Goal: Transaction & Acquisition: Purchase product/service

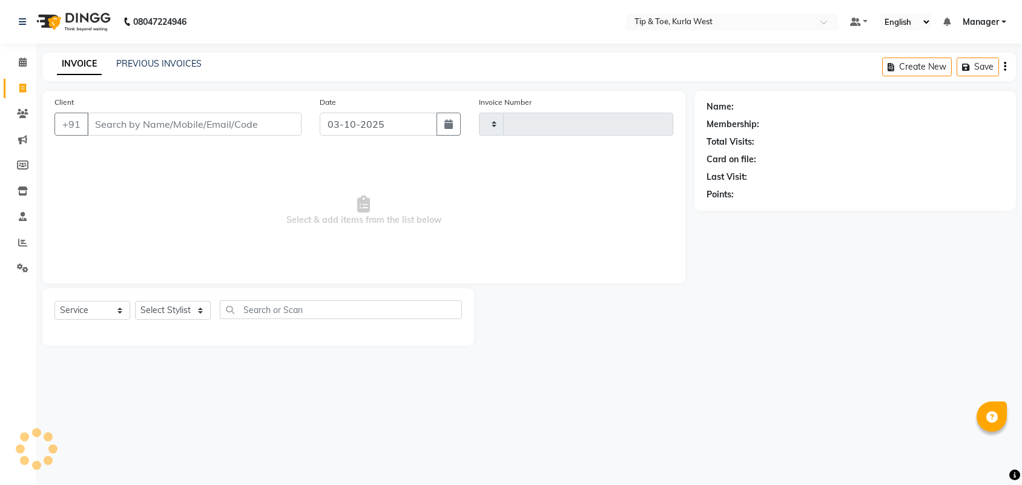
select select "service"
type input "2129"
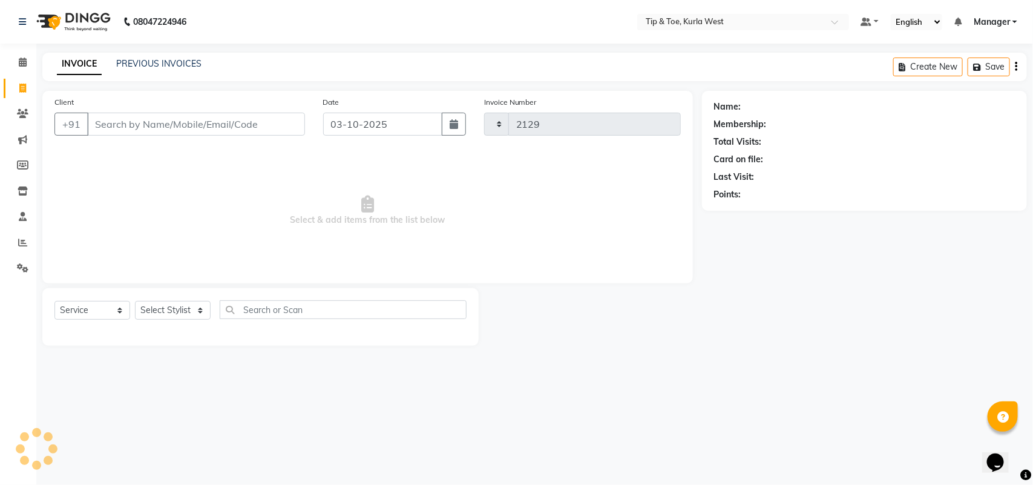
select select "5986"
click at [131, 126] on input "Client" at bounding box center [196, 124] width 218 height 23
click at [152, 125] on input "Client" at bounding box center [196, 124] width 218 height 23
type input "8433952707"
click at [298, 126] on button "Add Client" at bounding box center [274, 124] width 62 height 23
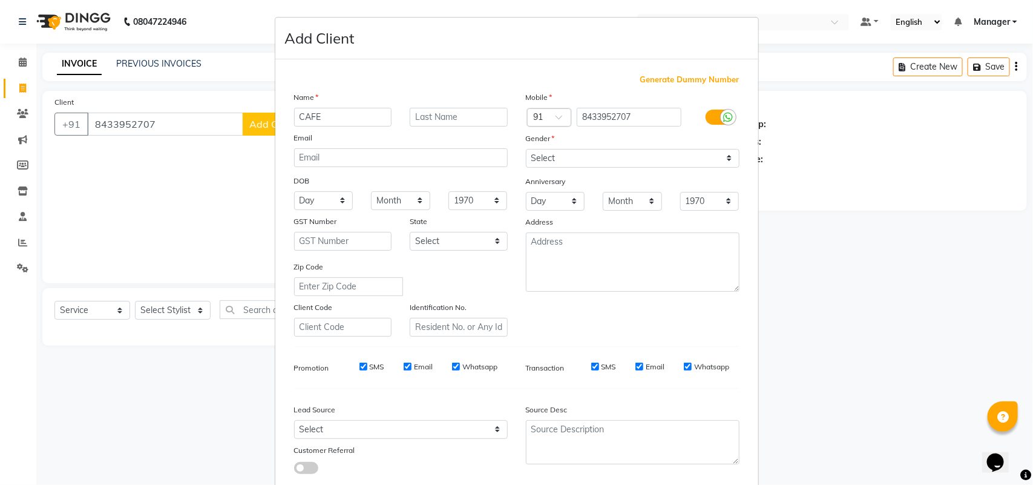
type input "CAFE"
drag, startPoint x: 603, startPoint y: 153, endPoint x: 601, endPoint y: 166, distance: 14.1
click at [603, 153] on select "Select [DEMOGRAPHIC_DATA] [DEMOGRAPHIC_DATA] Other Prefer Not To Say" at bounding box center [633, 158] width 214 height 19
select select "[DEMOGRAPHIC_DATA]"
click at [526, 149] on select "Select [DEMOGRAPHIC_DATA] [DEMOGRAPHIC_DATA] Other Prefer Not To Say" at bounding box center [633, 158] width 214 height 19
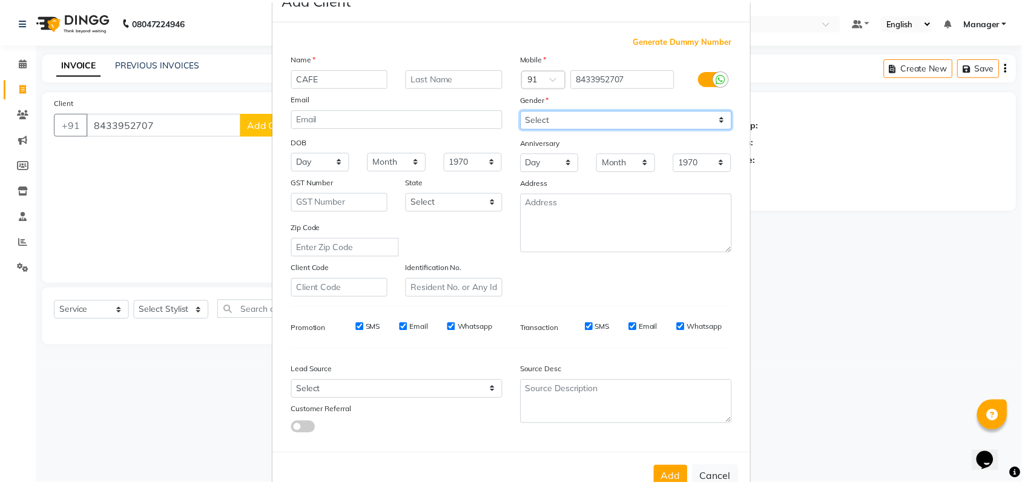
scroll to position [70, 0]
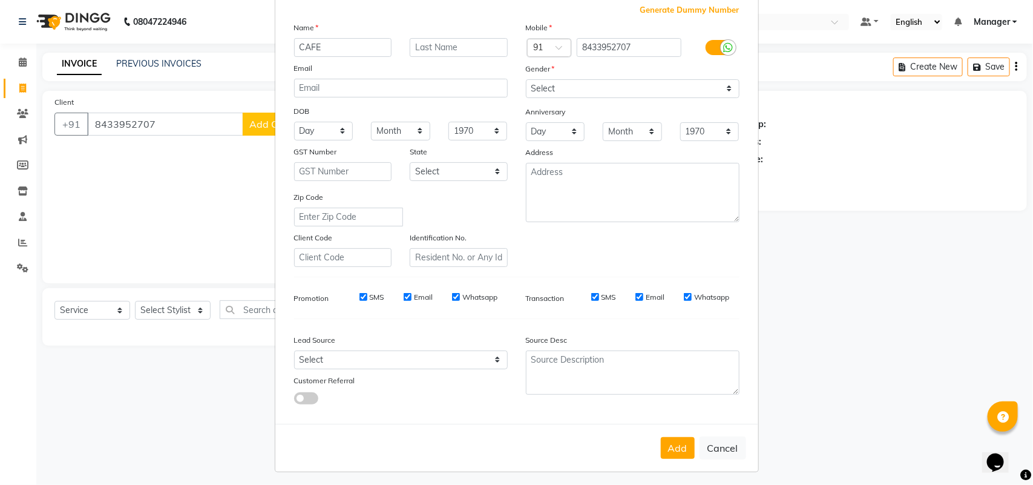
click at [661, 438] on button "Add" at bounding box center [678, 448] width 34 height 22
select select
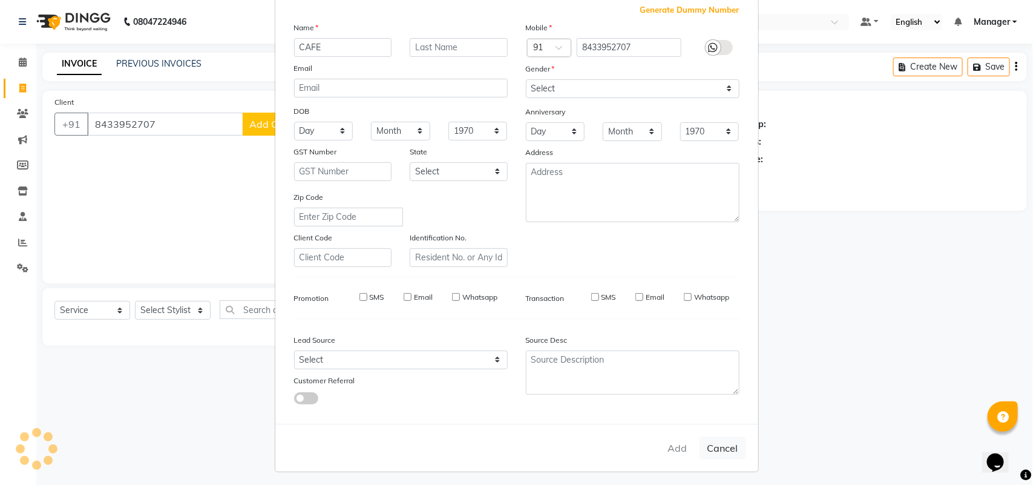
select select
checkbox input "false"
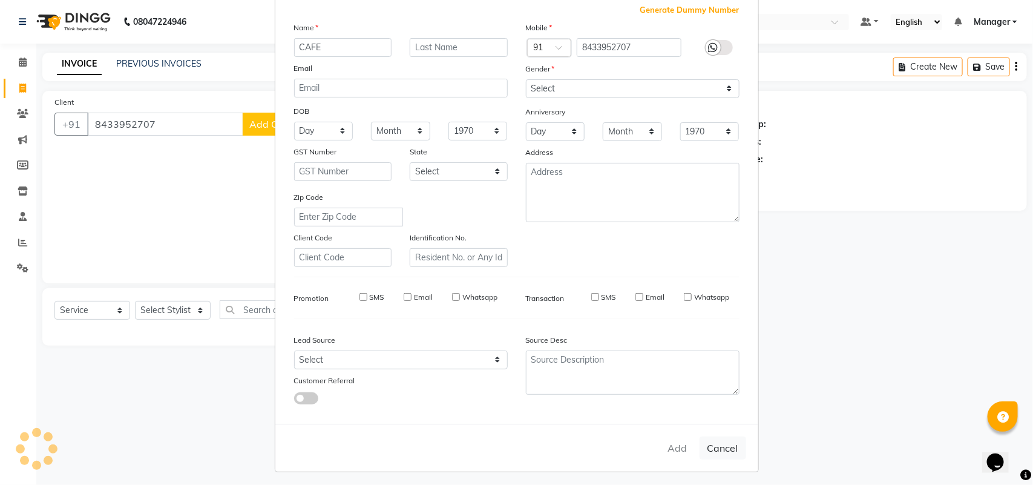
checkbox input "false"
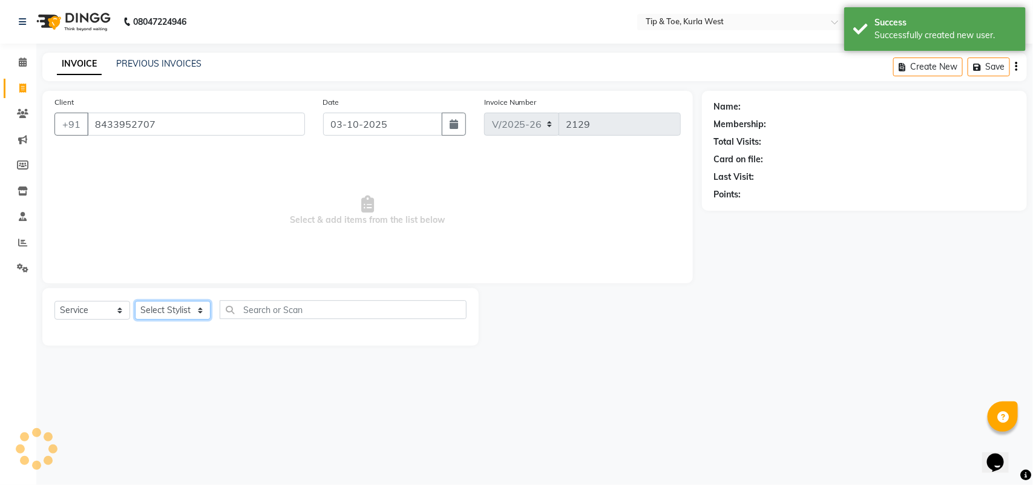
drag, startPoint x: 183, startPoint y: 307, endPoint x: 206, endPoint y: 313, distance: 23.8
click at [183, 307] on select "Select Stylist [PERSON_NAME] KAVERI [PERSON_NAME] Kurla login access Manager [P…" at bounding box center [173, 310] width 76 height 19
select select "42737"
click at [135, 301] on select "Select Stylist [PERSON_NAME] KAVERI [PERSON_NAME] Kurla login access Manager [P…" at bounding box center [173, 310] width 76 height 19
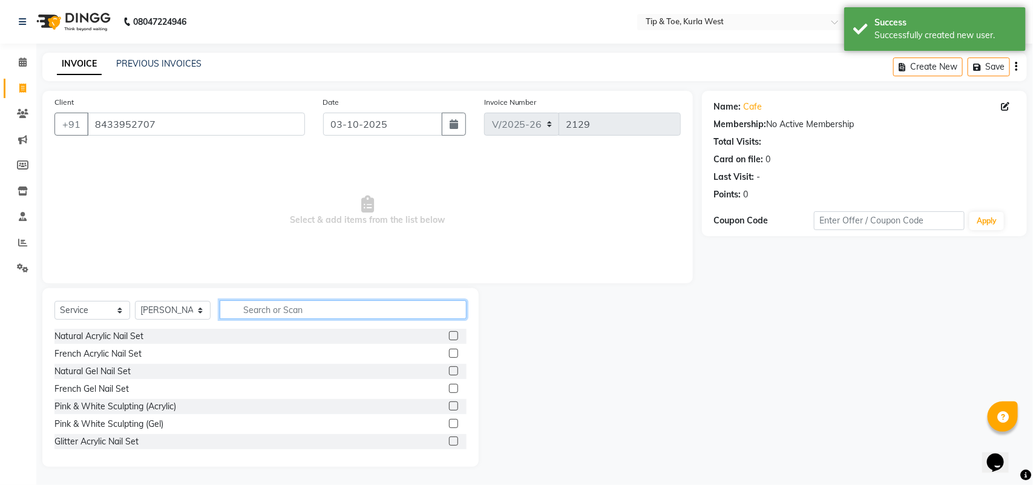
click at [294, 316] on input "text" at bounding box center [343, 309] width 247 height 19
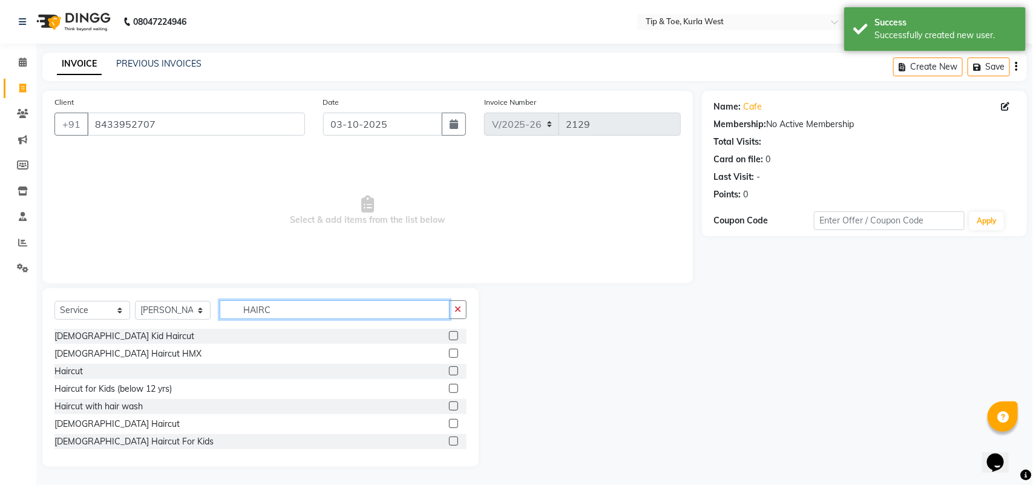
type input "HAIRC"
click at [449, 427] on label at bounding box center [453, 423] width 9 height 9
click at [449, 427] on input "checkbox" at bounding box center [453, 424] width 8 height 8
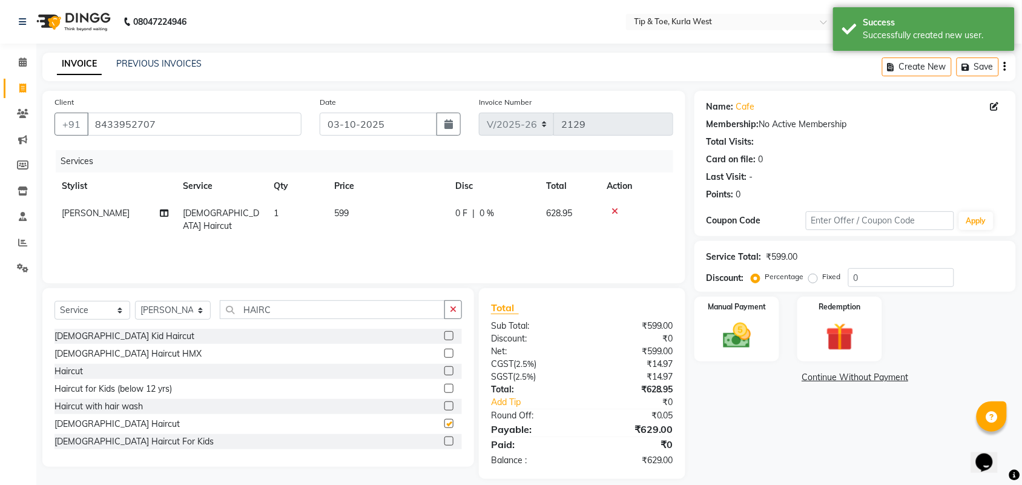
checkbox input "false"
click at [274, 306] on input "HAIRC" at bounding box center [332, 309] width 225 height 19
click at [276, 306] on input "HAIRC" at bounding box center [332, 309] width 225 height 19
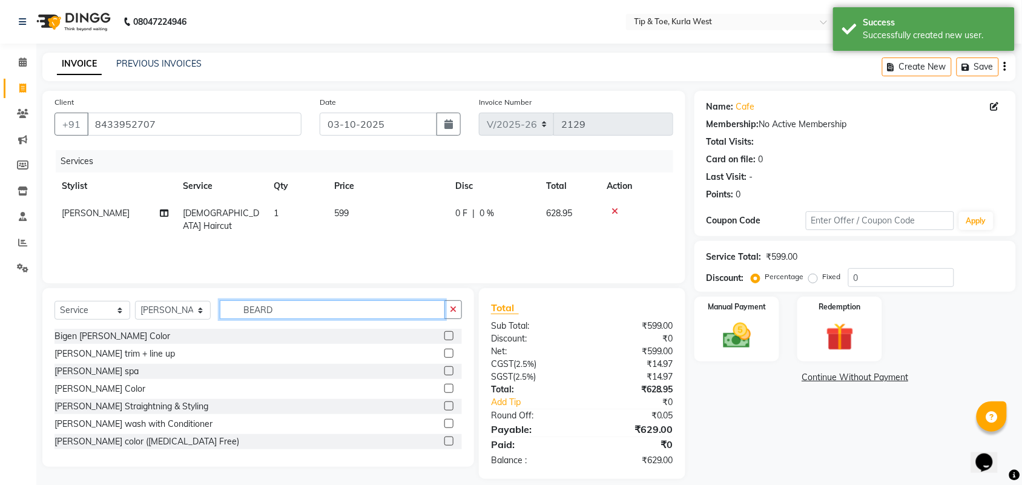
type input "BEARD"
click at [444, 350] on label at bounding box center [448, 353] width 9 height 9
click at [444, 350] on input "checkbox" at bounding box center [448, 354] width 8 height 8
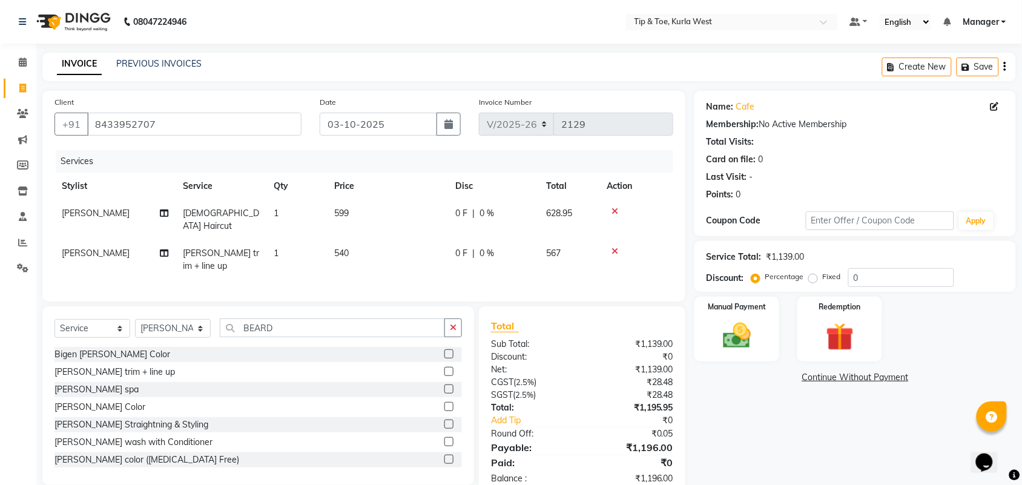
checkbox input "false"
click at [348, 248] on span "540" at bounding box center [341, 253] width 15 height 11
select select "42737"
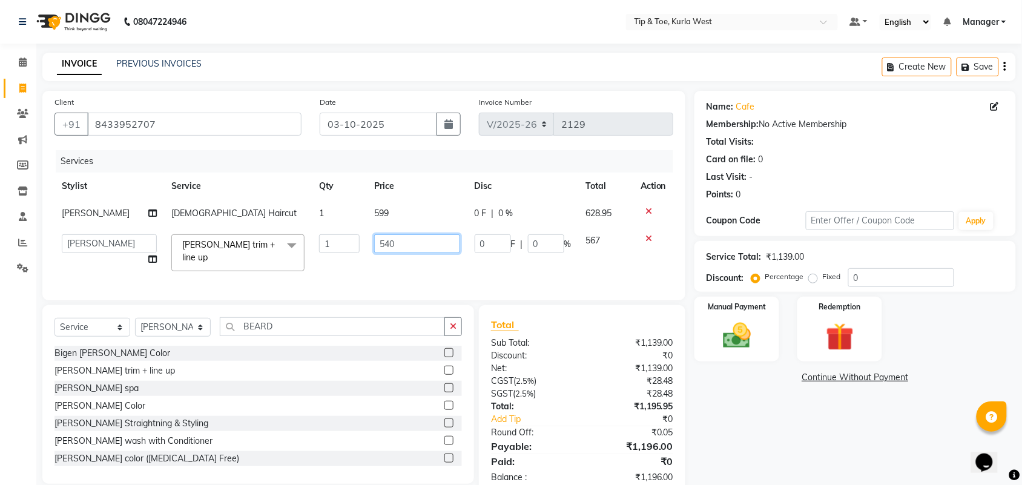
click at [304, 238] on tr "[PERSON_NAME] KAVERI [PERSON_NAME] Kurla login access Manager [PERSON_NAME] PRI…" at bounding box center [363, 252] width 618 height 51
type input "499"
click at [808, 418] on div "Name: Cafe Membership: No Active Membership Total Visits: Card on file: 0 Last …" at bounding box center [859, 293] width 330 height 405
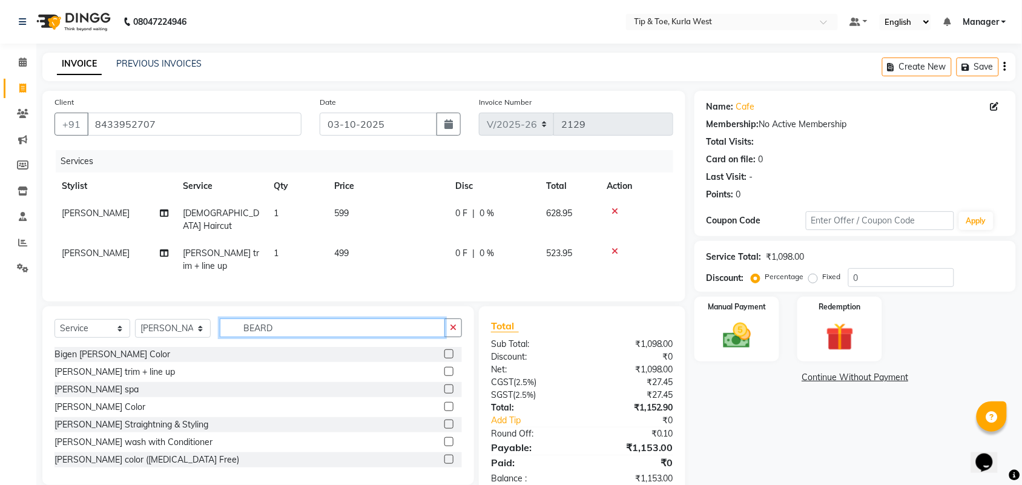
click at [277, 333] on input "BEARD" at bounding box center [332, 327] width 225 height 19
click at [278, 333] on input "BEARD" at bounding box center [332, 327] width 225 height 19
type input "LUX"
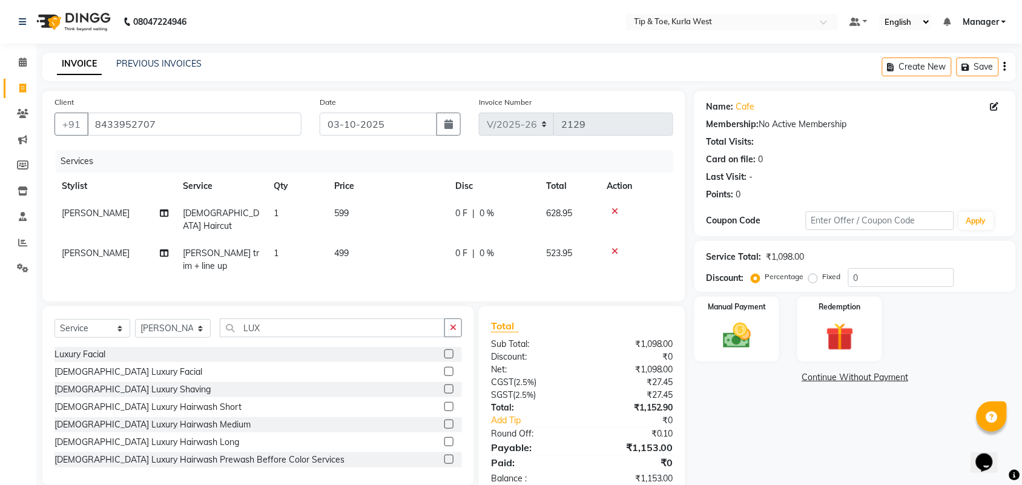
click at [444, 349] on label at bounding box center [448, 353] width 9 height 9
click at [444, 350] on input "checkbox" at bounding box center [448, 354] width 8 height 8
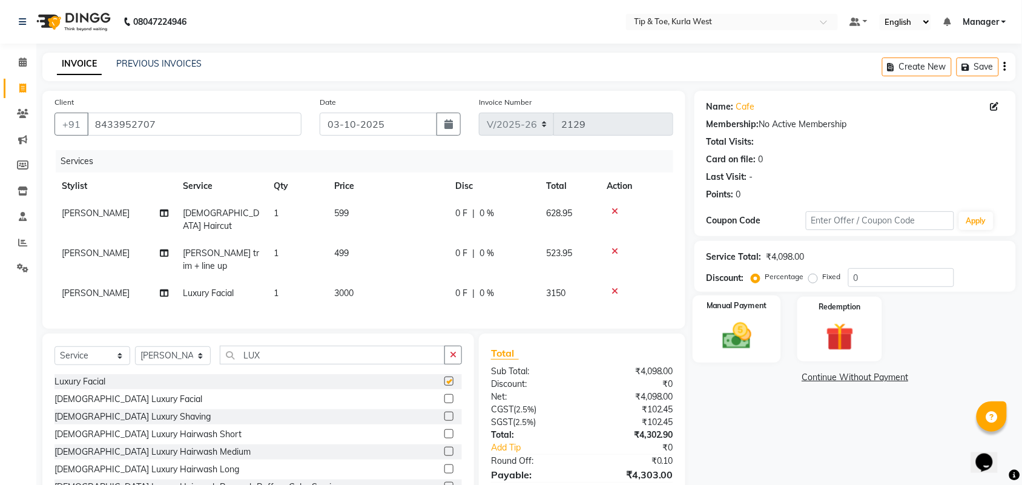
checkbox input "false"
click at [752, 324] on img at bounding box center [736, 335] width 47 height 33
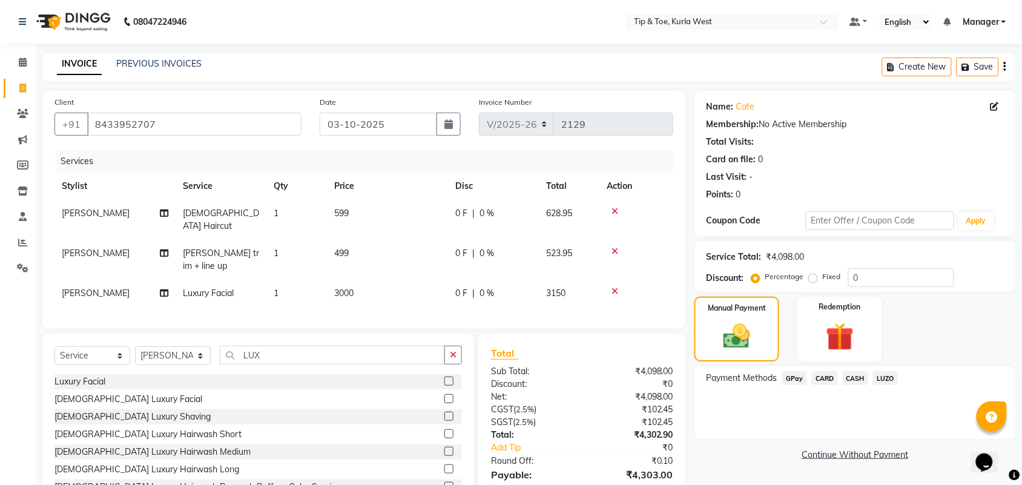
click at [821, 379] on span "CARD" at bounding box center [825, 378] width 26 height 14
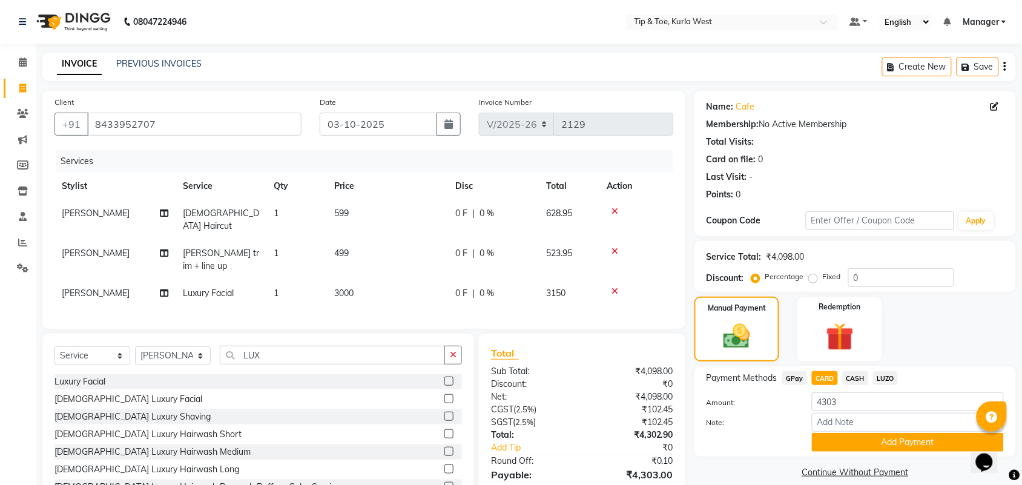
click at [810, 436] on div "Add Payment" at bounding box center [907, 442] width 210 height 19
click at [815, 442] on button "Add Payment" at bounding box center [908, 442] width 192 height 19
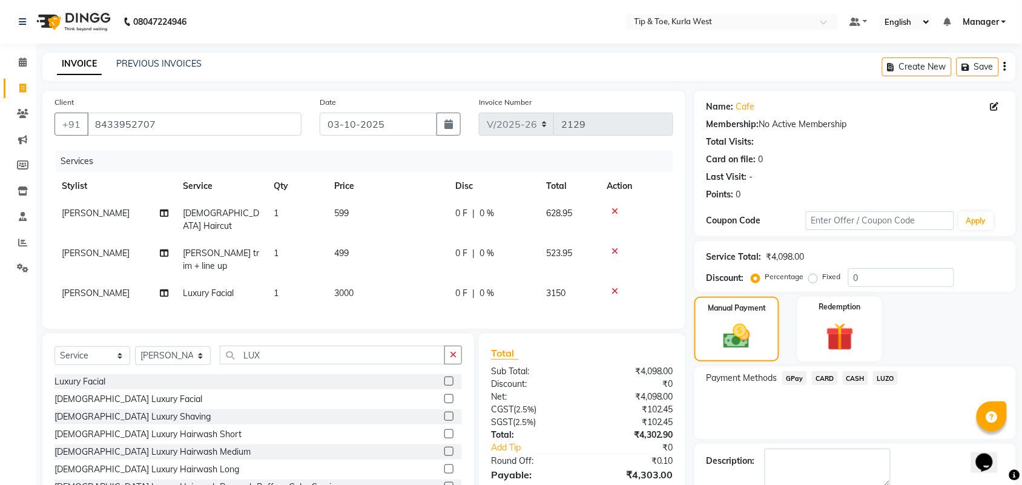
scroll to position [80, 0]
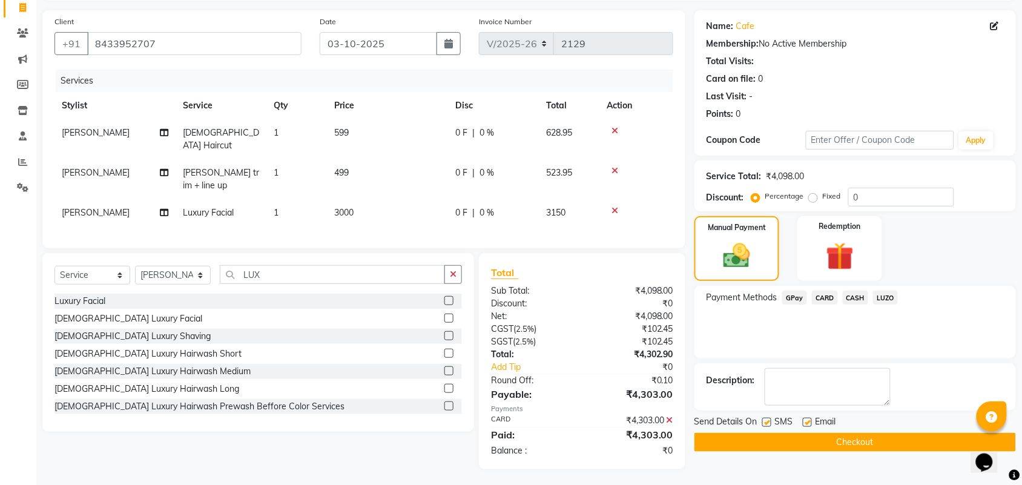
click at [807, 443] on button "Checkout" at bounding box center [854, 442] width 321 height 19
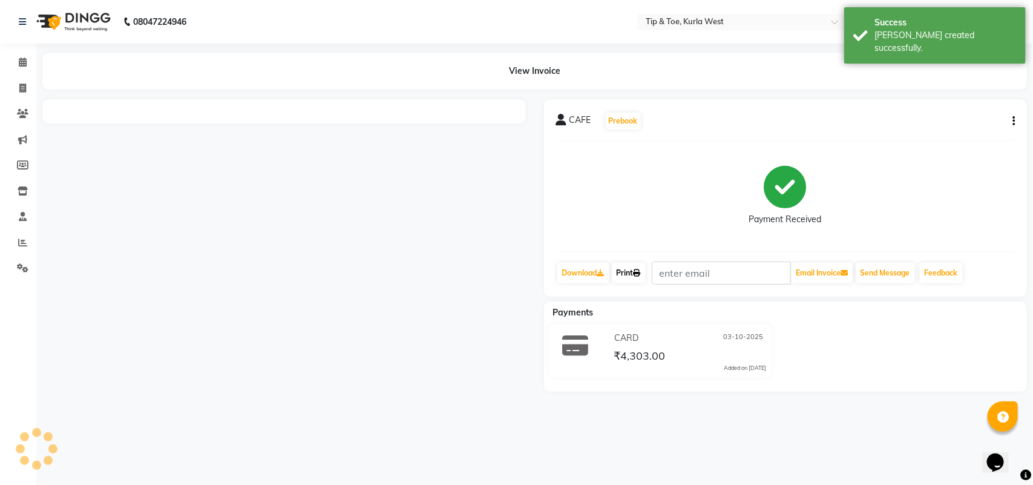
click at [638, 277] on link "Print" at bounding box center [629, 273] width 34 height 21
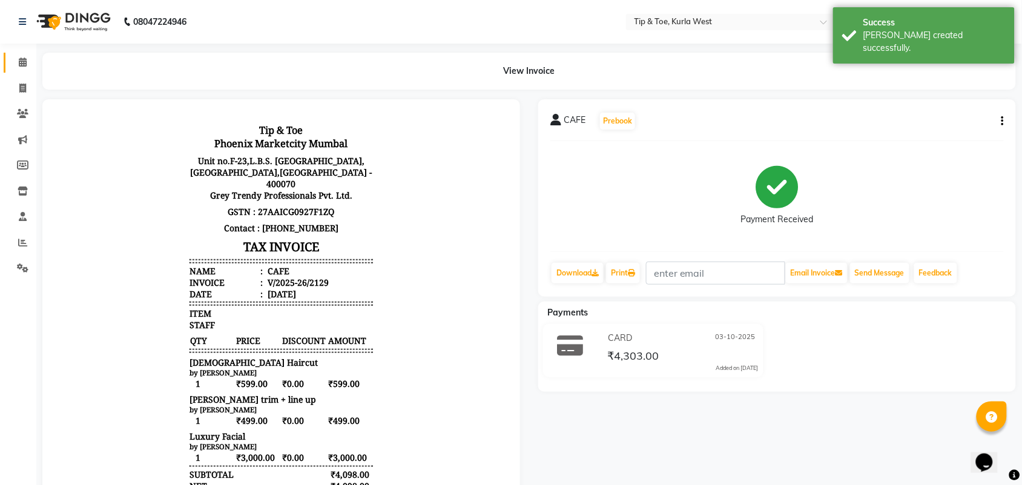
click at [16, 58] on span at bounding box center [22, 63] width 21 height 14
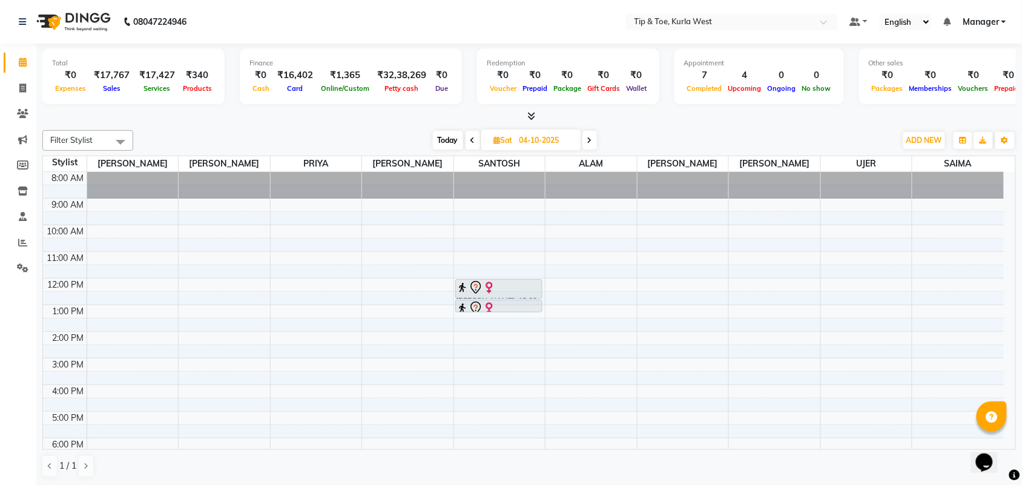
click at [440, 135] on span "Today" at bounding box center [448, 140] width 30 height 19
type input "03-10-2025"
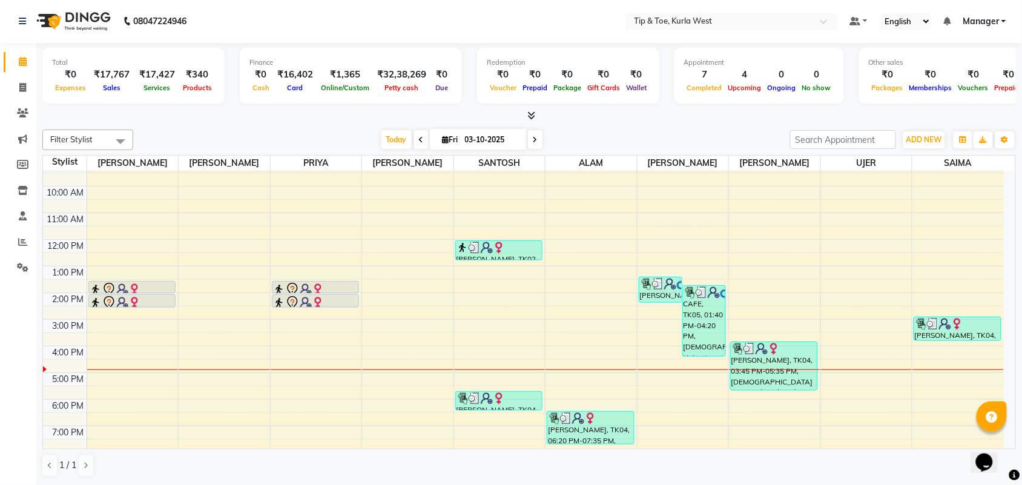
scroll to position [73, 0]
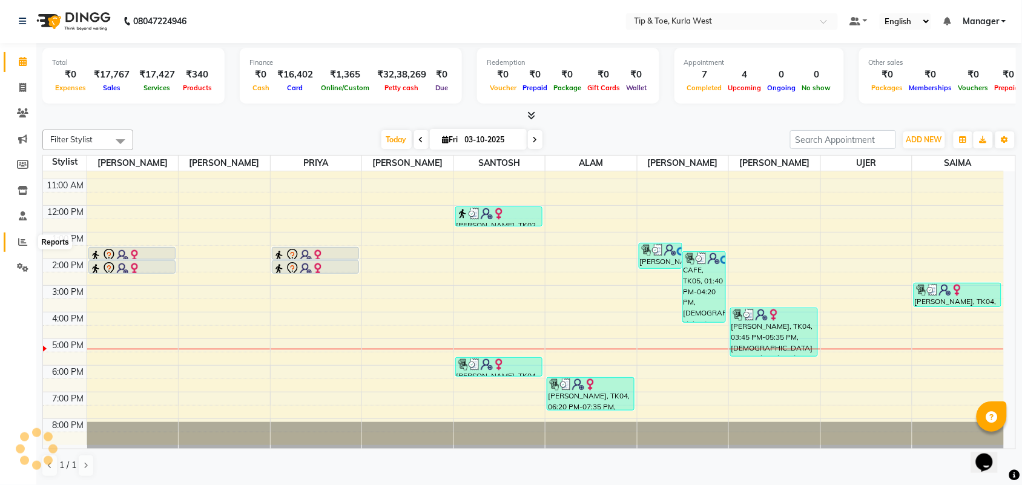
click at [19, 242] on icon at bounding box center [22, 241] width 9 height 9
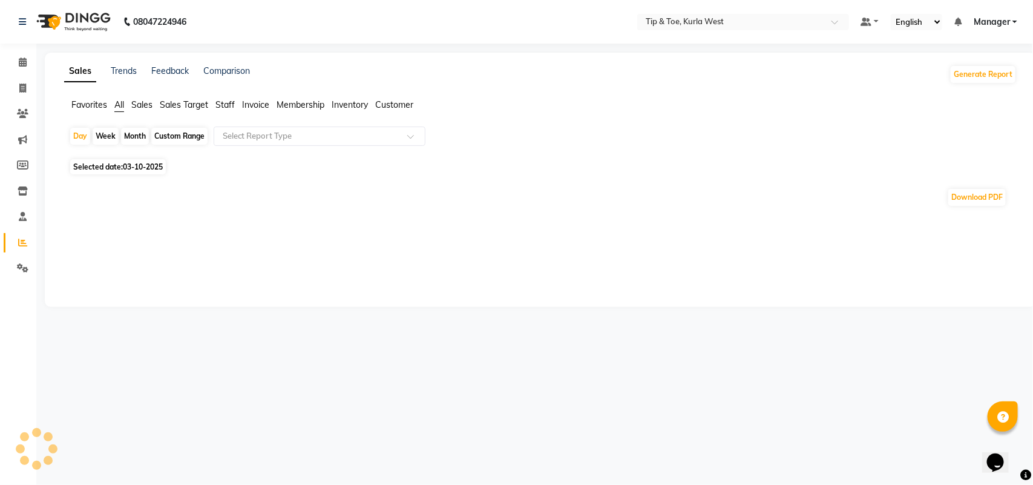
click at [225, 103] on span "Staff" at bounding box center [224, 104] width 19 height 11
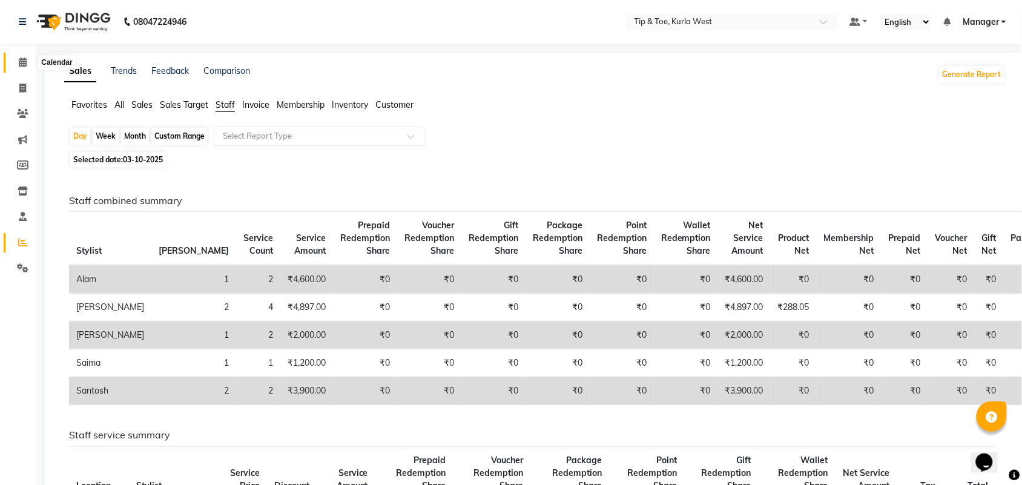
click at [22, 65] on icon at bounding box center [23, 61] width 8 height 9
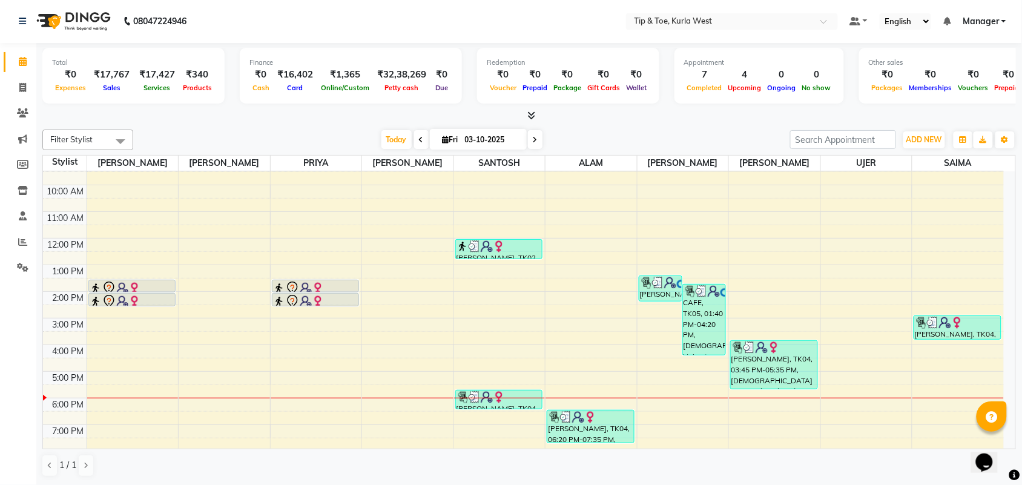
scroll to position [73, 0]
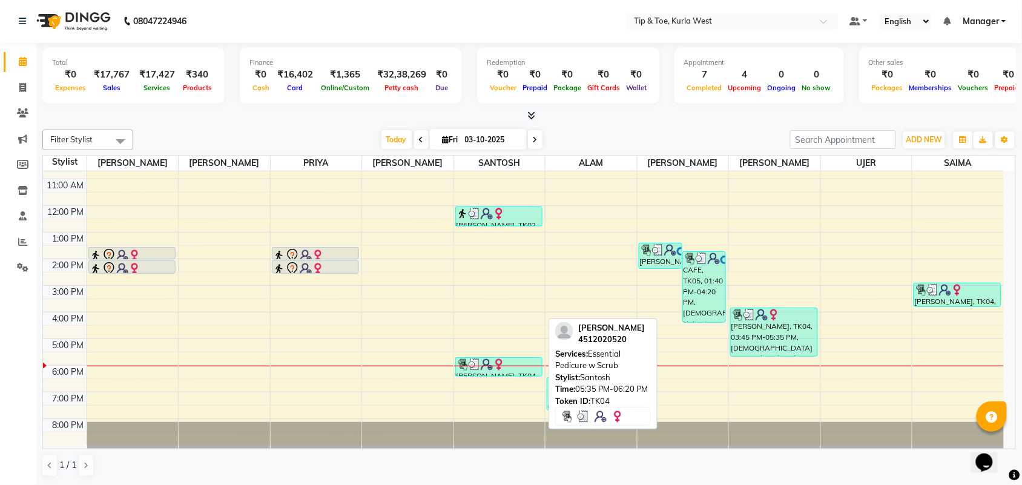
click at [533, 368] on div at bounding box center [498, 364] width 85 height 12
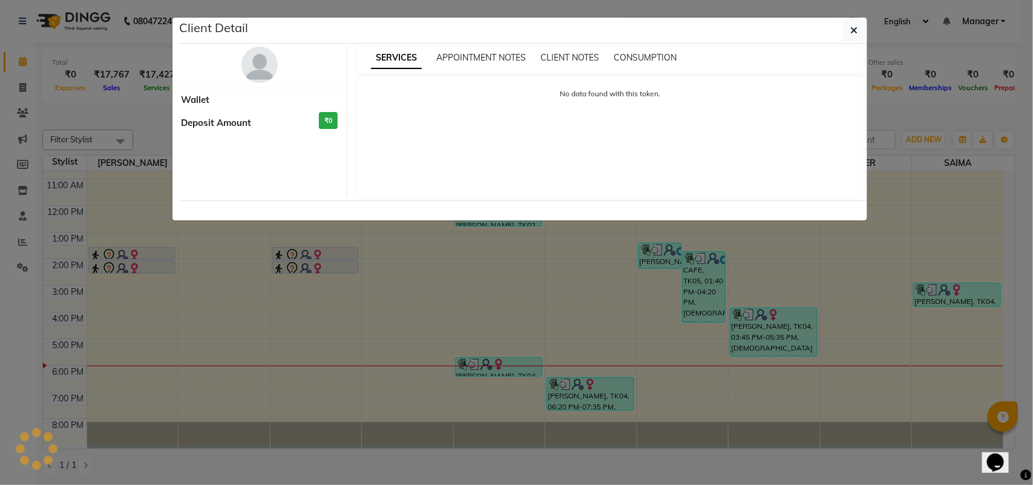
select select "3"
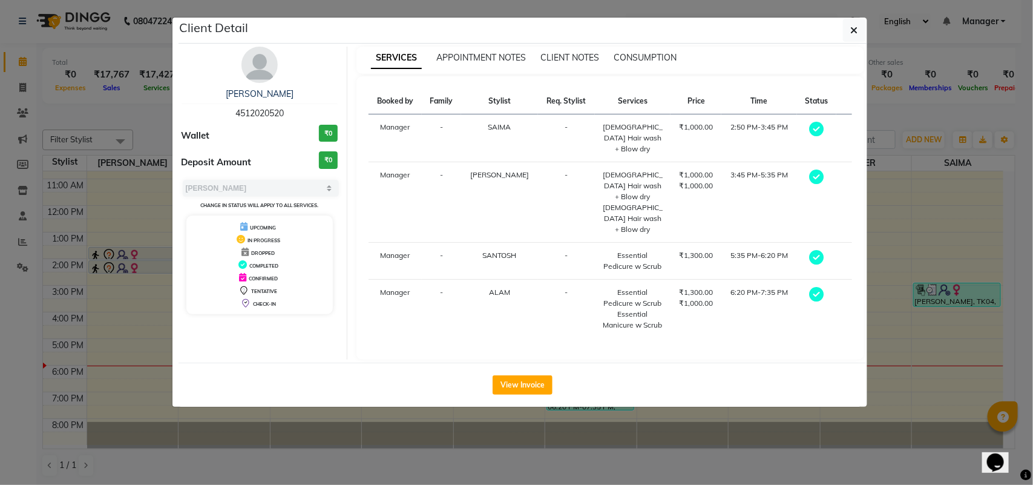
click at [264, 115] on span "4512020520" at bounding box center [259, 113] width 48 height 11
copy span "4512020520"
click at [851, 34] on icon "button" at bounding box center [854, 30] width 7 height 10
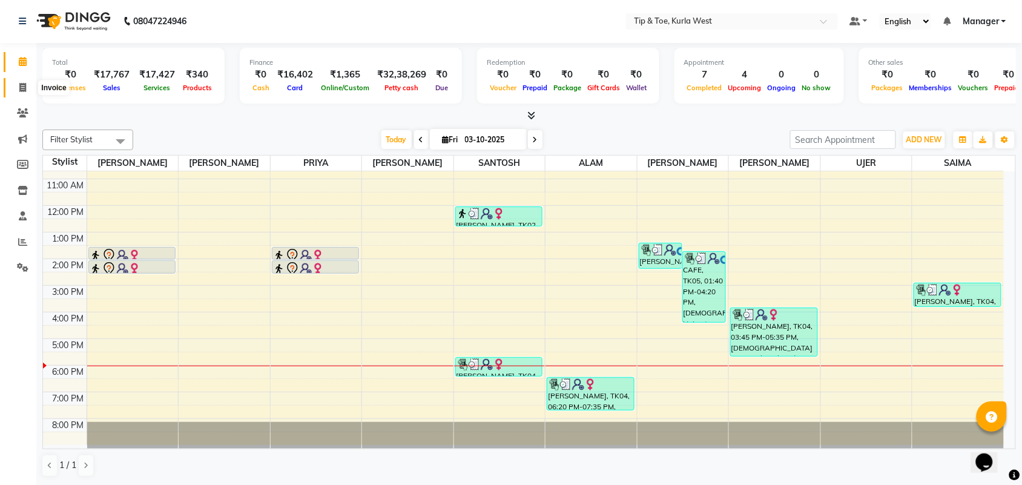
click at [23, 85] on icon at bounding box center [22, 87] width 7 height 9
select select "5986"
select select "service"
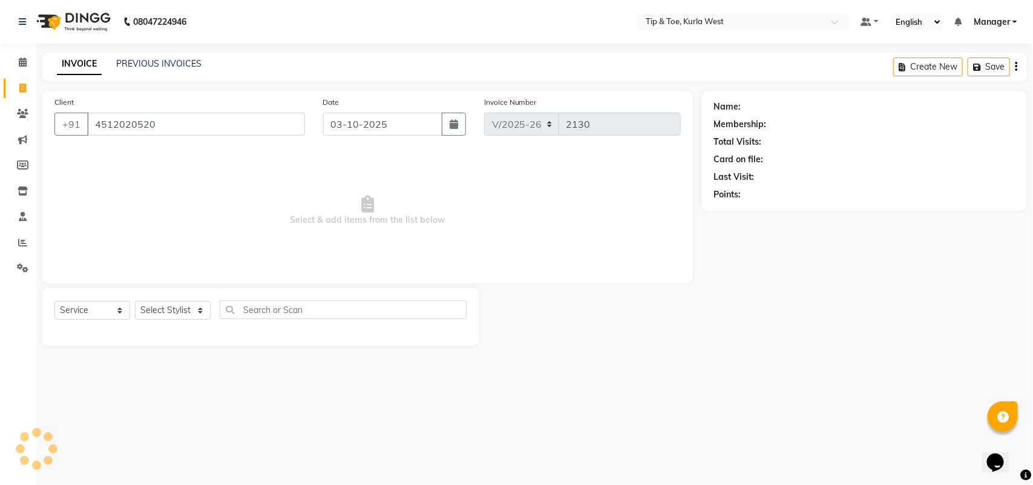
type input "4512020520"
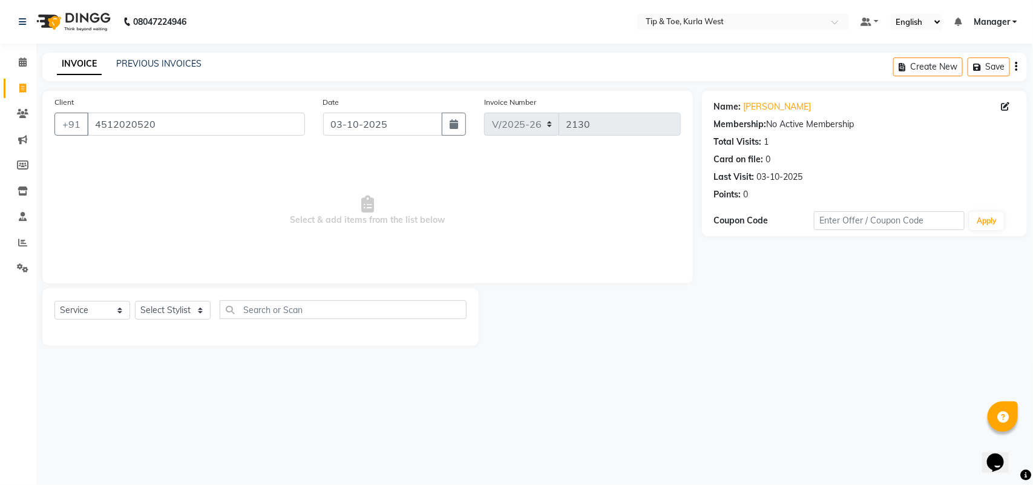
click at [162, 284] on div "Client [PHONE_NUMBER] Date [DATE] Invoice Number V/2025 V/[PHONE_NUMBER] Select…" at bounding box center [367, 218] width 669 height 255
click at [198, 312] on select "Select Stylist [PERSON_NAME] KAVERI [PERSON_NAME] Kurla login access Manager [P…" at bounding box center [173, 310] width 76 height 19
select select "80571"
click at [135, 301] on select "Select Stylist [PERSON_NAME] KAVERI [PERSON_NAME] Kurla login access Manager [P…" at bounding box center [173, 310] width 76 height 19
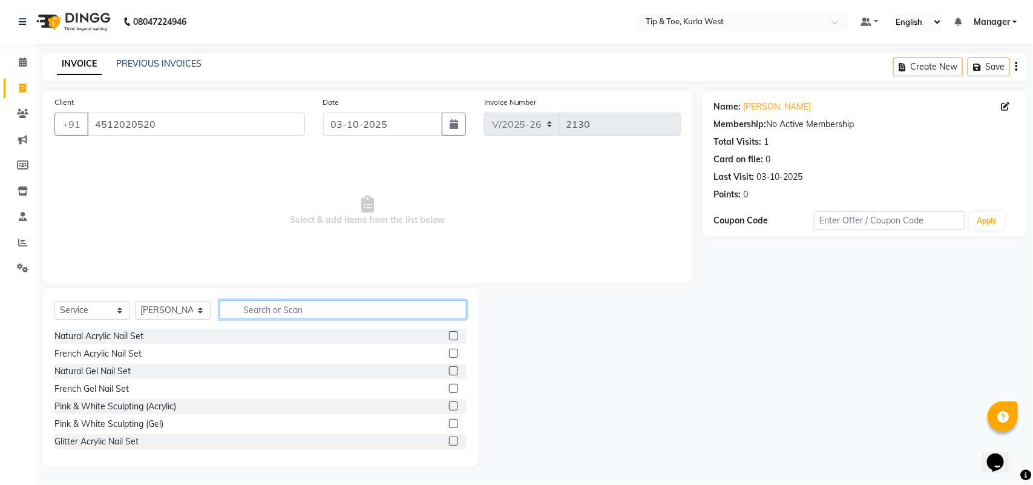
click at [343, 303] on input "text" at bounding box center [343, 309] width 247 height 19
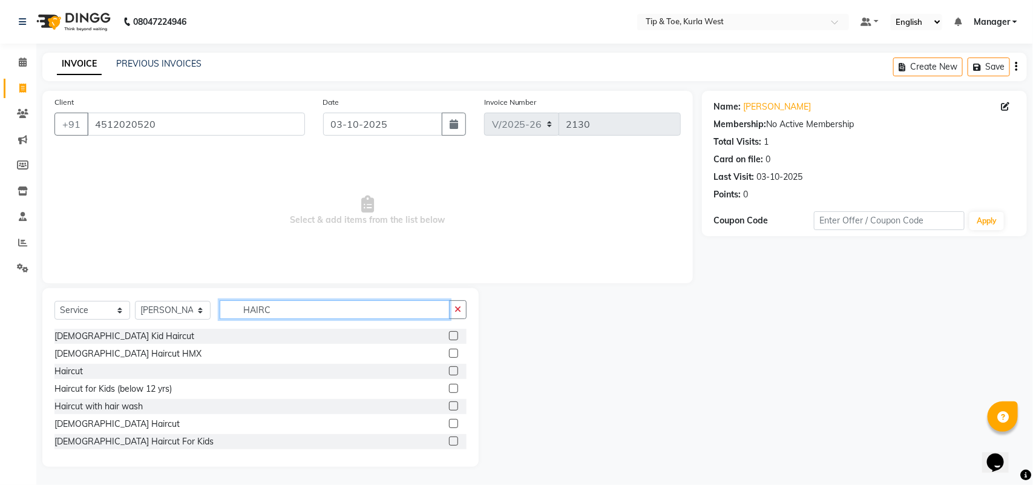
scroll to position [19, 0]
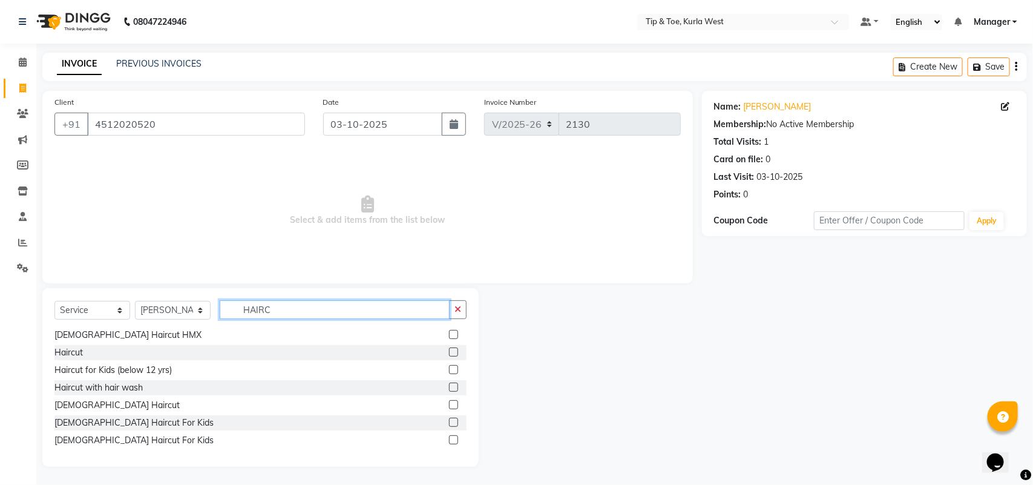
drag, startPoint x: 286, startPoint y: 309, endPoint x: 143, endPoint y: 310, distance: 142.8
click at [144, 310] on div "Select Service Product Membership Package Voucher Prepaid Gift Card Select Styl…" at bounding box center [260, 314] width 412 height 28
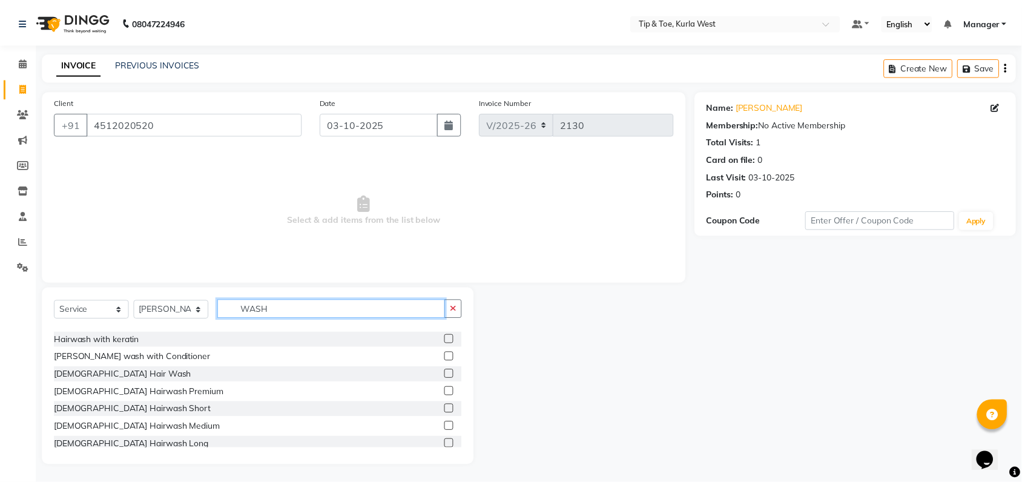
scroll to position [0, 0]
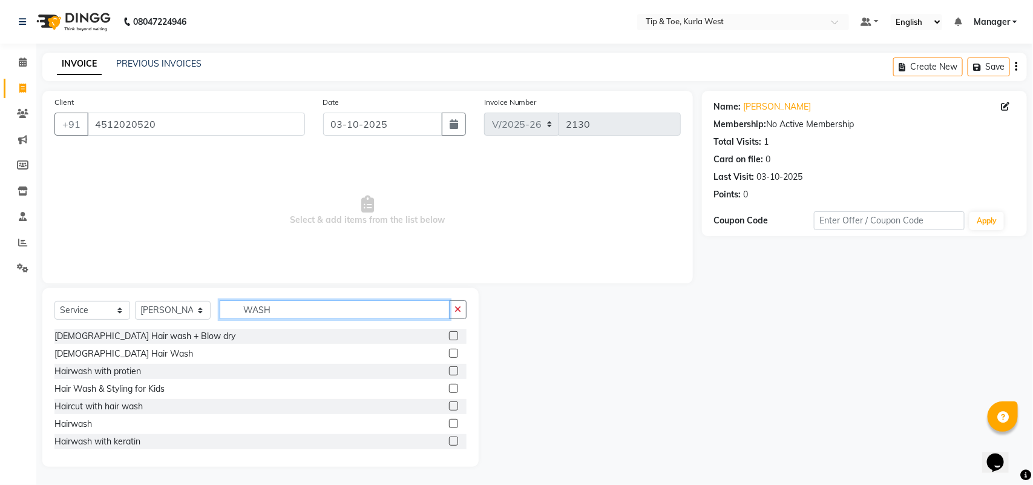
type input "WASH"
click at [104, 329] on div "[DEMOGRAPHIC_DATA] Hair wash + Blow dry" at bounding box center [260, 336] width 412 height 15
click at [128, 343] on div "[DEMOGRAPHIC_DATA] Hair wash + Blow dry" at bounding box center [260, 336] width 412 height 15
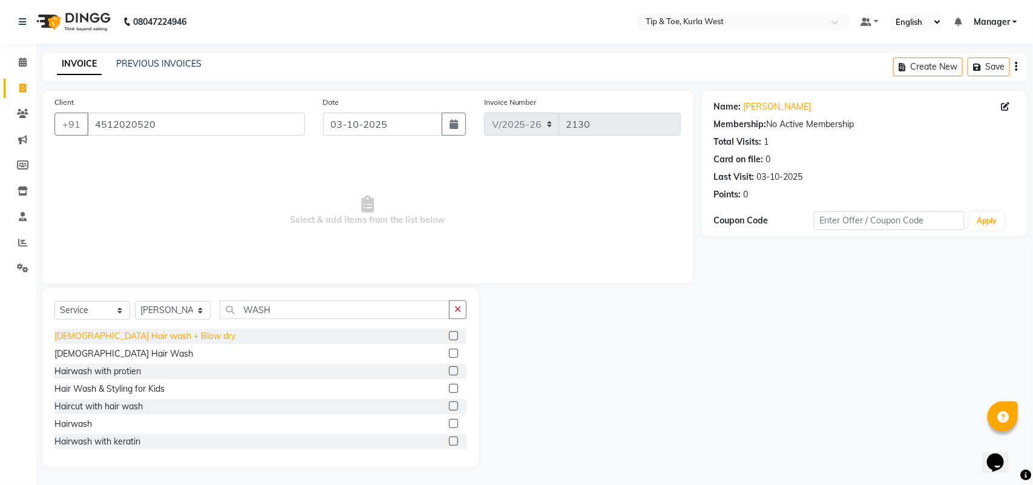
click at [153, 340] on div "[DEMOGRAPHIC_DATA] Hair wash + Blow dry" at bounding box center [144, 336] width 181 height 13
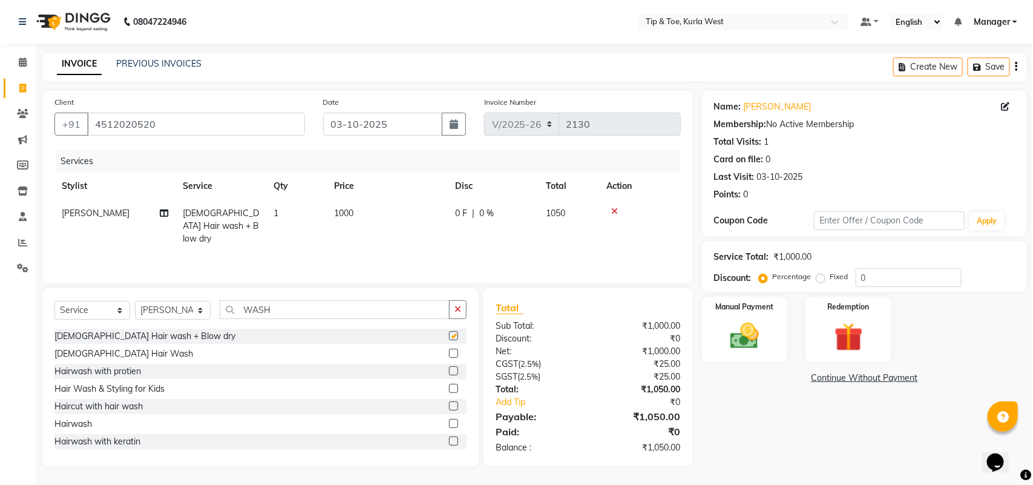
checkbox input "false"
click at [341, 220] on td "1000" at bounding box center [387, 226] width 121 height 53
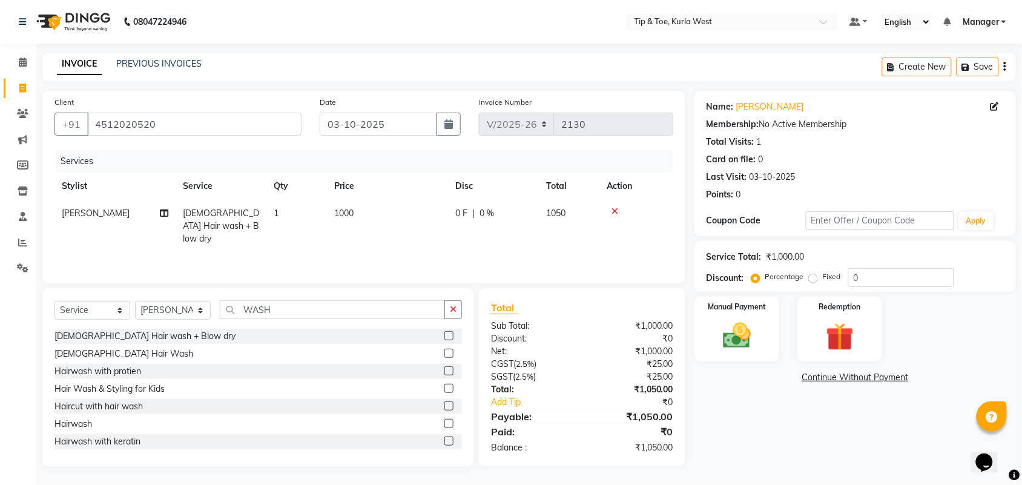
select select "80571"
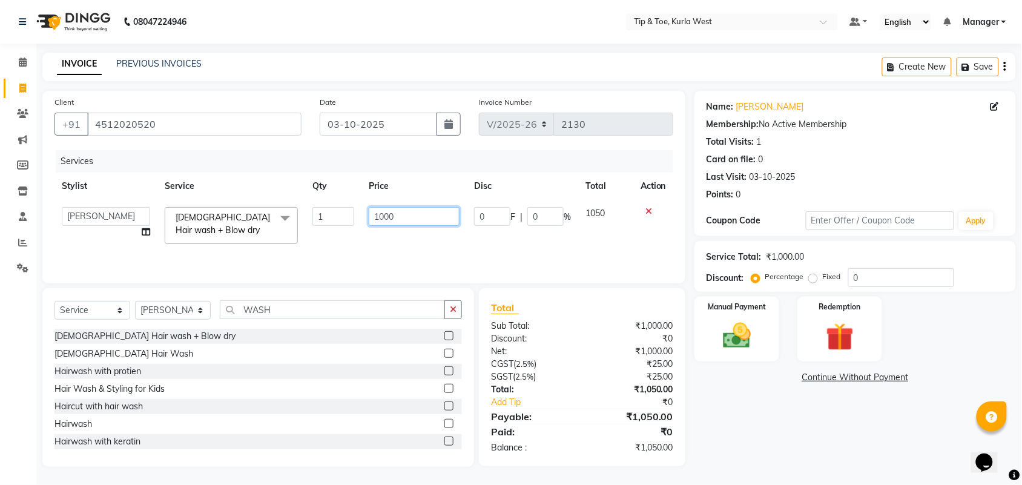
drag, startPoint x: 431, startPoint y: 212, endPoint x: 185, endPoint y: 212, distance: 245.7
click at [188, 212] on tr "[PERSON_NAME] KAVERI [PERSON_NAME] Kurla login access Manager [PERSON_NAME] PRI…" at bounding box center [363, 225] width 618 height 51
type input "1098"
click at [715, 455] on div "Name: [PERSON_NAME] Membership: No Active Membership Total Visits: 1 Card on fi…" at bounding box center [859, 279] width 330 height 376
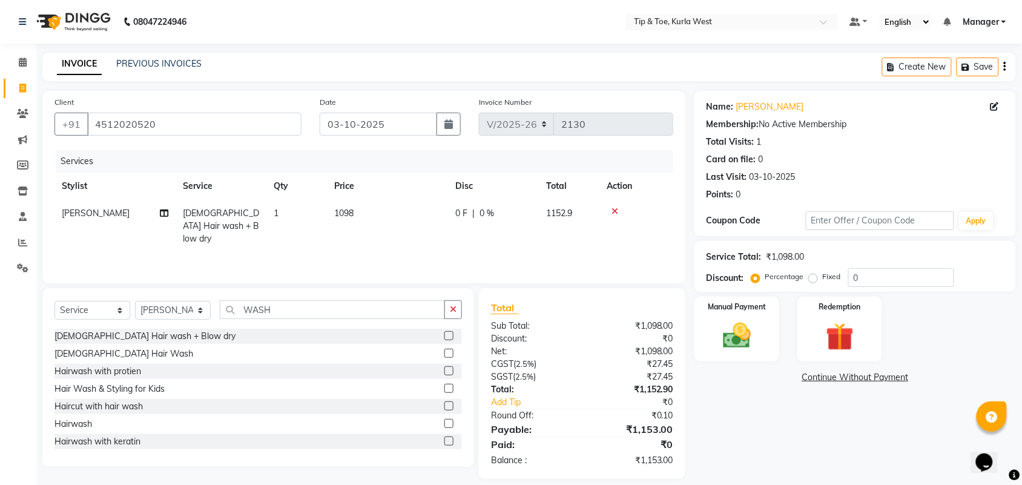
scroll to position [12, 0]
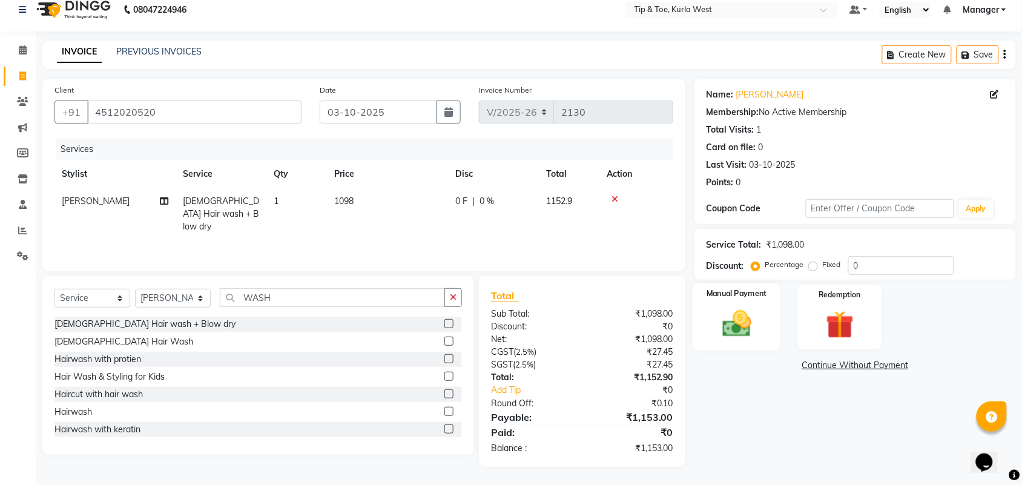
click at [743, 336] on img at bounding box center [736, 323] width 47 height 33
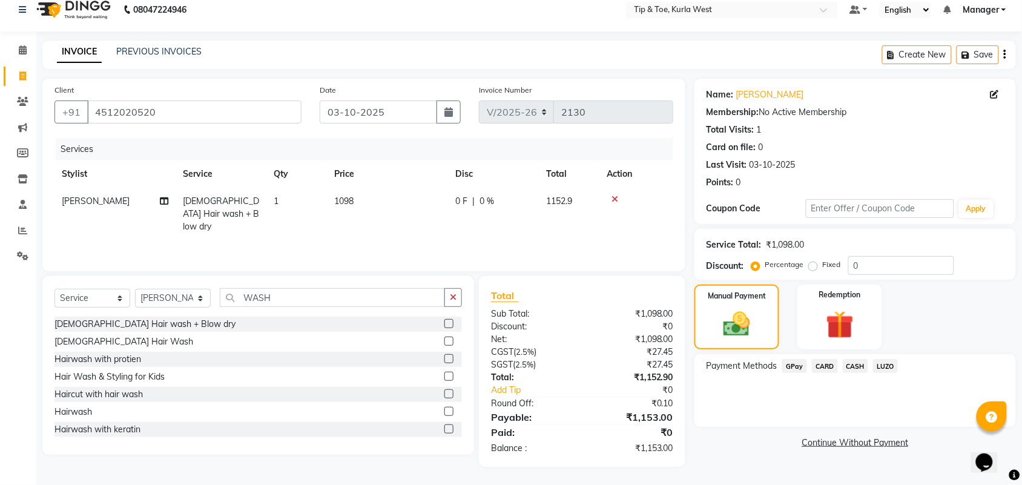
click at [817, 364] on span "CARD" at bounding box center [825, 366] width 26 height 14
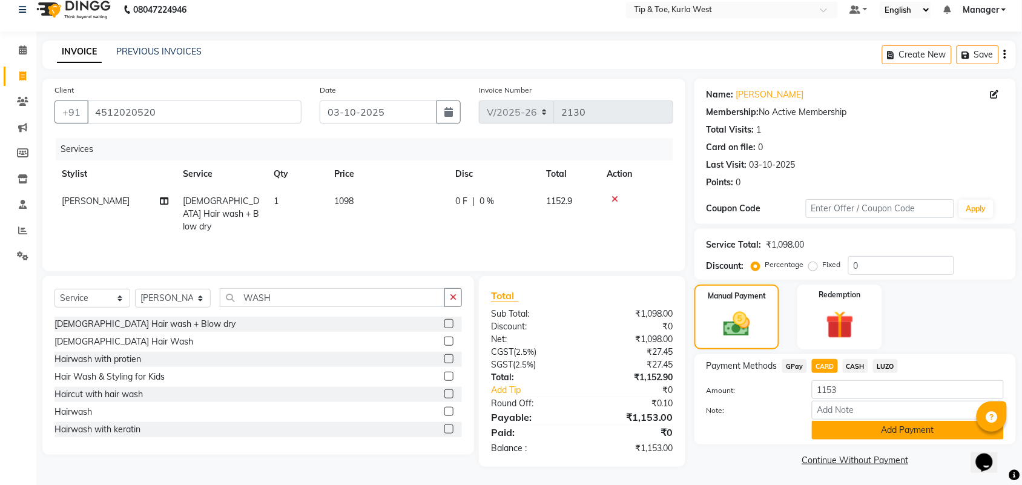
click at [834, 439] on button "Add Payment" at bounding box center [908, 430] width 192 height 19
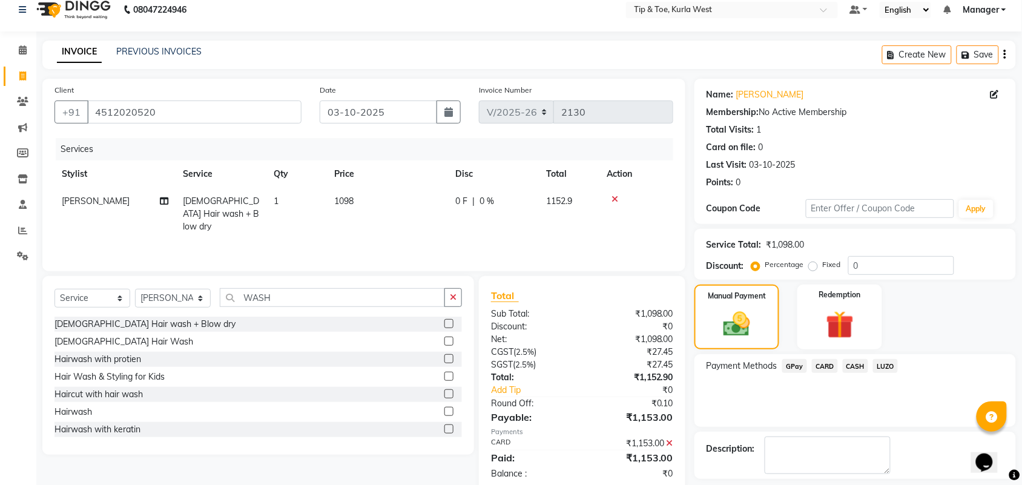
scroll to position [65, 0]
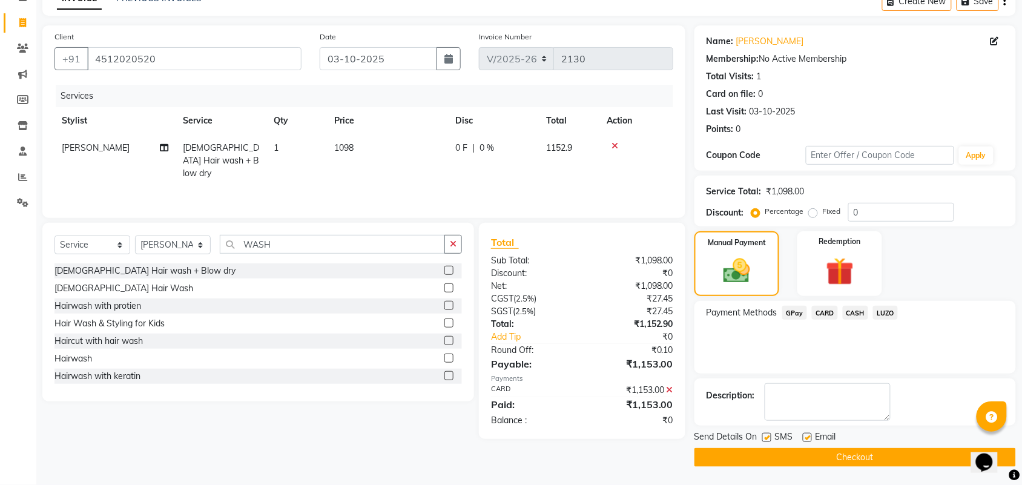
click at [762, 431] on div "SMS" at bounding box center [782, 437] width 41 height 15
click at [781, 451] on button "Checkout" at bounding box center [854, 457] width 321 height 19
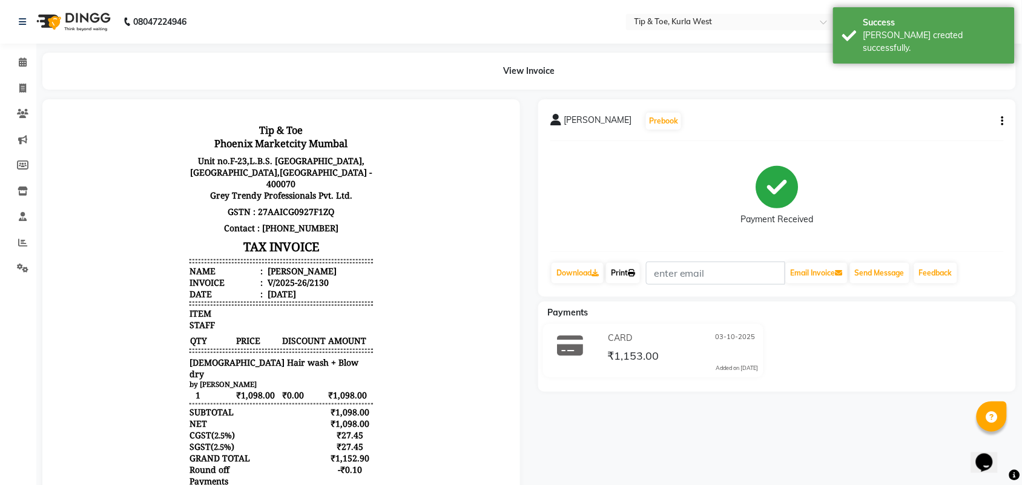
click at [635, 274] on icon at bounding box center [631, 272] width 7 height 7
click at [20, 61] on icon at bounding box center [23, 61] width 8 height 9
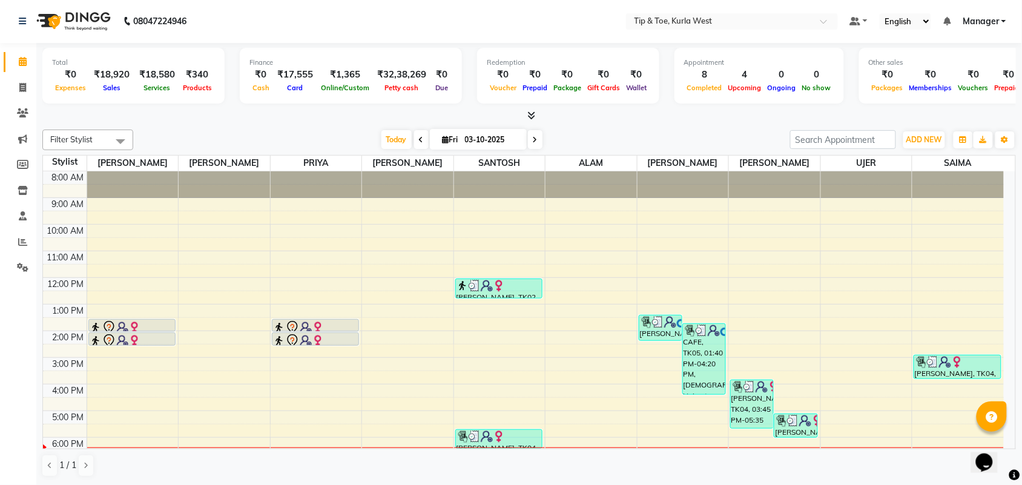
scroll to position [73, 0]
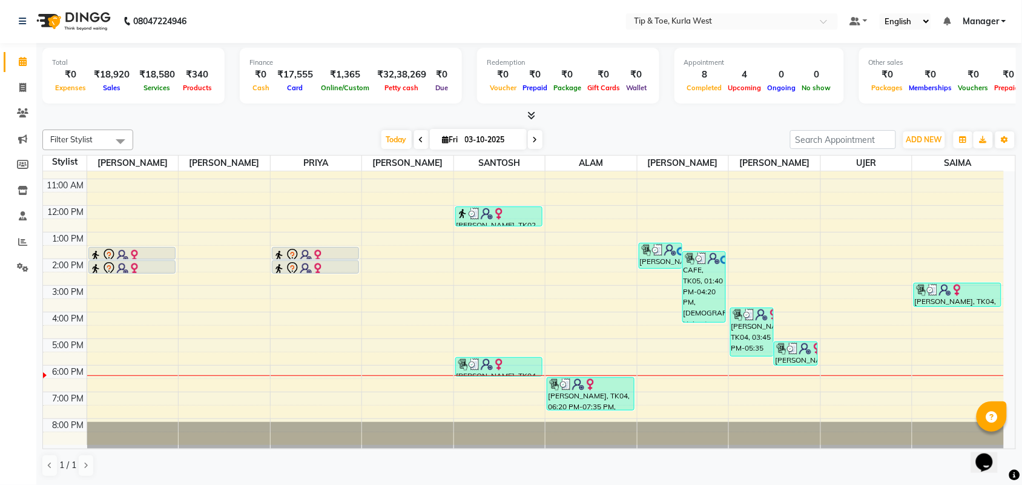
click at [237, 415] on div "8:00 AM 9:00 AM 10:00 AM 11:00 AM 12:00 PM 1:00 PM 2:00 PM 3:00 PM 4:00 PM 5:00…" at bounding box center [523, 272] width 960 height 346
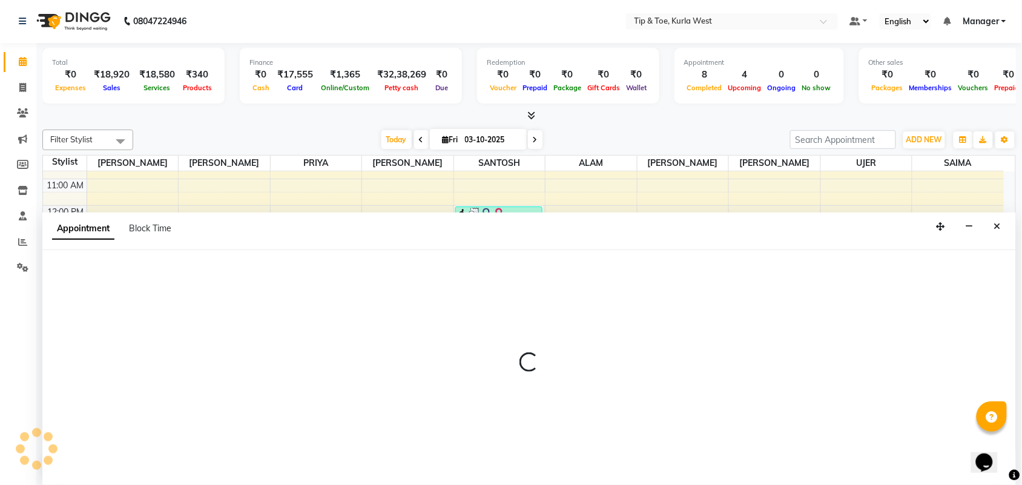
select select "42757"
select select "1170"
select select "tentative"
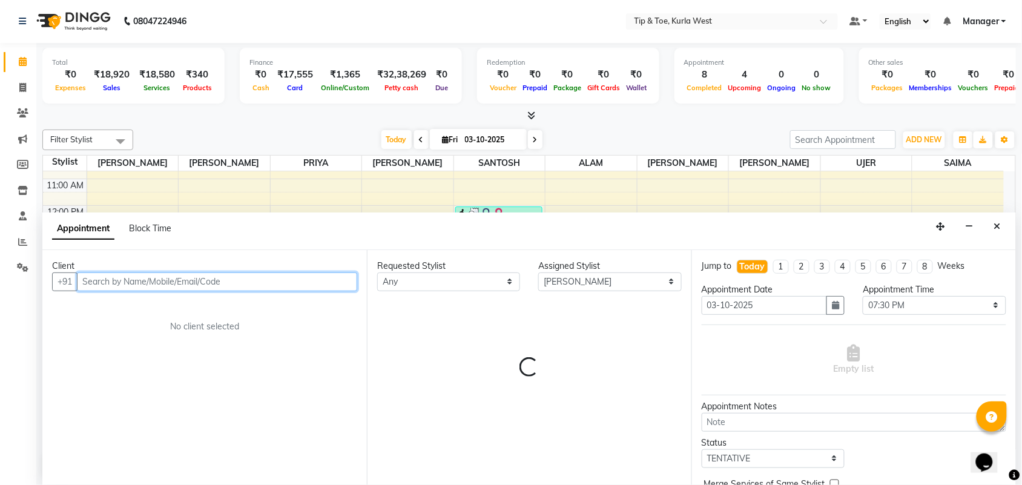
click at [141, 283] on input "text" at bounding box center [217, 281] width 280 height 19
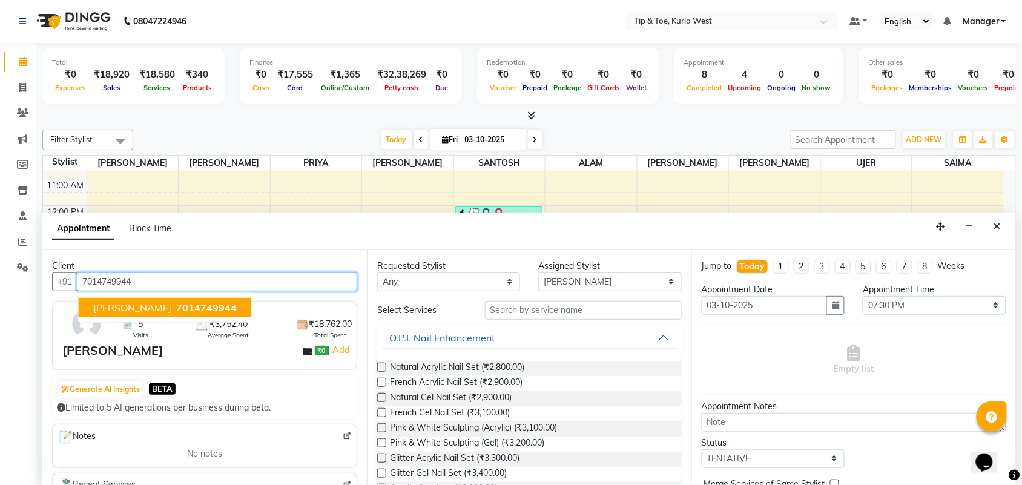
click at [179, 303] on span "7014749944" at bounding box center [206, 307] width 61 height 12
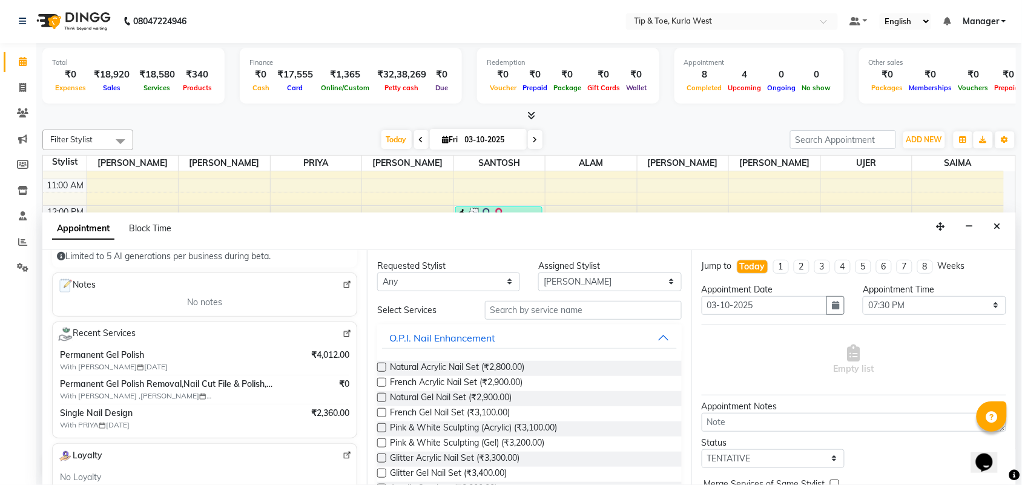
scroll to position [227, 0]
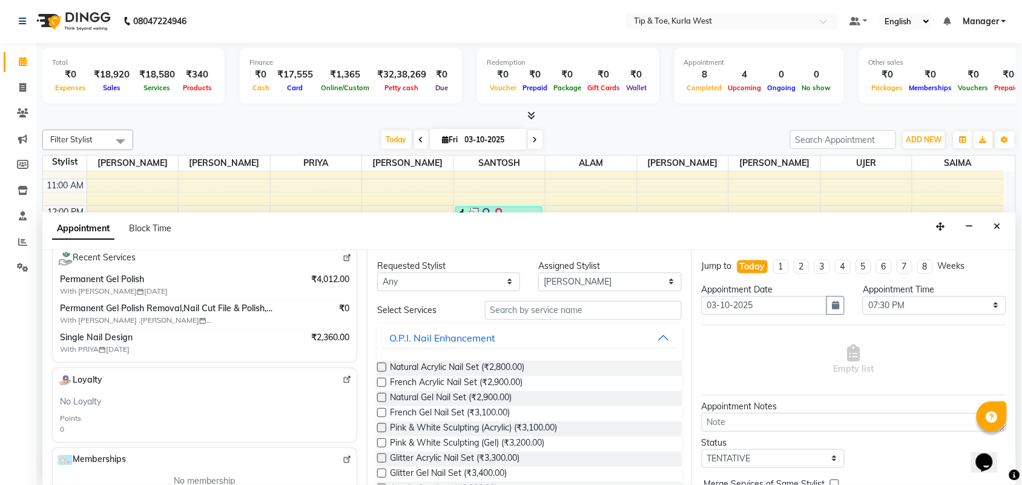
type input "7014749944"
click at [554, 312] on input "text" at bounding box center [583, 310] width 197 height 19
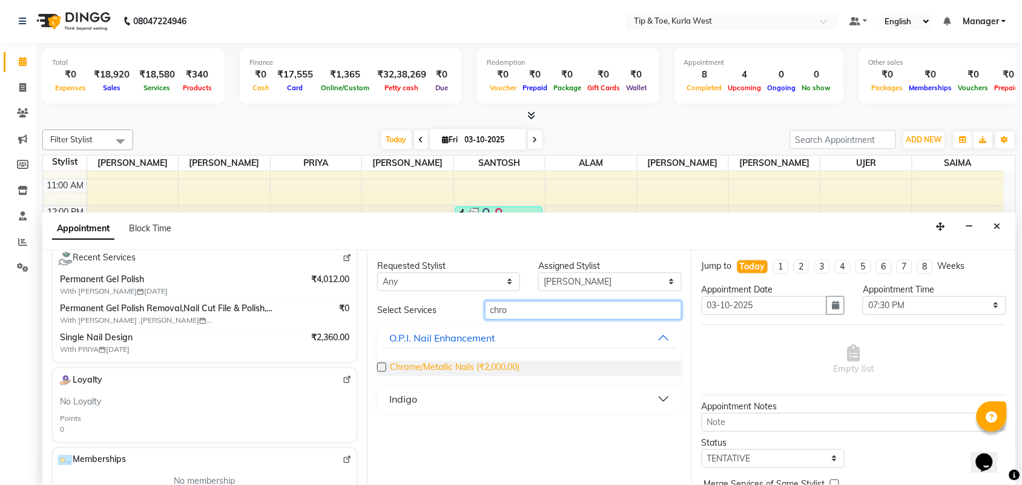
type input "chro"
click at [495, 368] on span "Chrome/Metallic Nails (₹2,000.00)" at bounding box center [455, 368] width 130 height 15
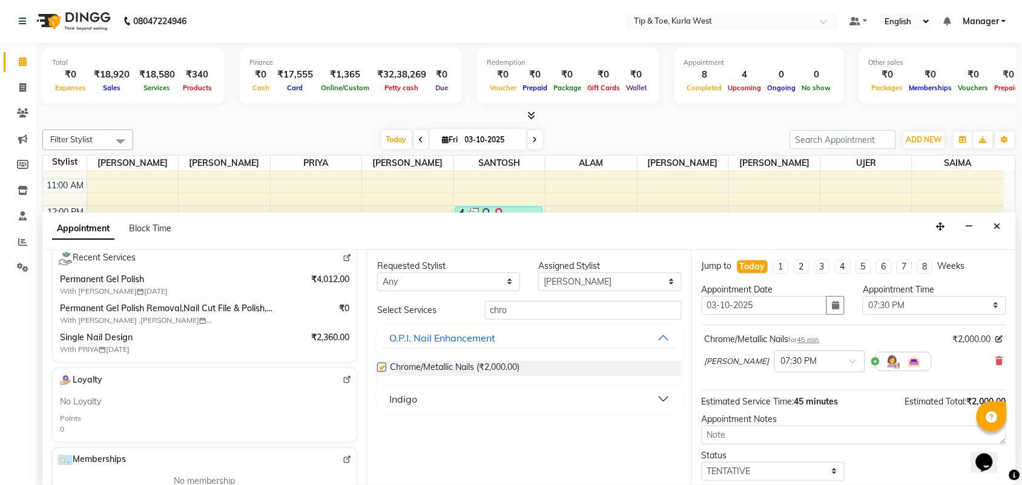
checkbox input "false"
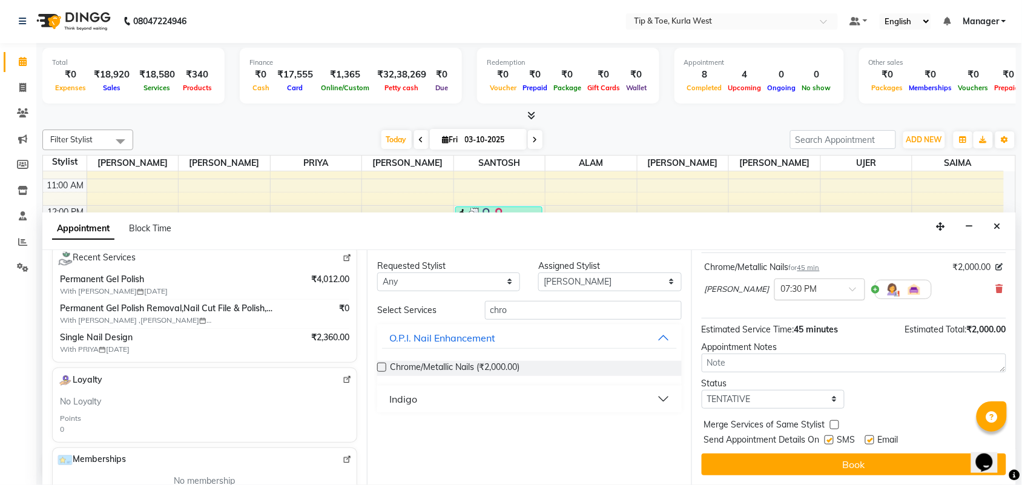
click at [849, 290] on span at bounding box center [856, 292] width 15 height 13
click at [822, 431] on span "(No Shift)" at bounding box center [836, 433] width 37 height 11
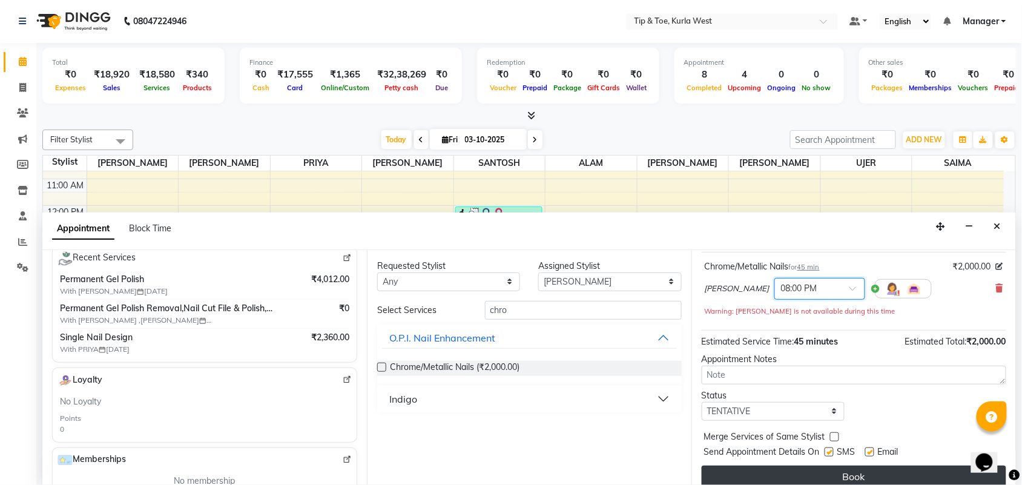
click at [861, 476] on button "Book" at bounding box center [853, 476] width 304 height 22
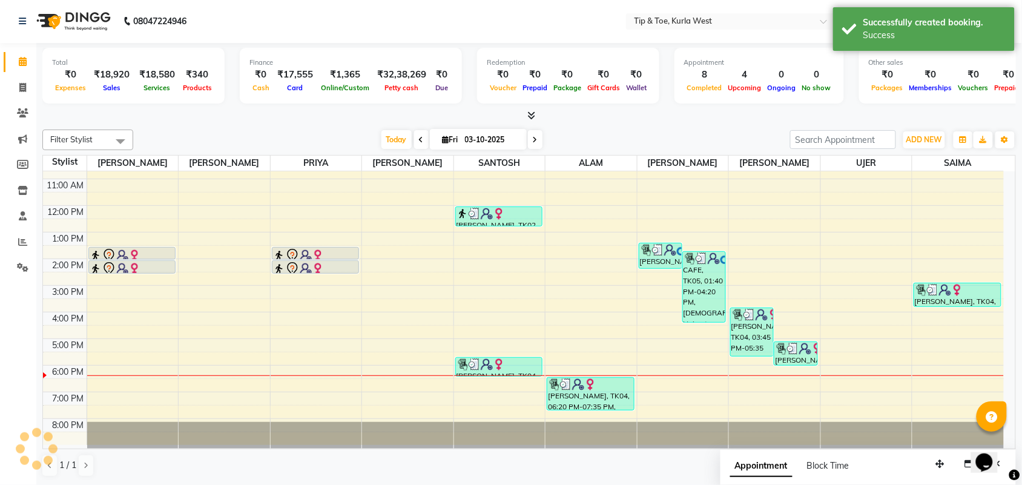
scroll to position [0, 0]
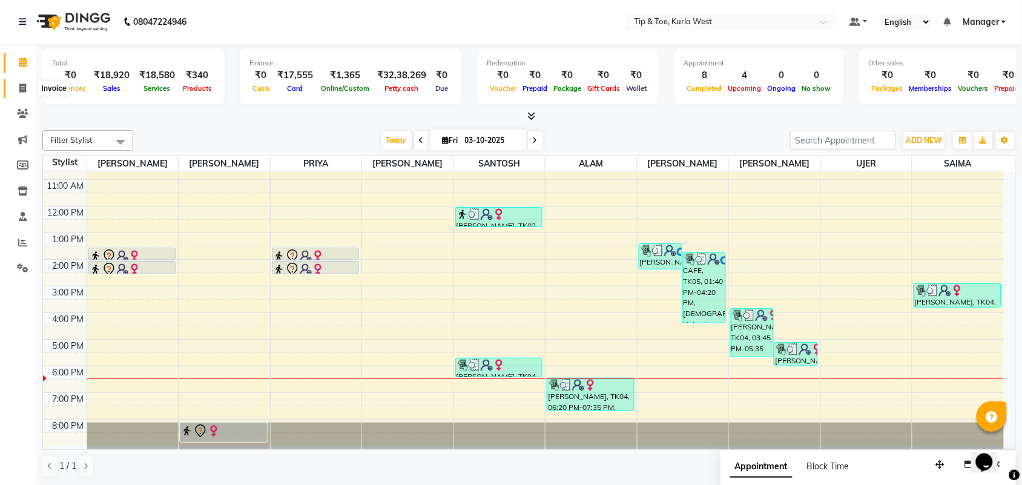
click at [15, 94] on span at bounding box center [22, 89] width 21 height 14
select select "service"
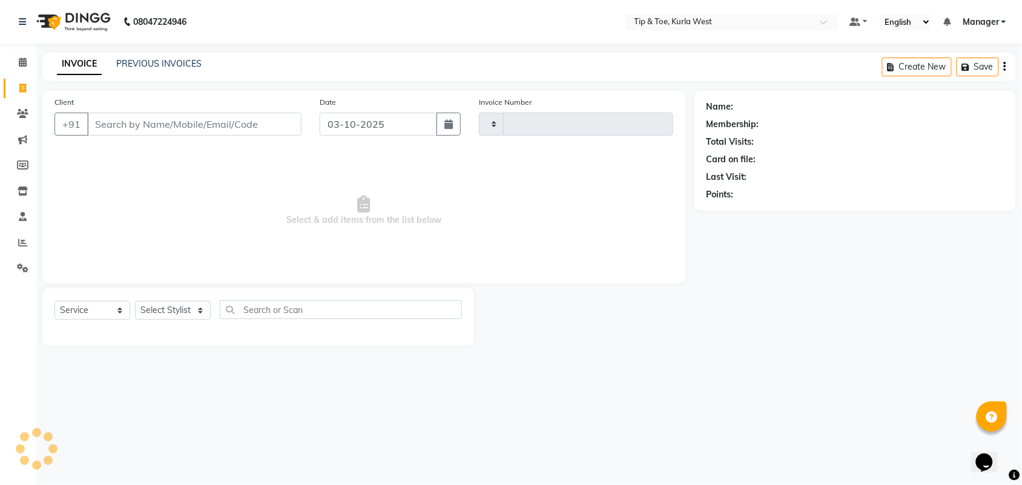
type input "2131"
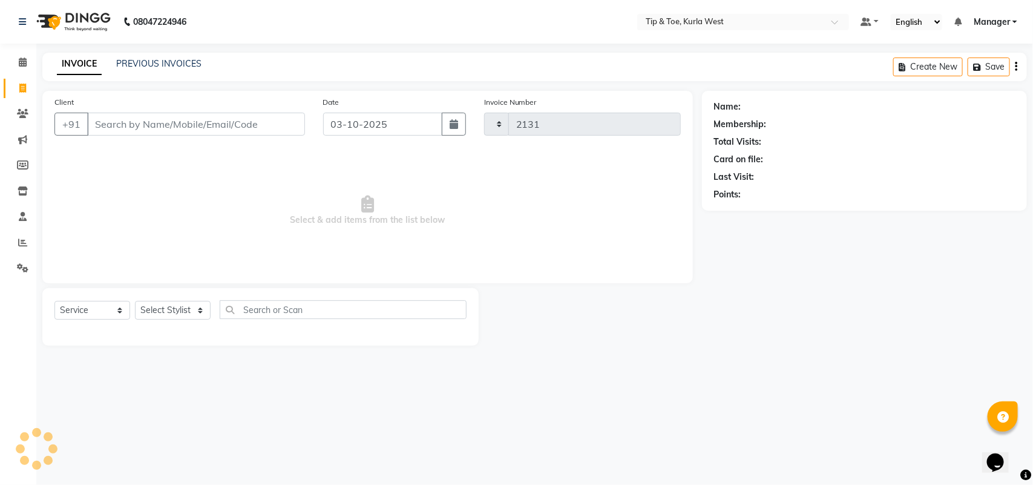
select select "5986"
type input "8"
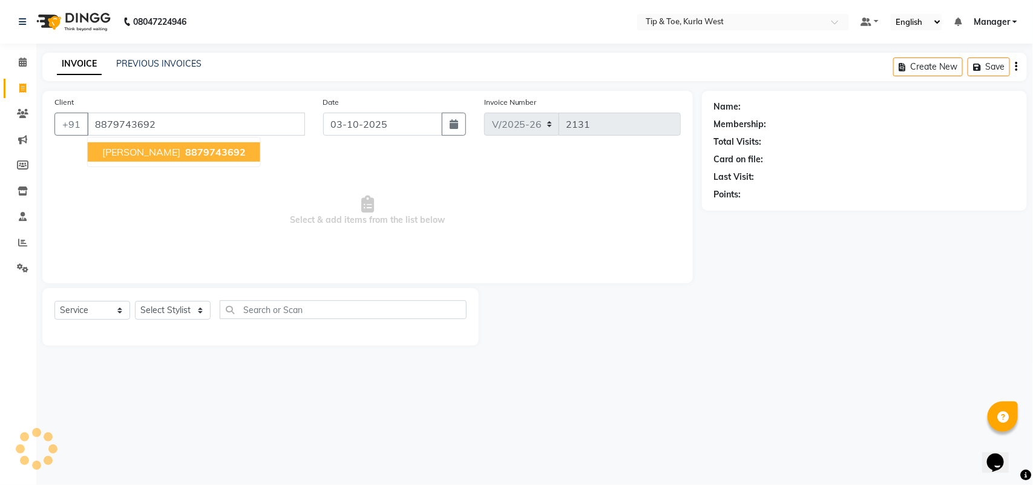
type input "8879743692"
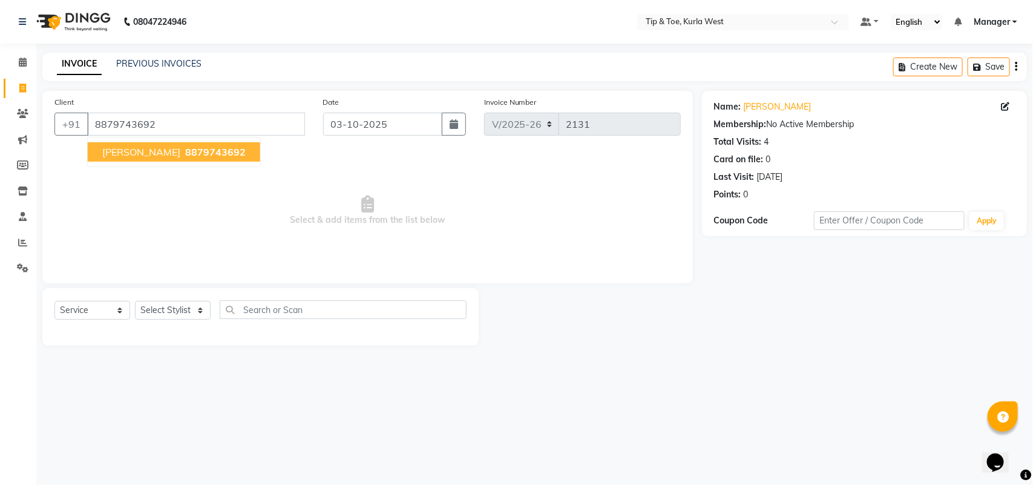
click at [198, 152] on span "8879743692" at bounding box center [215, 152] width 61 height 12
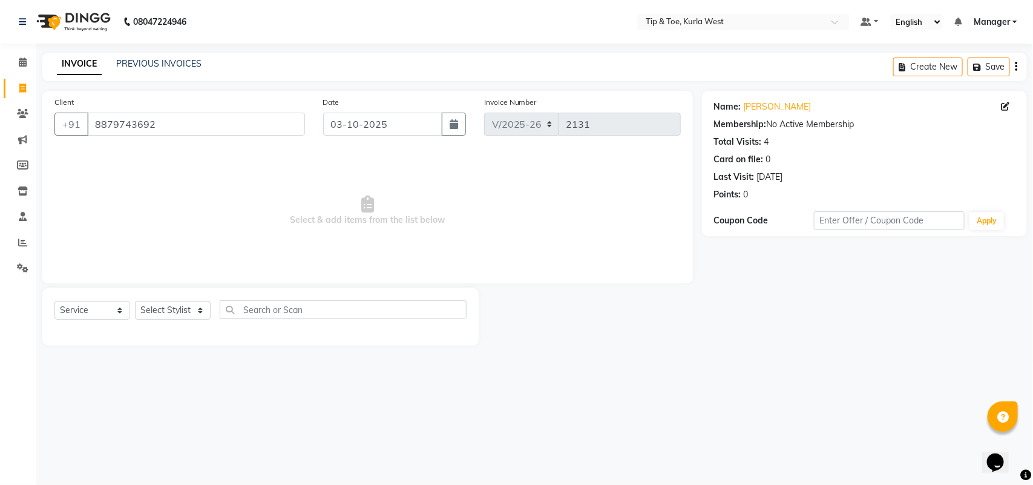
click at [189, 324] on div "Select Service Product Membership Package Voucher Prepaid Gift Card Select Styl…" at bounding box center [260, 314] width 412 height 28
click at [185, 312] on select "Select Stylist [PERSON_NAME] KAVERI [PERSON_NAME] Kurla login access Manager [P…" at bounding box center [173, 310] width 76 height 19
select select "42756"
click at [135, 301] on select "Select Stylist [PERSON_NAME] KAVERI [PERSON_NAME] Kurla login access Manager [P…" at bounding box center [173, 310] width 76 height 19
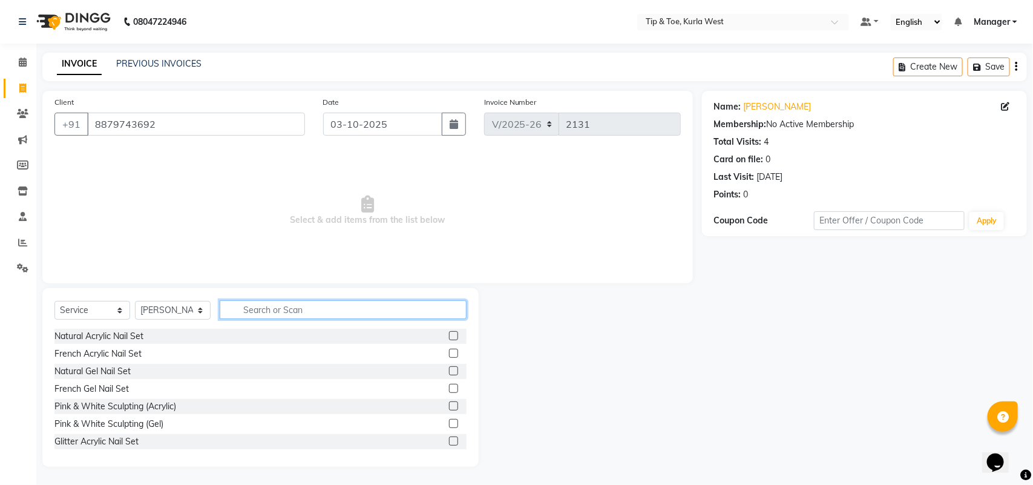
click at [323, 312] on input "text" at bounding box center [343, 309] width 247 height 19
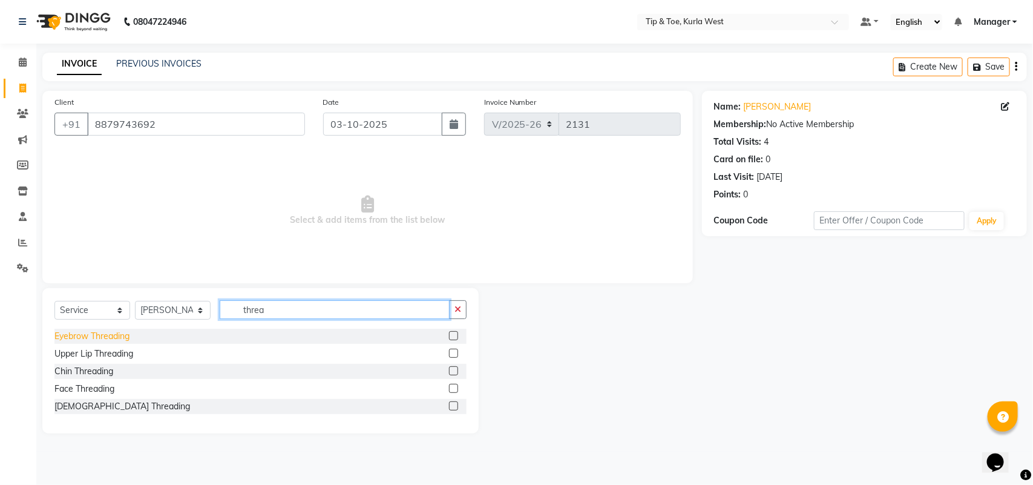
type input "threa"
click at [100, 334] on div "Eyebrow Threading" at bounding box center [91, 336] width 75 height 13
checkbox input "false"
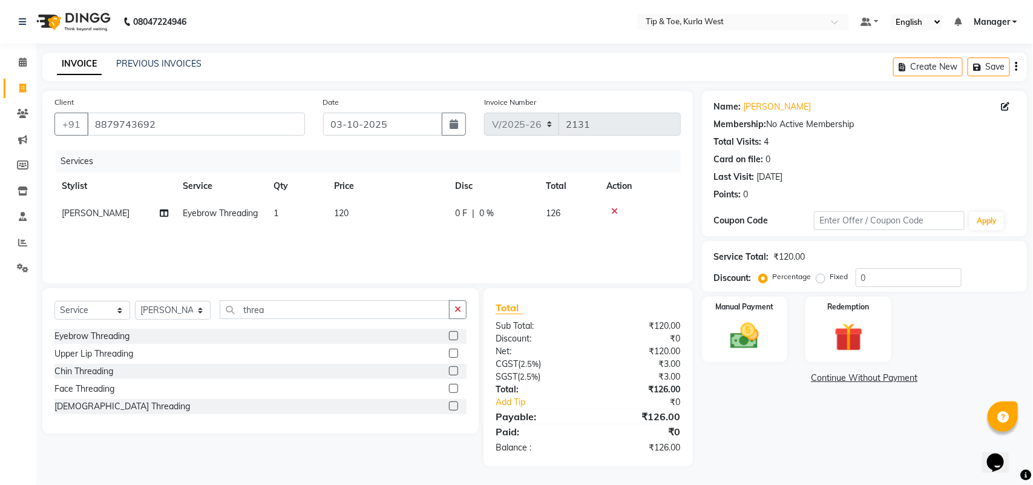
click at [612, 213] on icon at bounding box center [614, 211] width 7 height 8
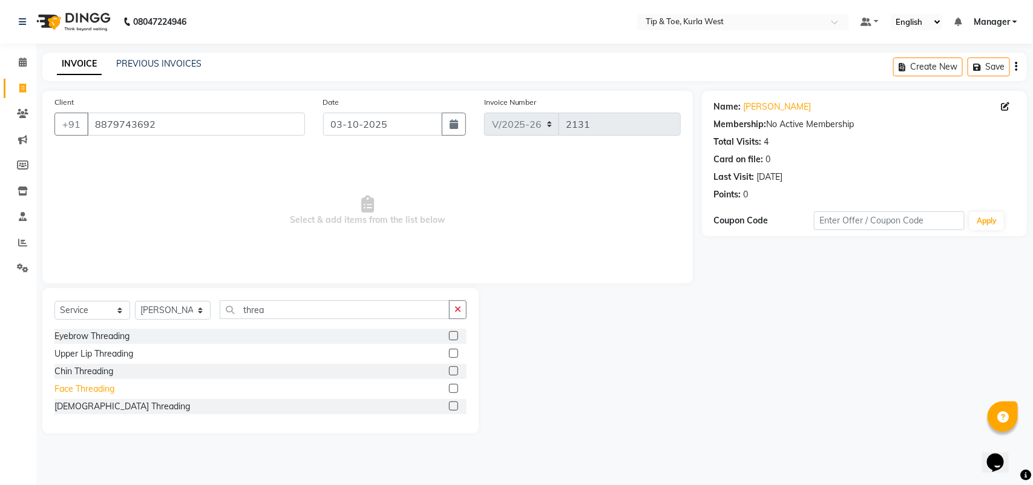
click at [100, 393] on div "Face Threading" at bounding box center [84, 388] width 60 height 13
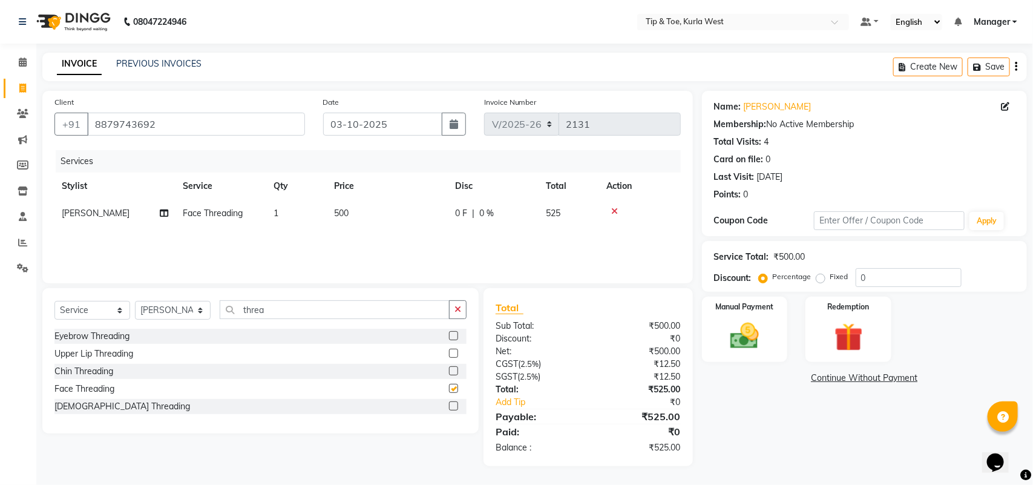
checkbox input "false"
click at [358, 216] on td "500" at bounding box center [387, 213] width 121 height 27
select select "42756"
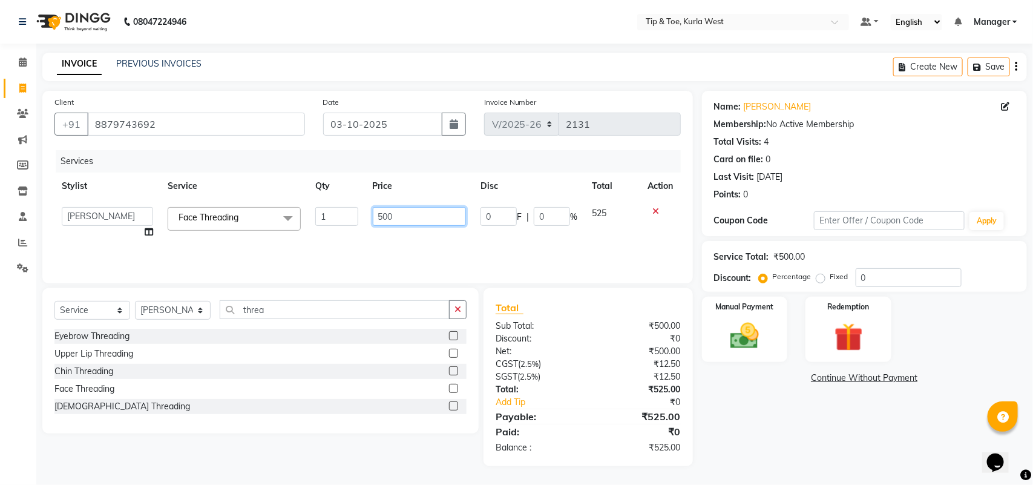
drag, startPoint x: 404, startPoint y: 216, endPoint x: 359, endPoint y: 225, distance: 46.3
click at [336, 222] on tr "[PERSON_NAME] KAVERI [PERSON_NAME] Kurla login access Manager [PERSON_NAME] [PE…" at bounding box center [367, 223] width 626 height 46
type input "190"
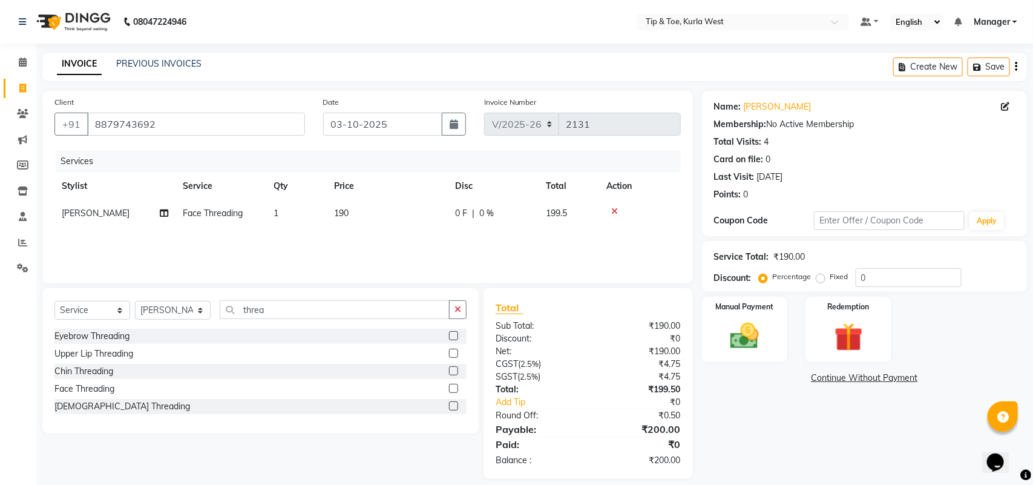
click at [757, 412] on div "Name: [PERSON_NAME] Membership: No Active Membership Total Visits: 4 Card on fi…" at bounding box center [869, 285] width 334 height 388
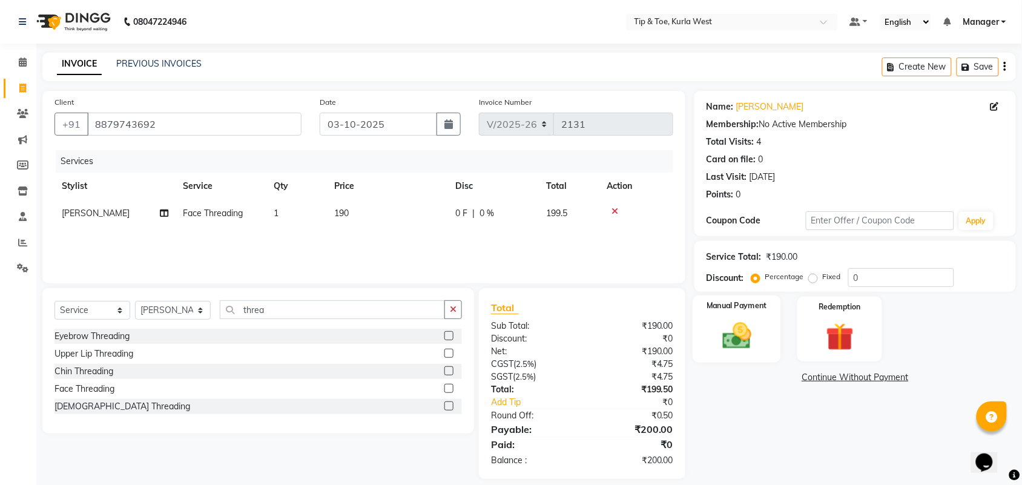
click at [730, 330] on img at bounding box center [736, 335] width 47 height 33
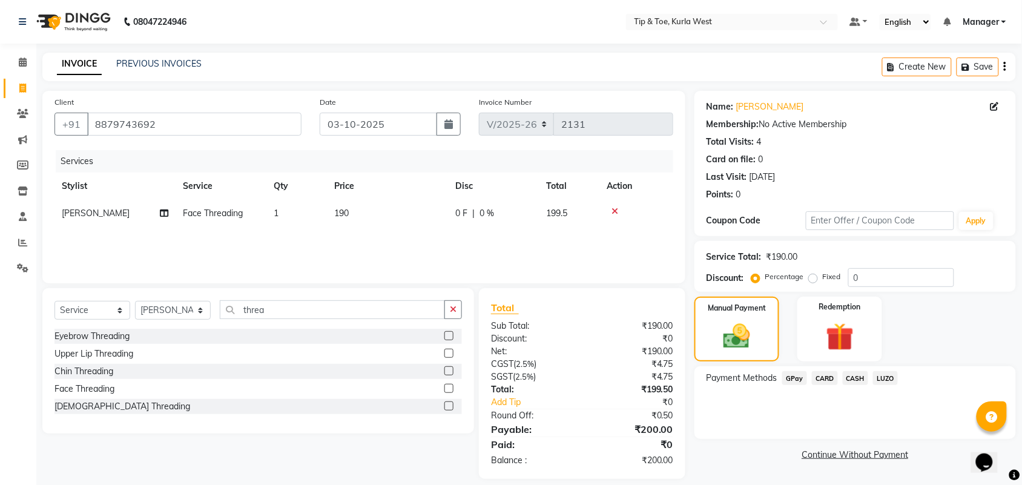
click at [793, 379] on span "GPay" at bounding box center [794, 378] width 25 height 14
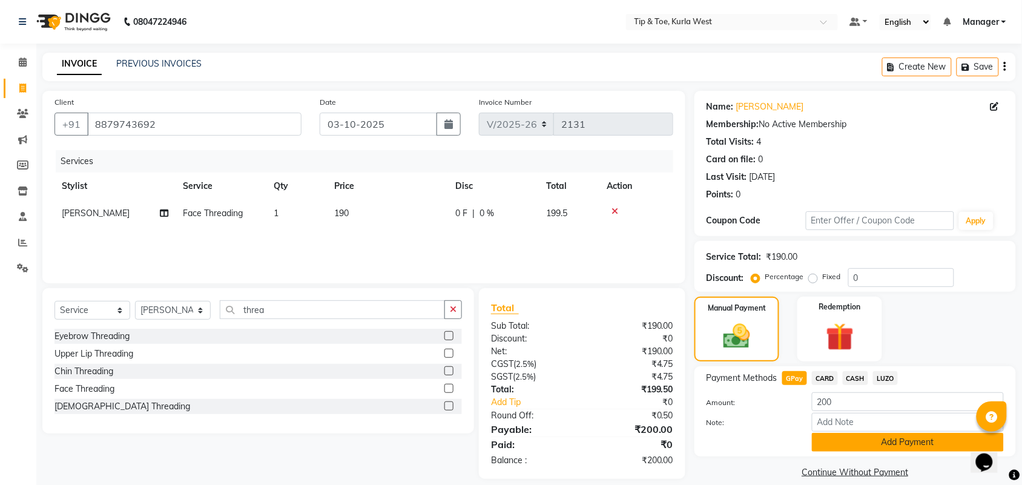
click at [837, 442] on button "Add Payment" at bounding box center [908, 442] width 192 height 19
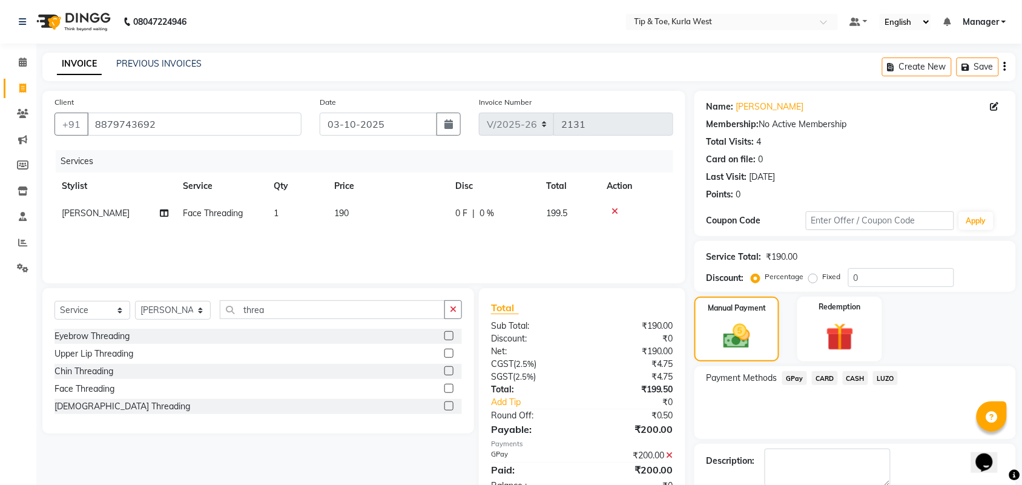
scroll to position [65, 0]
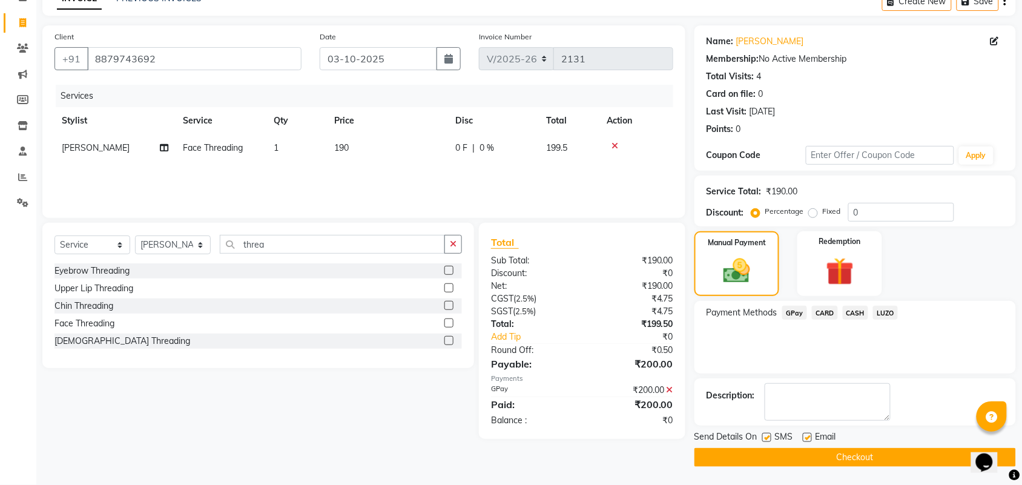
click at [766, 439] on label at bounding box center [766, 437] width 9 height 9
click at [766, 439] on input "checkbox" at bounding box center [766, 438] width 8 height 8
checkbox input "false"
click at [808, 439] on label at bounding box center [806, 437] width 9 height 9
click at [808, 439] on input "checkbox" at bounding box center [806, 438] width 8 height 8
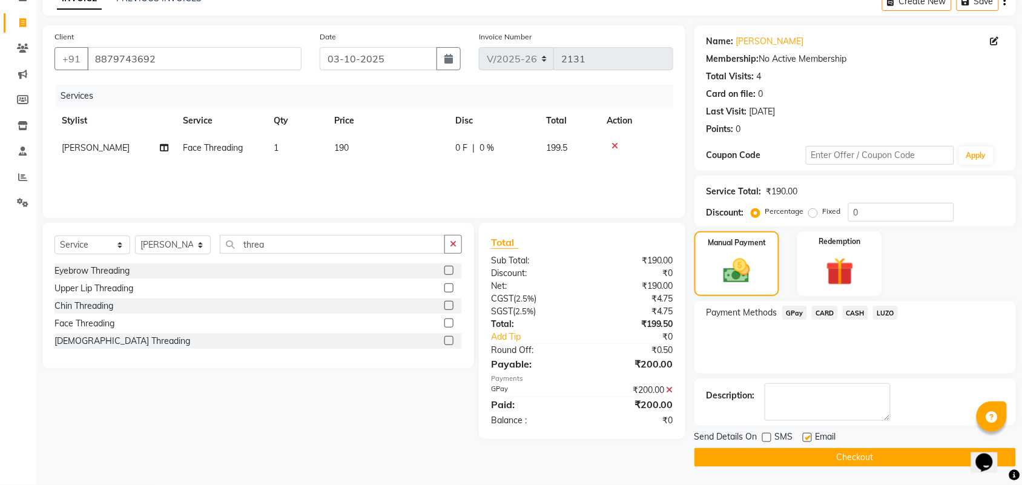
checkbox input "false"
click at [835, 459] on button "Checkout" at bounding box center [854, 457] width 321 height 19
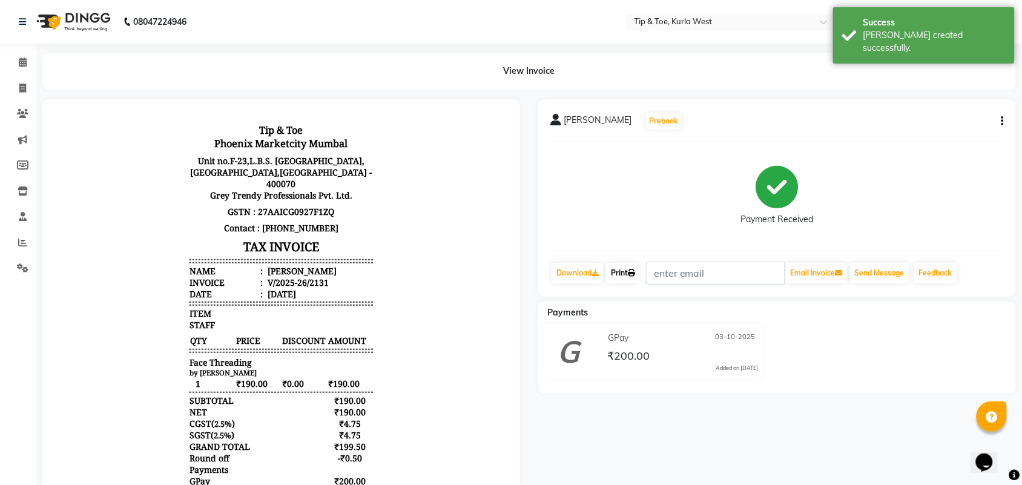
click at [625, 280] on link "Print" at bounding box center [623, 273] width 34 height 21
click at [25, 62] on icon at bounding box center [23, 61] width 8 height 9
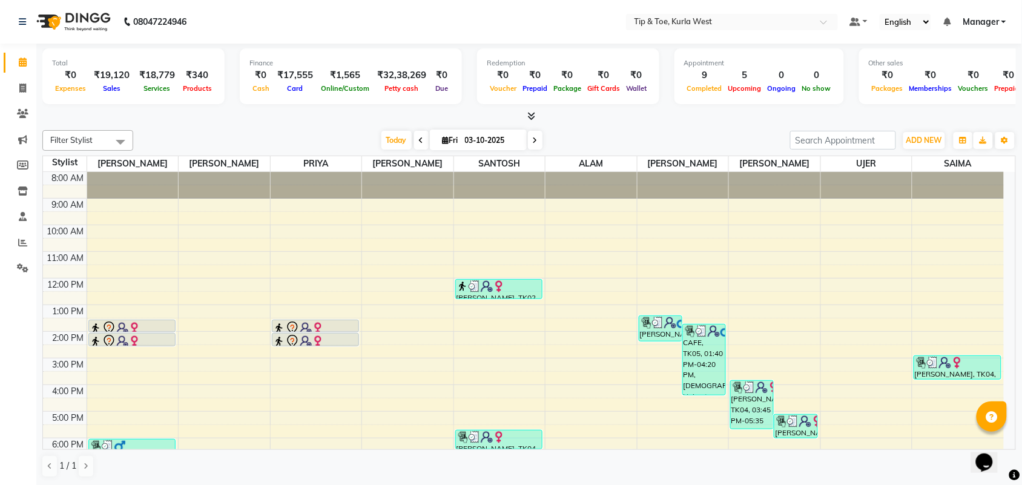
scroll to position [1, 0]
click at [19, 243] on icon at bounding box center [22, 241] width 9 height 9
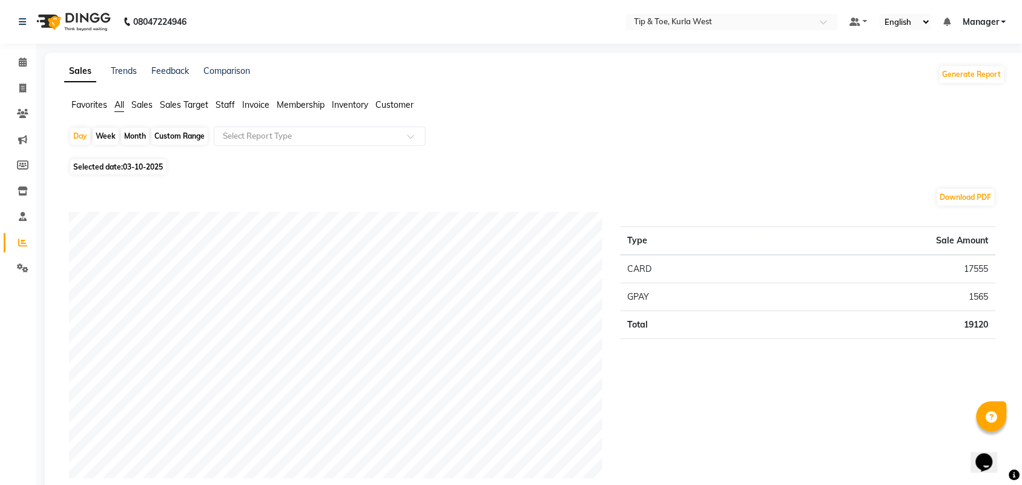
click at [218, 108] on span "Staff" at bounding box center [224, 104] width 19 height 11
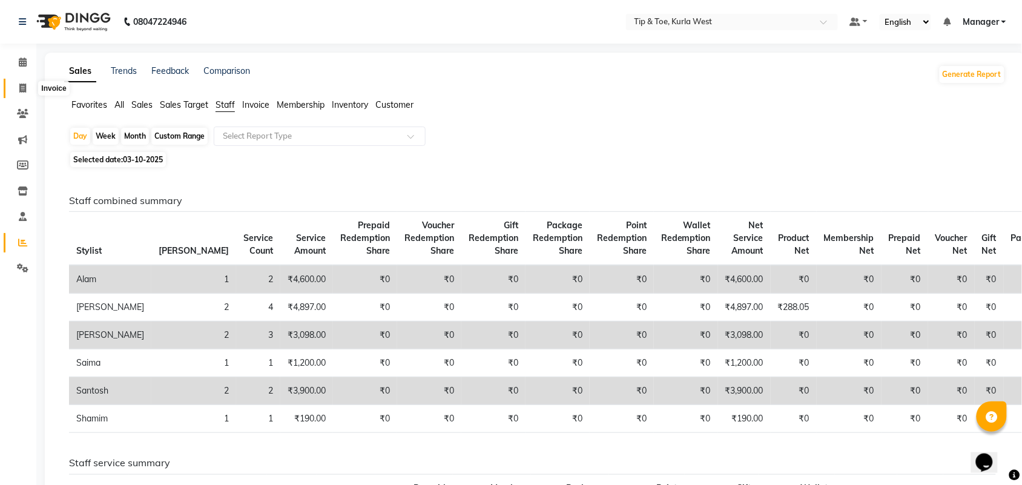
click at [13, 88] on span at bounding box center [22, 89] width 21 height 14
select select "service"
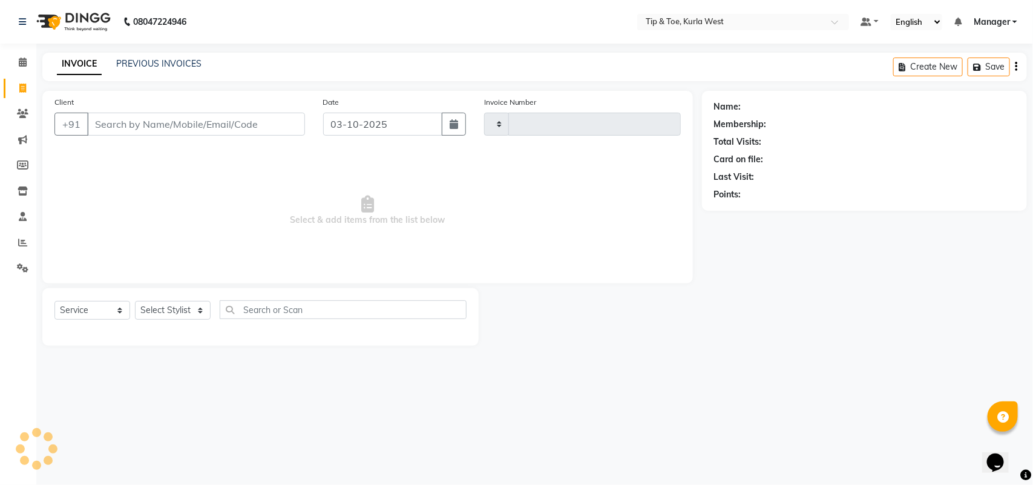
type input "2132"
select select "5986"
click at [155, 58] on link "PREVIOUS INVOICES" at bounding box center [158, 63] width 85 height 11
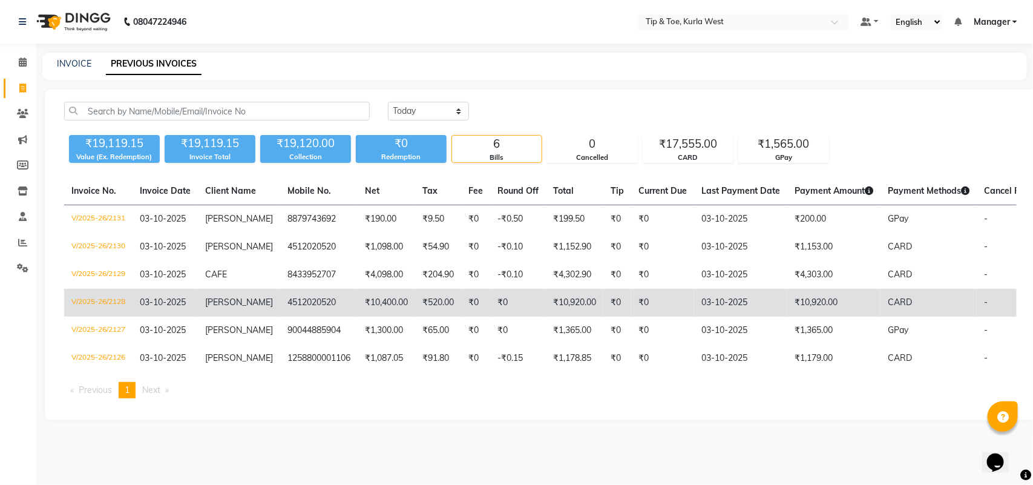
click at [396, 304] on td "₹10,400.00" at bounding box center [386, 303] width 57 height 28
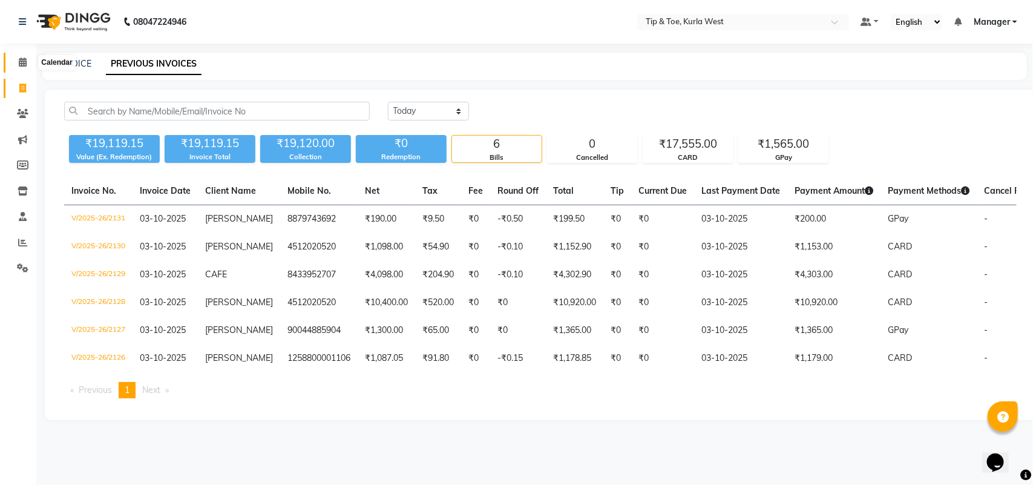
click at [22, 56] on span at bounding box center [22, 63] width 21 height 14
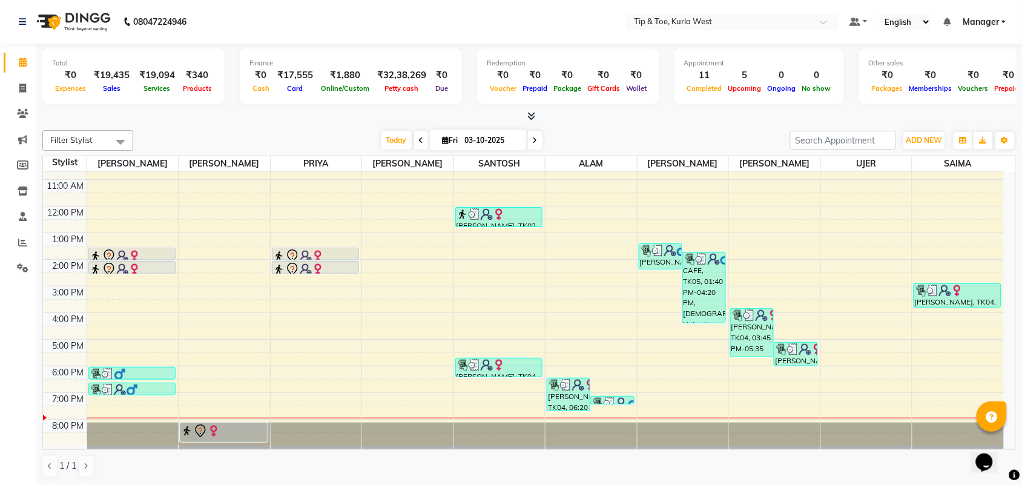
scroll to position [1, 0]
click at [17, 85] on span at bounding box center [22, 88] width 21 height 14
select select "service"
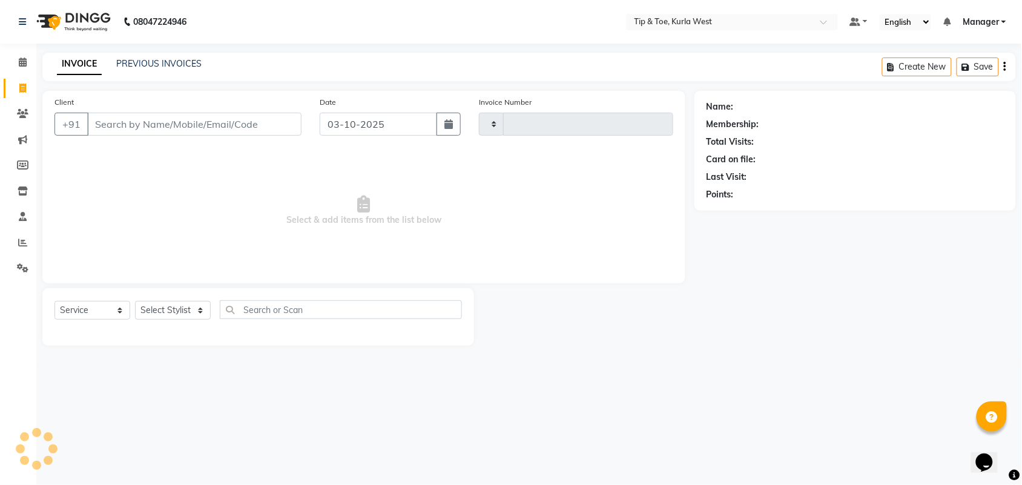
type input "2133"
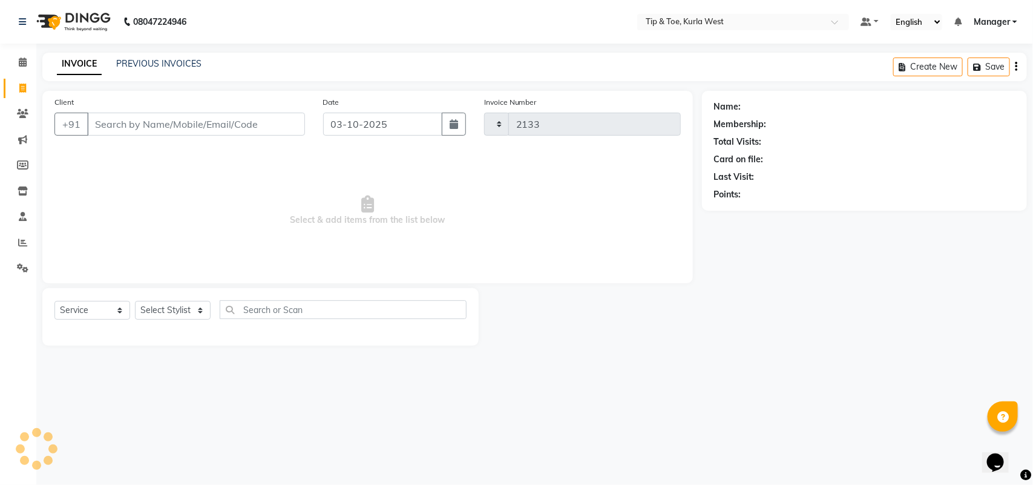
select select "5986"
click at [168, 68] on link "PREVIOUS INVOICES" at bounding box center [158, 63] width 85 height 11
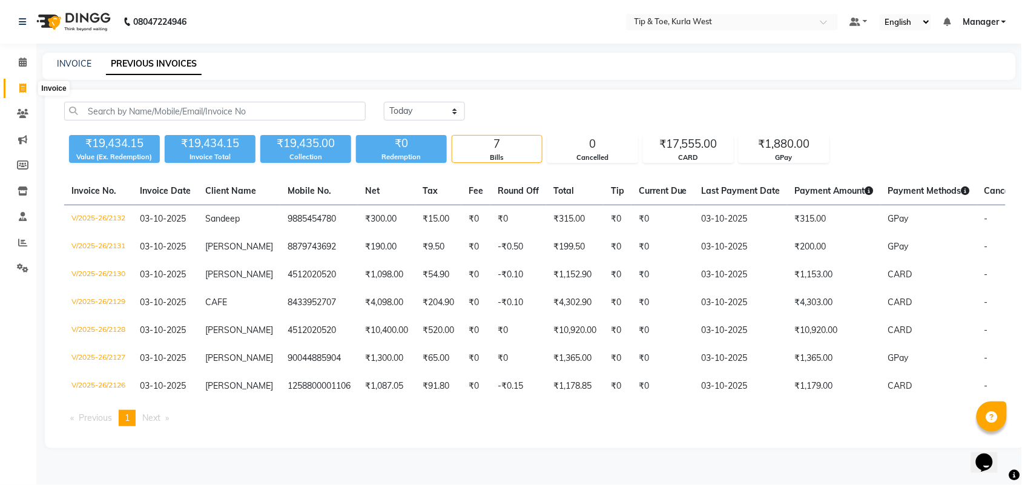
click at [17, 86] on span at bounding box center [22, 89] width 21 height 14
select select "5986"
select select "service"
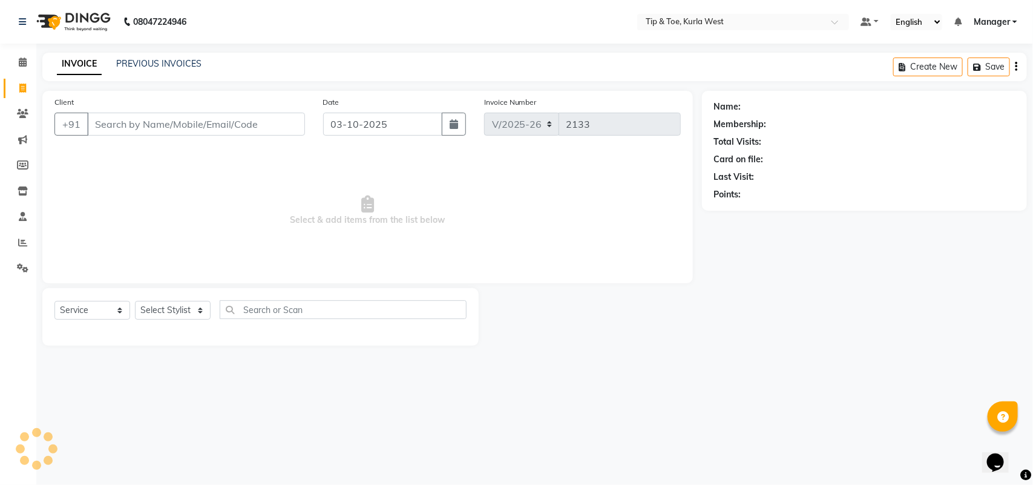
click at [156, 127] on input "Client" at bounding box center [196, 124] width 218 height 23
type input "8898515537"
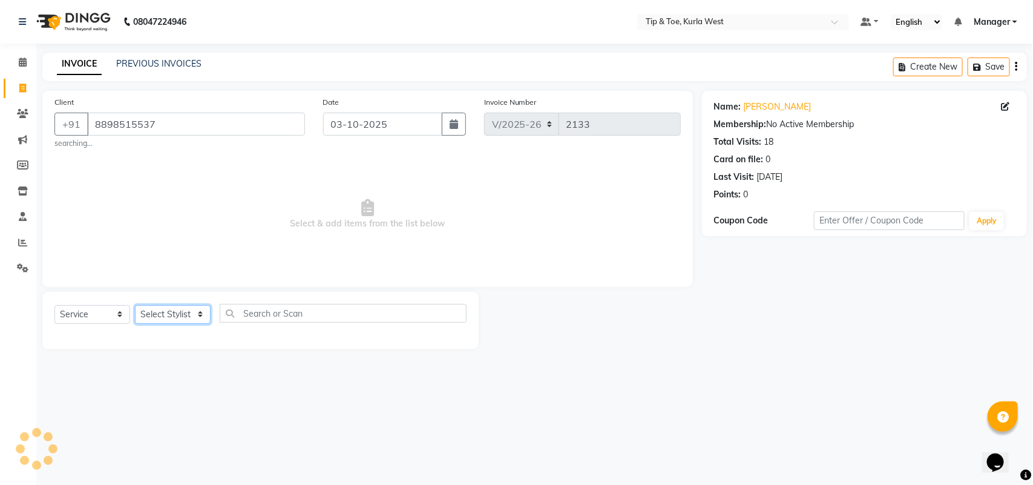
drag, startPoint x: 149, startPoint y: 322, endPoint x: 159, endPoint y: 316, distance: 11.1
click at [149, 322] on select "Select Stylist [PERSON_NAME] KAVERI [PERSON_NAME] Kurla login access Manager [P…" at bounding box center [173, 314] width 76 height 19
select select "42737"
click at [135, 305] on select "Select Stylist [PERSON_NAME] KAVERI [PERSON_NAME] Kurla login access Manager [P…" at bounding box center [173, 314] width 76 height 19
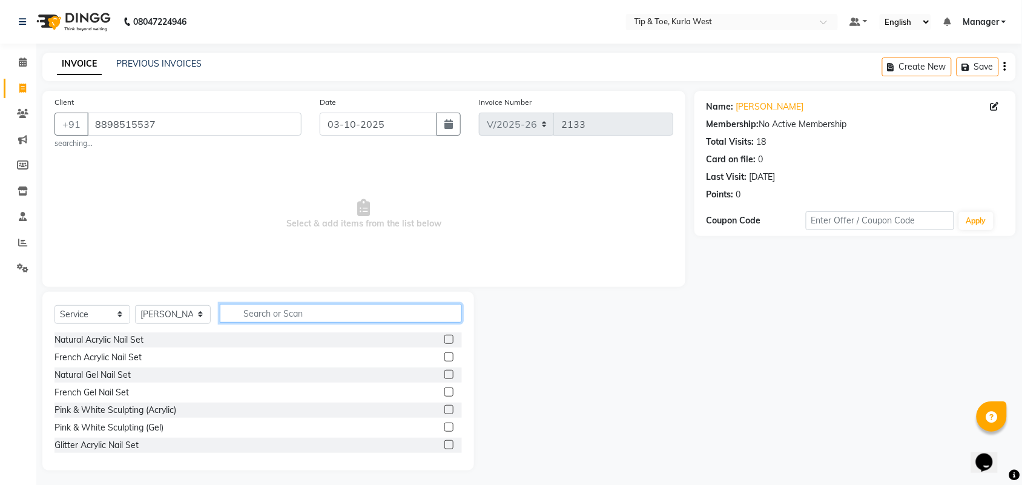
click at [322, 313] on input "text" at bounding box center [341, 313] width 242 height 19
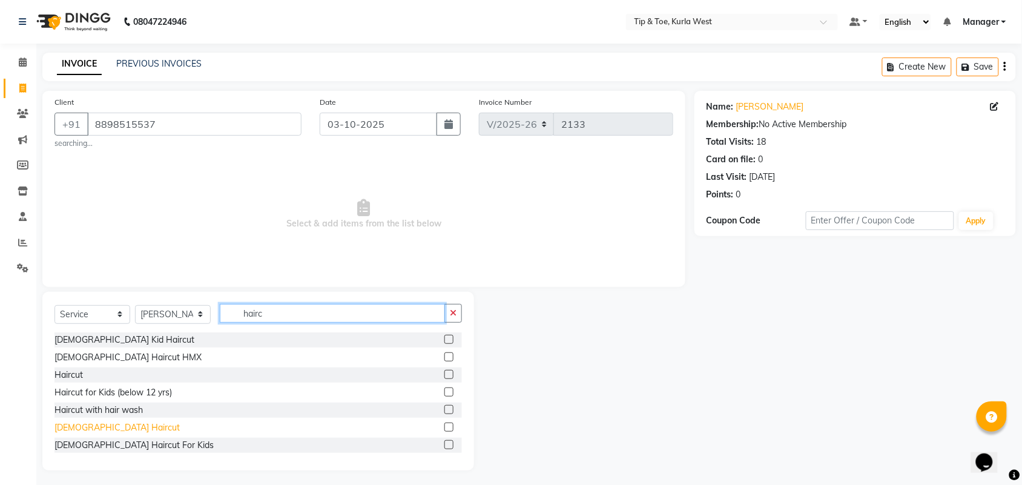
type input "hairc"
drag, startPoint x: 97, startPoint y: 424, endPoint x: 95, endPoint y: 434, distance: 10.4
click at [96, 424] on div "[DEMOGRAPHIC_DATA] Haircut" at bounding box center [116, 427] width 125 height 13
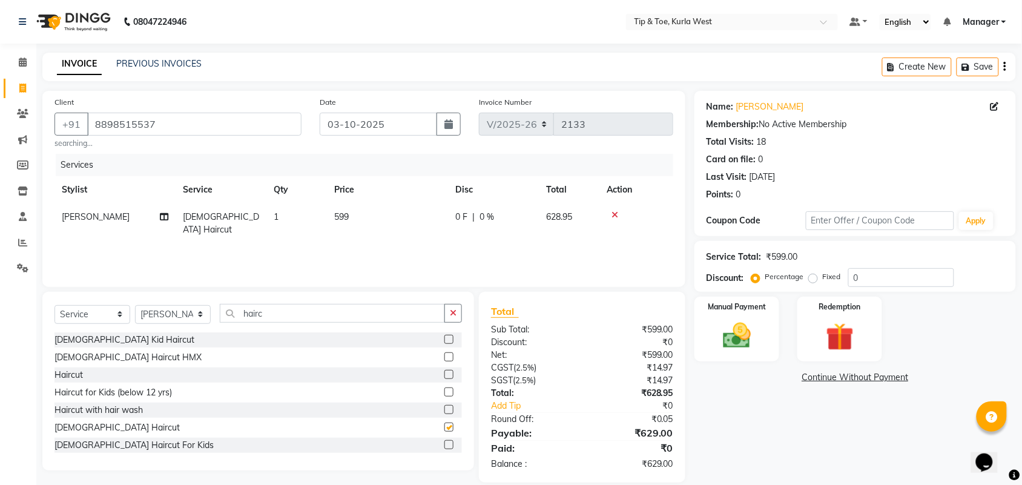
checkbox input "false"
drag, startPoint x: 836, startPoint y: 277, endPoint x: 823, endPoint y: 277, distance: 13.3
click at [826, 277] on div "Percentage Fixed 0" at bounding box center [853, 277] width 200 height 19
type input "30"
click at [802, 321] on div "Redemption" at bounding box center [839, 329] width 88 height 68
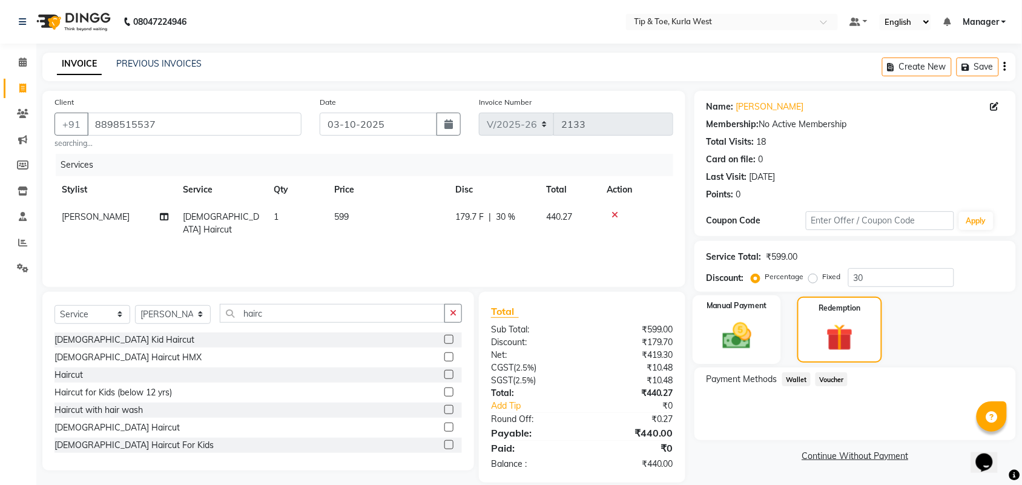
click at [742, 335] on img at bounding box center [736, 335] width 47 height 33
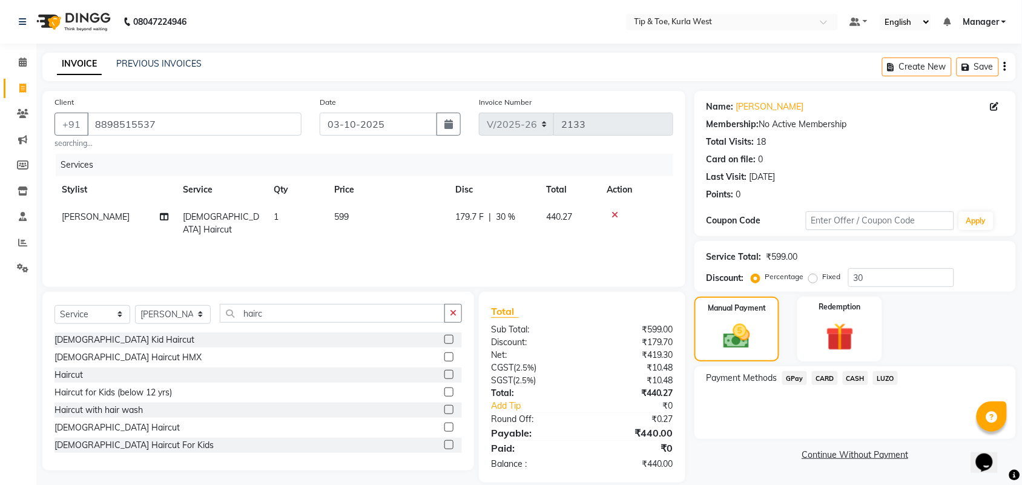
click at [878, 378] on span "LUZO" at bounding box center [885, 378] width 25 height 14
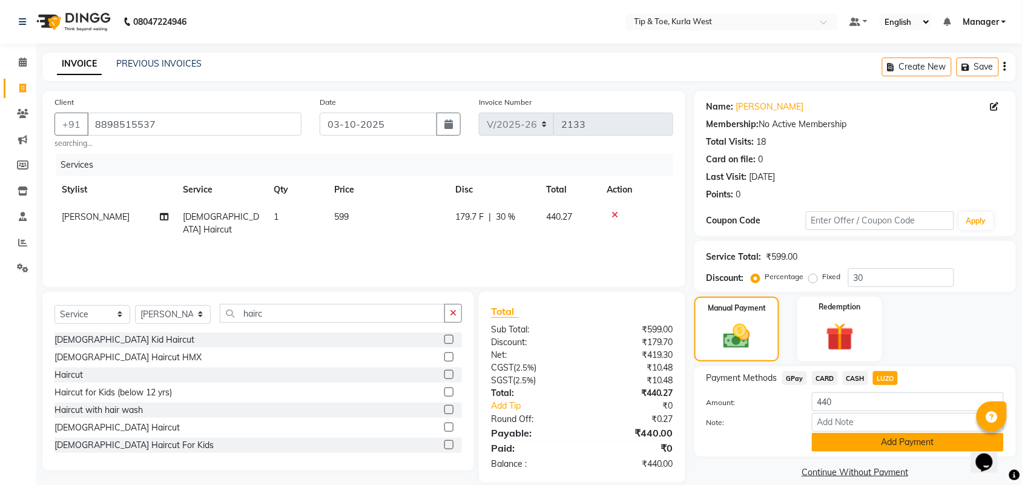
click at [881, 439] on button "Add Payment" at bounding box center [908, 442] width 192 height 19
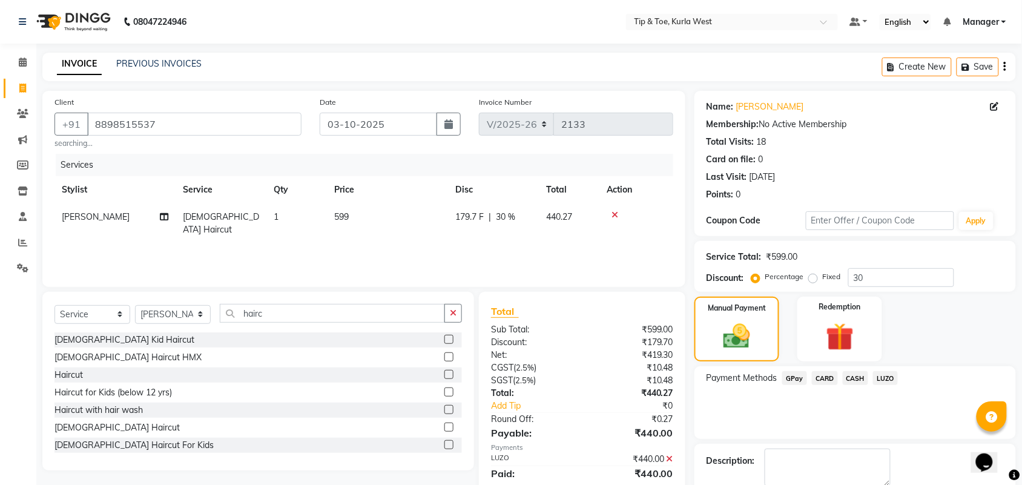
scroll to position [65, 0]
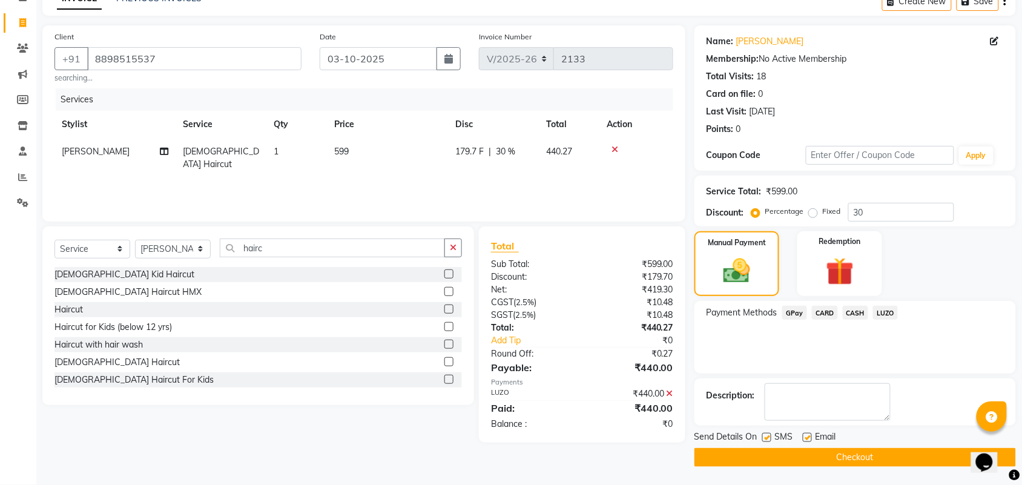
click at [767, 439] on label at bounding box center [766, 437] width 9 height 9
click at [767, 439] on input "checkbox" at bounding box center [766, 438] width 8 height 8
checkbox input "false"
click at [807, 436] on label at bounding box center [806, 437] width 9 height 9
click at [807, 436] on input "checkbox" at bounding box center [806, 438] width 8 height 8
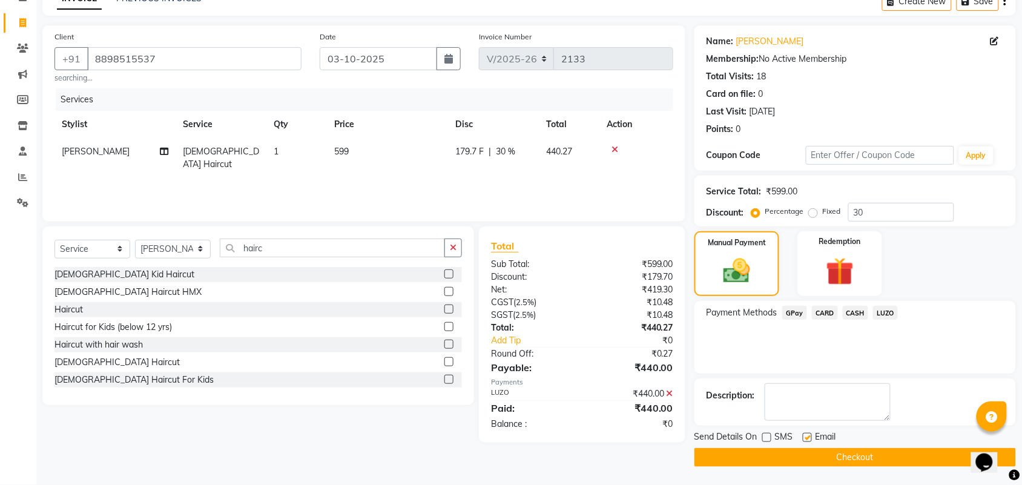
checkbox input "false"
click at [825, 461] on button "Checkout" at bounding box center [854, 457] width 321 height 19
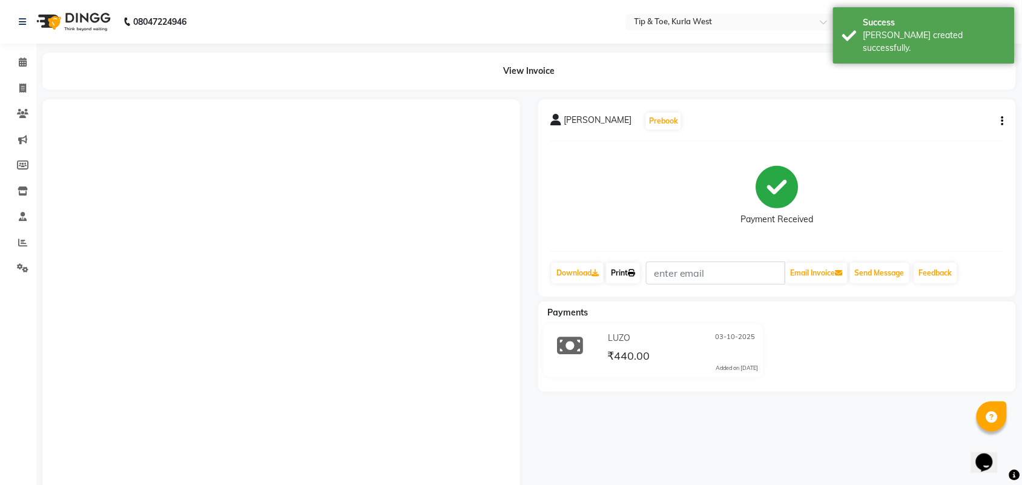
click at [628, 274] on link "Print" at bounding box center [623, 273] width 34 height 21
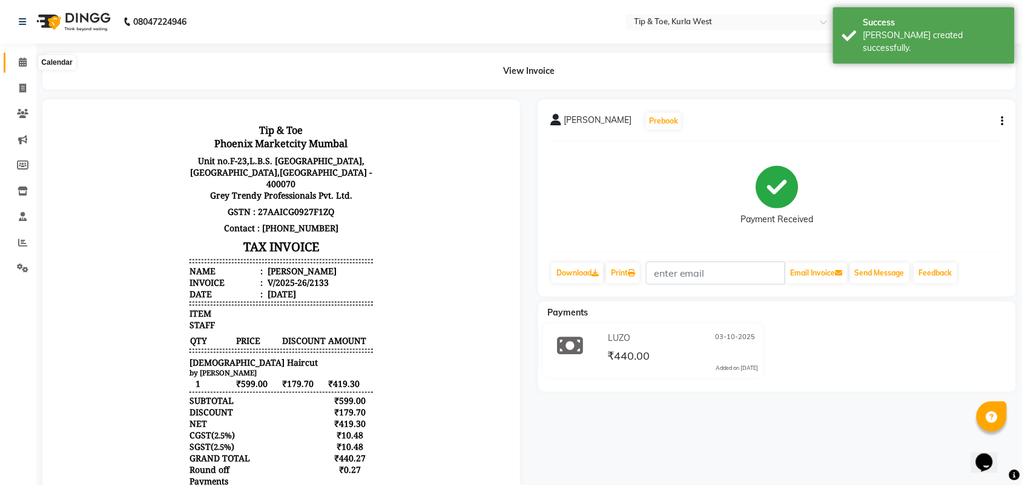
click at [21, 65] on icon at bounding box center [23, 61] width 8 height 9
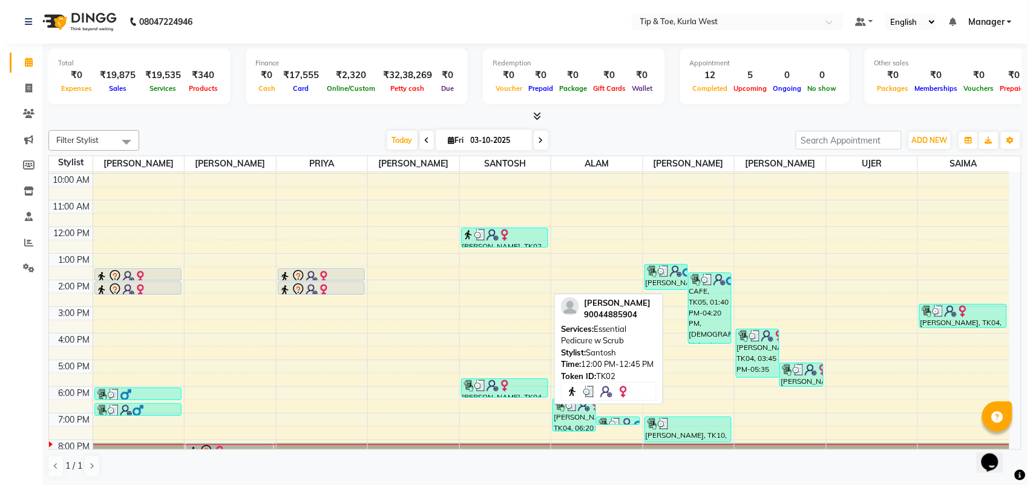
scroll to position [73, 0]
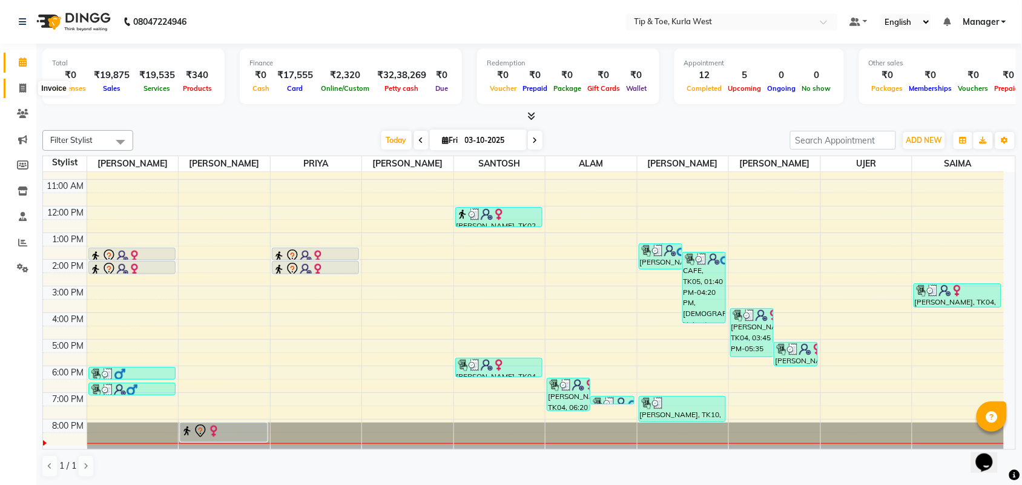
click at [23, 88] on icon at bounding box center [22, 88] width 7 height 9
select select "service"
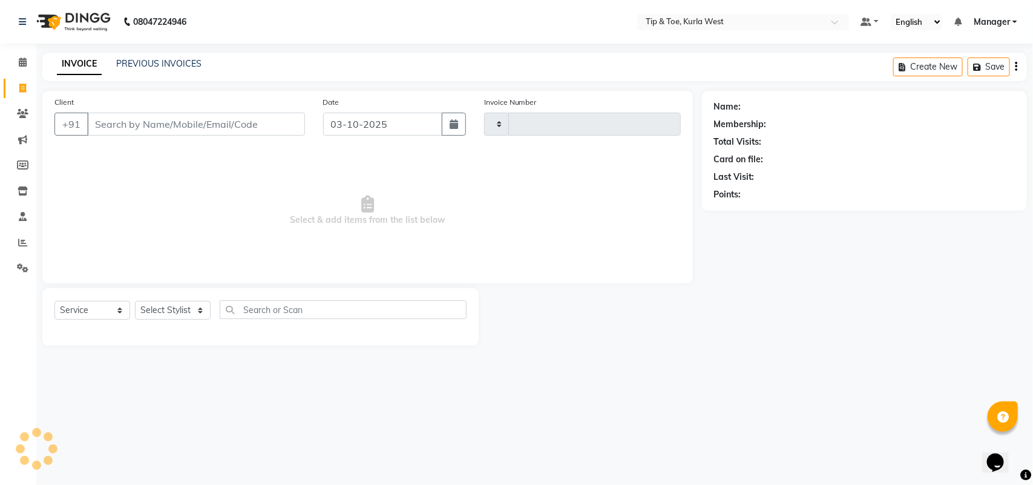
type input "2134"
select select "5986"
click at [206, 125] on input "Client" at bounding box center [196, 124] width 218 height 23
type input "7021439677"
click at [282, 119] on span "Add Client" at bounding box center [274, 124] width 48 height 12
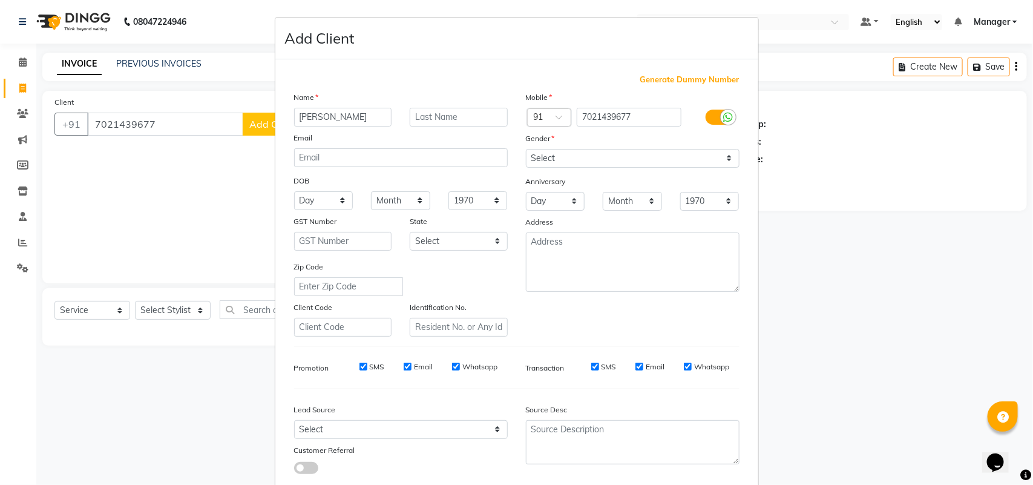
type input "[PERSON_NAME]"
click at [613, 154] on select "Select [DEMOGRAPHIC_DATA] [DEMOGRAPHIC_DATA] Other Prefer Not To Say" at bounding box center [633, 158] width 214 height 19
click at [526, 149] on select "Select [DEMOGRAPHIC_DATA] [DEMOGRAPHIC_DATA] Other Prefer Not To Say" at bounding box center [633, 158] width 214 height 19
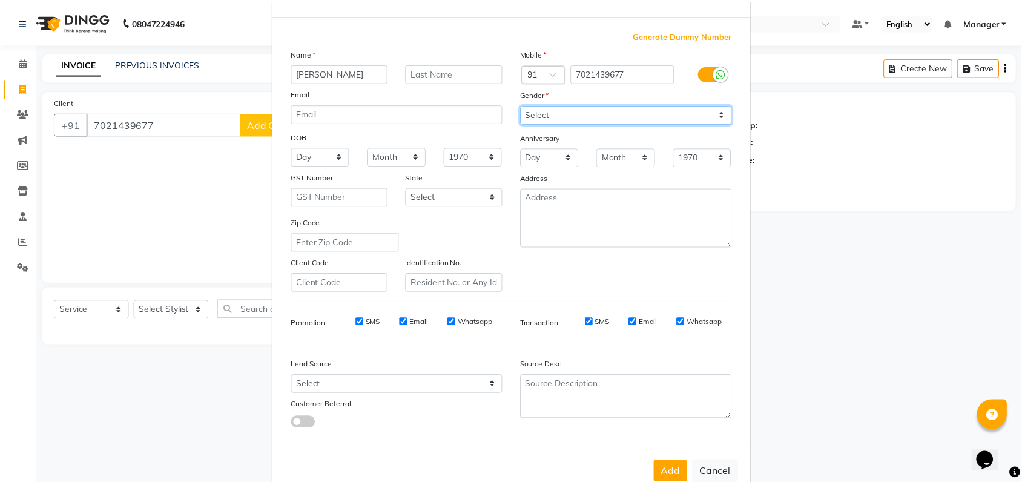
scroll to position [70, 0]
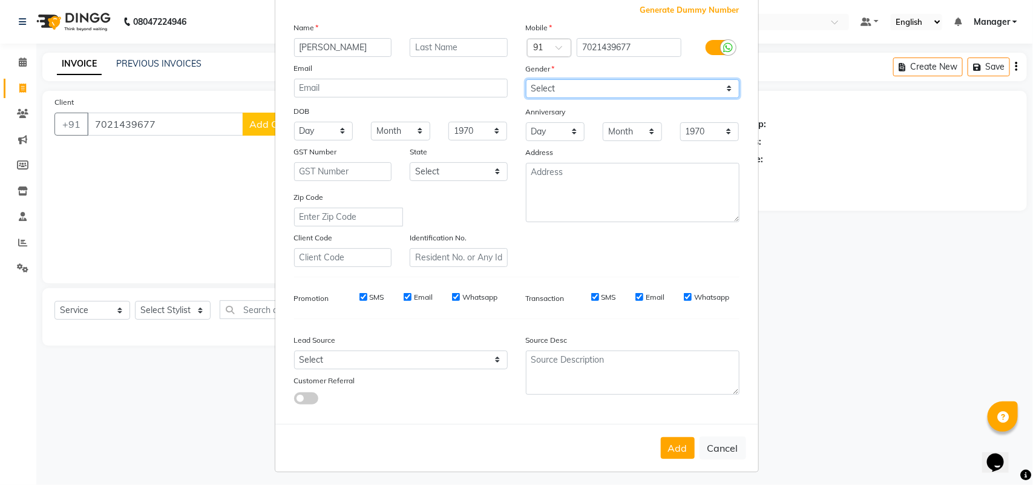
click at [583, 94] on select "Select [DEMOGRAPHIC_DATA] [DEMOGRAPHIC_DATA] Other Prefer Not To Say" at bounding box center [633, 88] width 214 height 19
select select "[DEMOGRAPHIC_DATA]"
click at [526, 79] on select "Select [DEMOGRAPHIC_DATA] [DEMOGRAPHIC_DATA] Other Prefer Not To Say" at bounding box center [633, 88] width 214 height 19
click at [676, 441] on button "Add" at bounding box center [678, 448] width 34 height 22
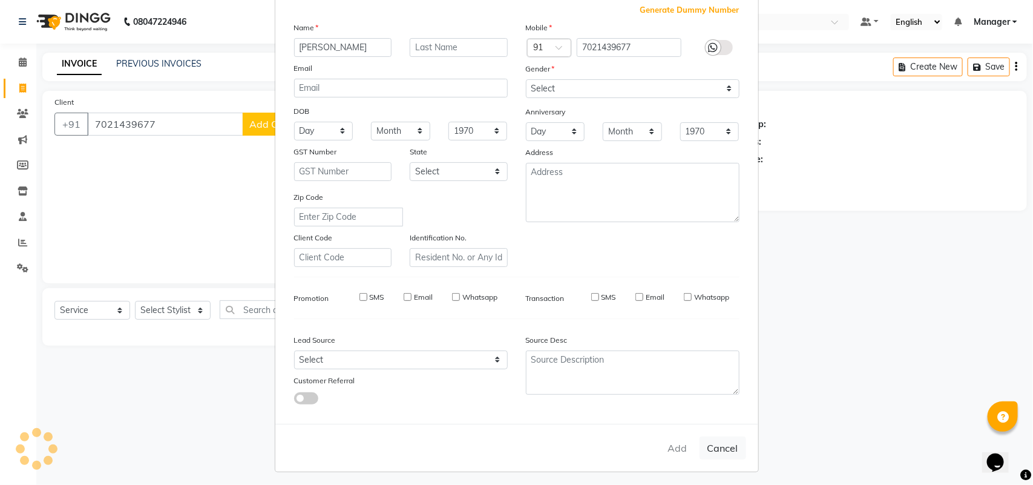
select select
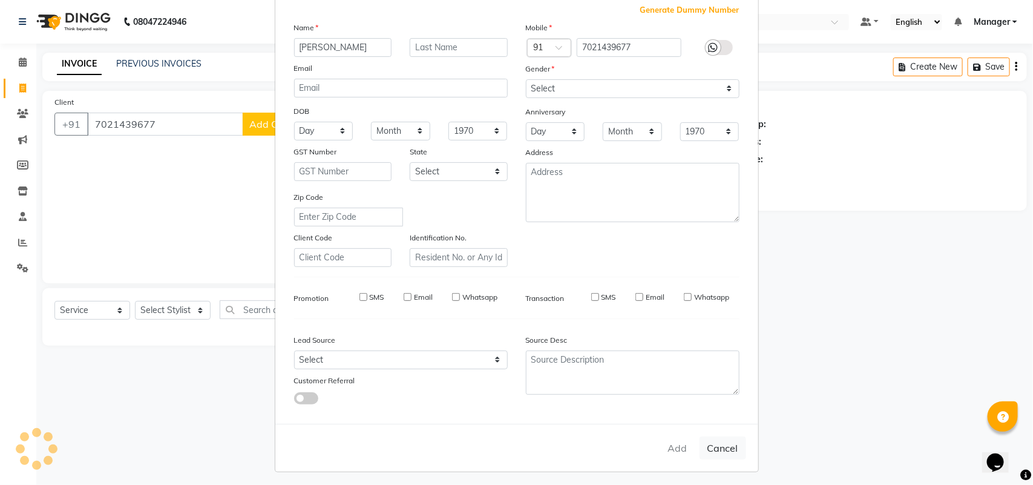
select select
checkbox input "false"
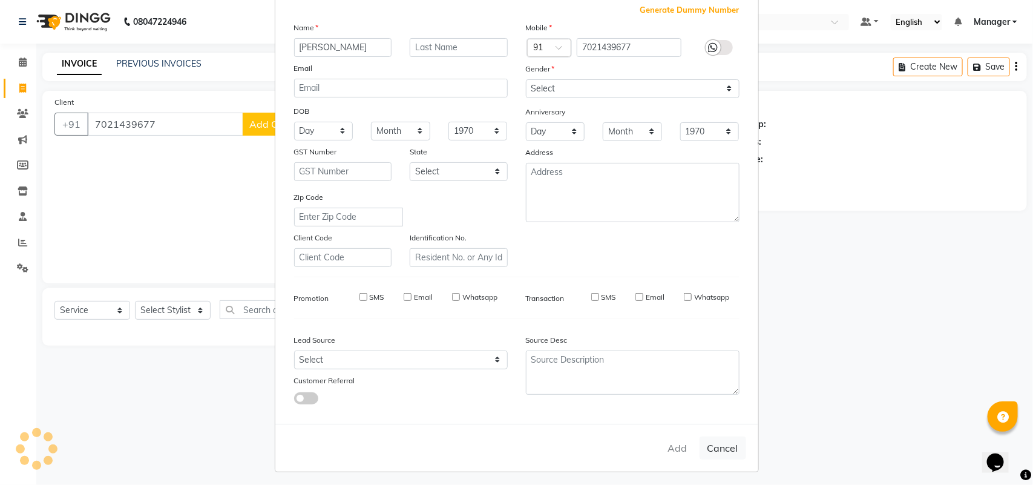
checkbox input "false"
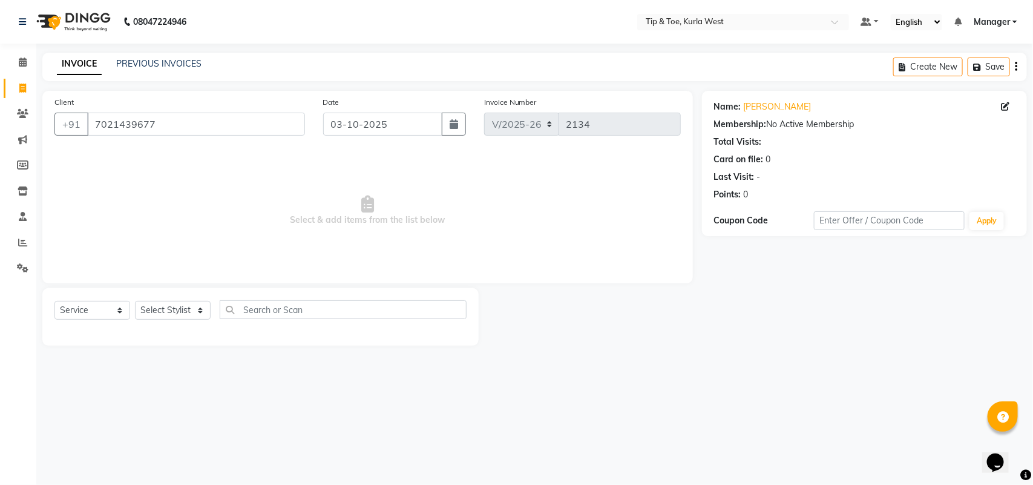
click at [194, 289] on div "Select Service Product Membership Package Voucher Prepaid Gift Card Select Styl…" at bounding box center [260, 316] width 436 height 57
click at [180, 304] on select "Select Stylist [PERSON_NAME] KAVERI [PERSON_NAME] Kurla login access Manager [P…" at bounding box center [173, 310] width 76 height 19
select select "80571"
click at [135, 301] on select "Select Stylist [PERSON_NAME] KAVERI [PERSON_NAME] Kurla login access Manager [P…" at bounding box center [173, 310] width 76 height 19
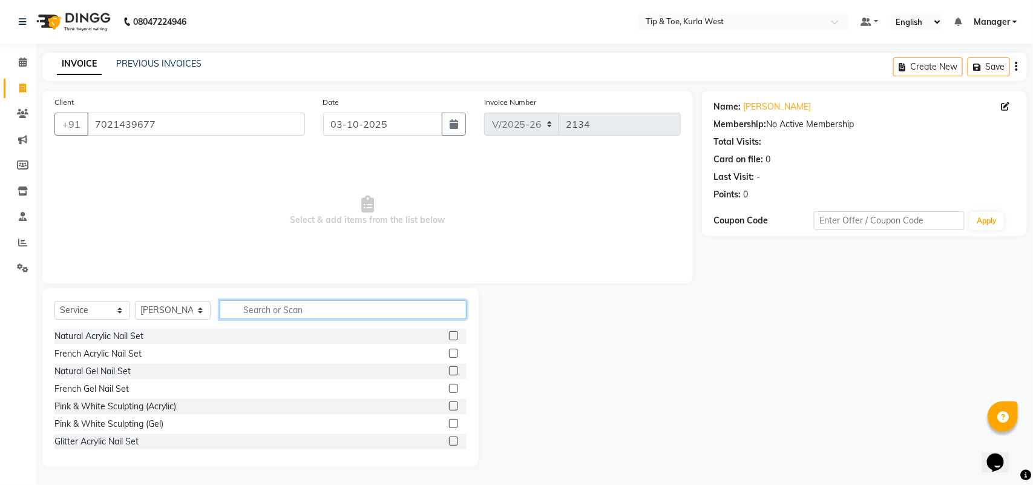
click at [301, 312] on input "text" at bounding box center [343, 309] width 247 height 19
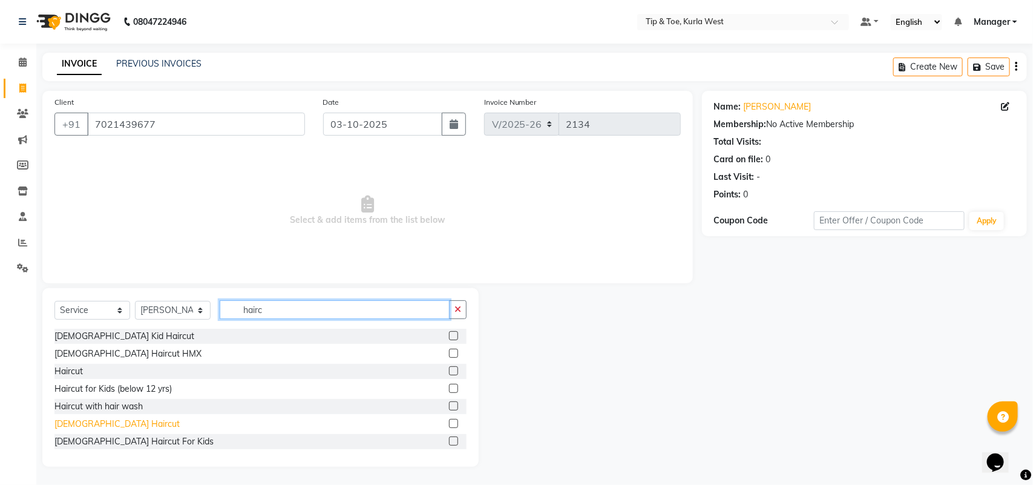
type input "hairc"
click at [77, 422] on div "[DEMOGRAPHIC_DATA] Haircut" at bounding box center [116, 424] width 125 height 13
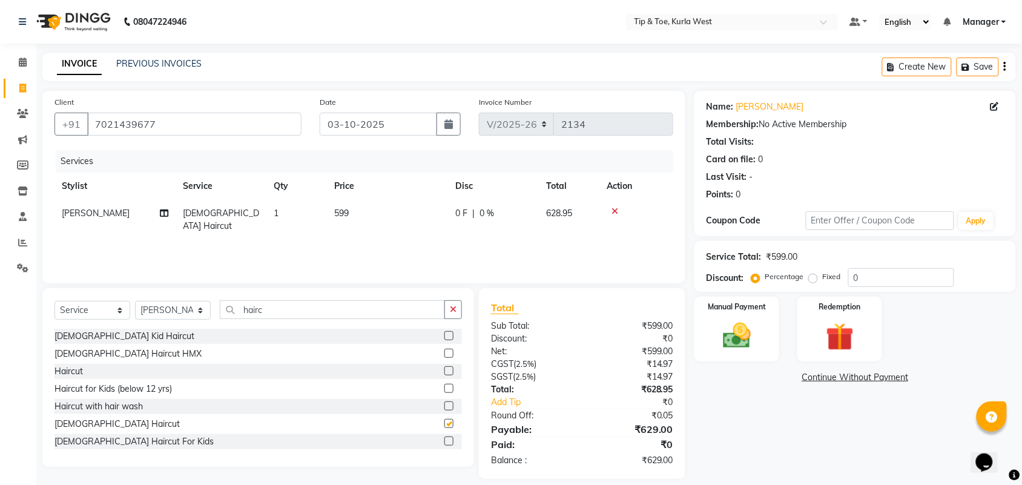
checkbox input "false"
click at [300, 212] on td "1" at bounding box center [296, 220] width 61 height 40
select select "80571"
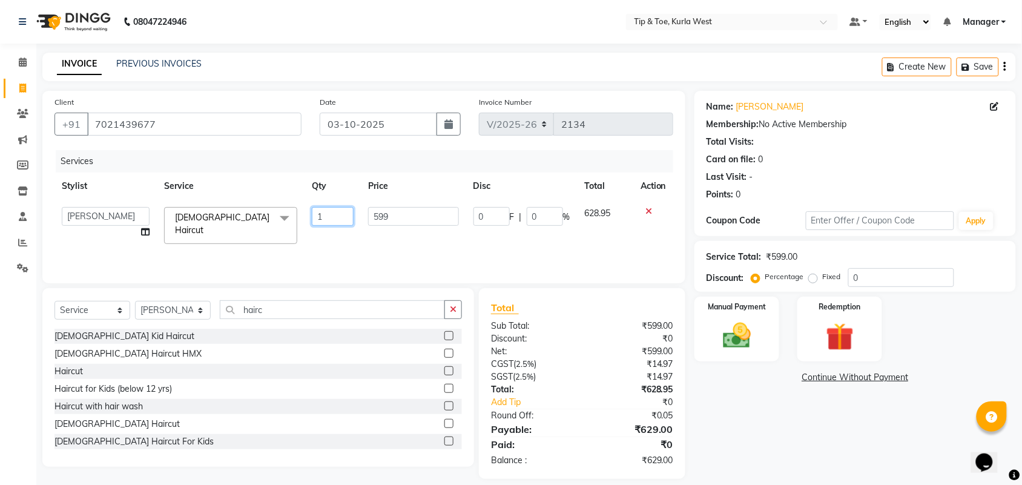
click at [244, 218] on tr "[PERSON_NAME] KAVERI [PERSON_NAME] Kurla login access Manager [PERSON_NAME] [PE…" at bounding box center [363, 225] width 618 height 51
type input "2"
click at [751, 425] on div "Name: [PERSON_NAME] Membership: No Active Membership Total Visits: Card on file…" at bounding box center [859, 285] width 330 height 388
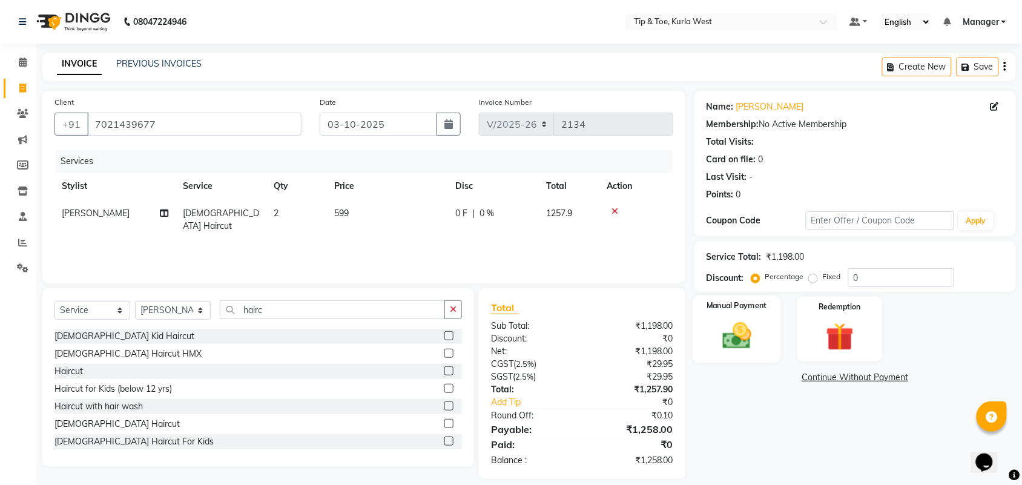
scroll to position [12, 0]
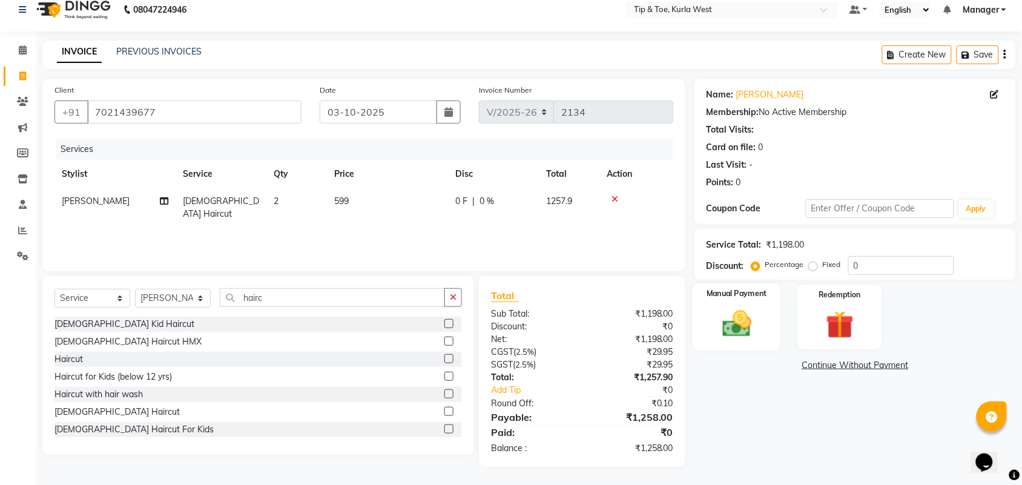
click at [746, 330] on img at bounding box center [736, 323] width 47 height 33
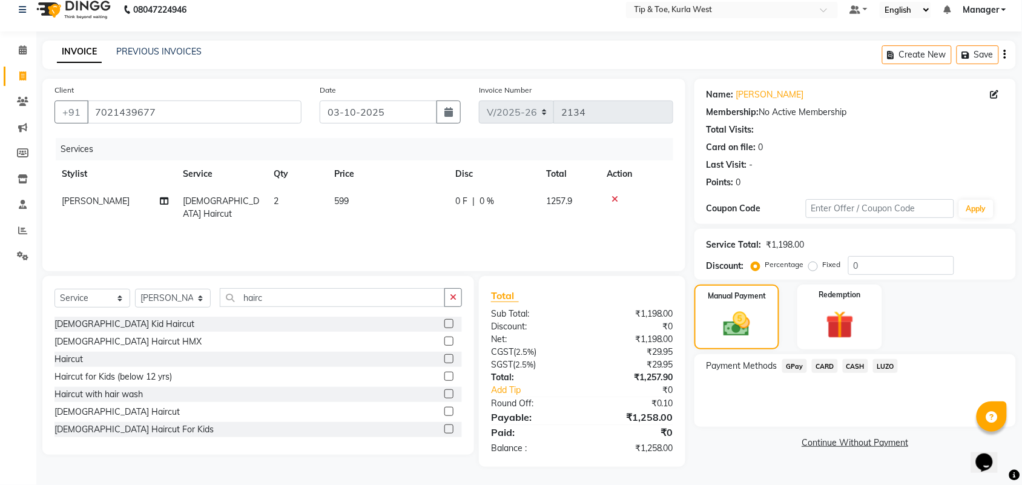
click at [799, 365] on span "GPay" at bounding box center [794, 366] width 25 height 14
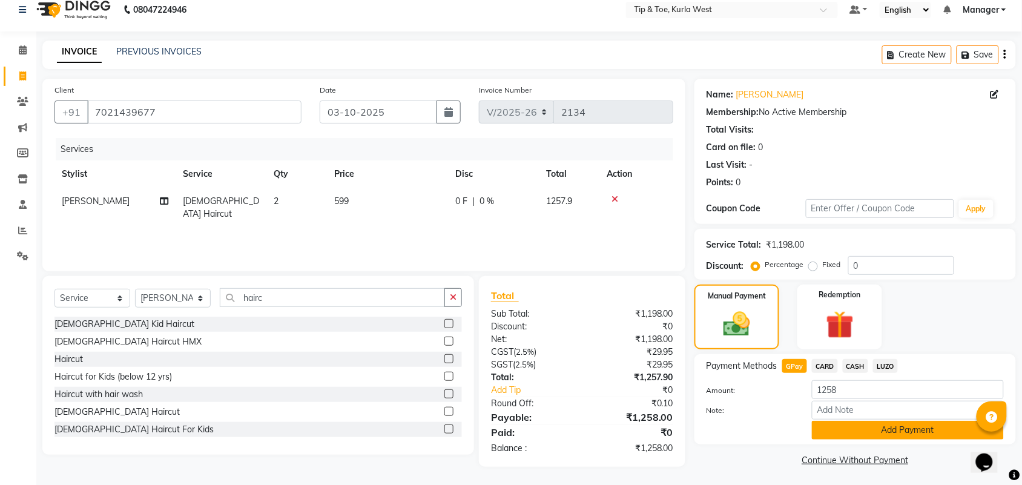
click at [868, 422] on button "Add Payment" at bounding box center [908, 430] width 192 height 19
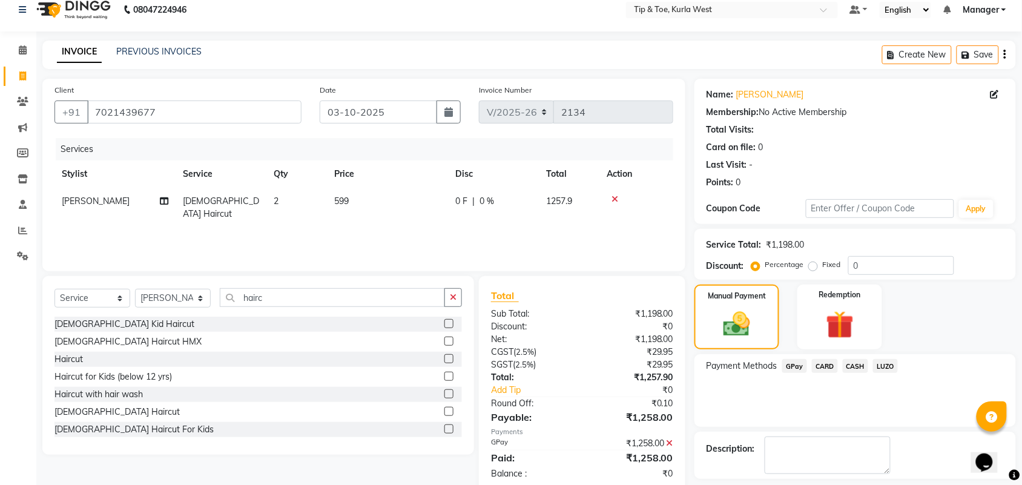
scroll to position [65, 0]
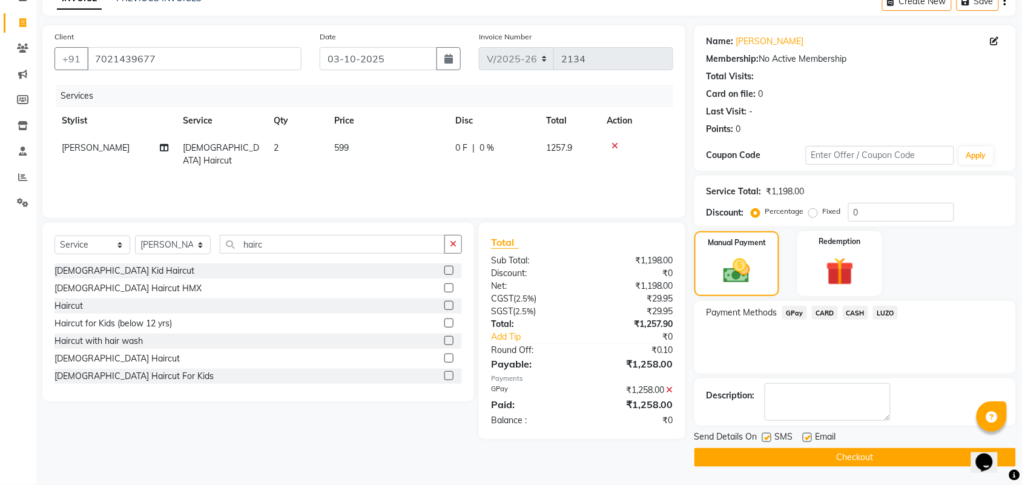
click at [764, 436] on label at bounding box center [766, 437] width 9 height 9
click at [764, 436] on input "checkbox" at bounding box center [766, 438] width 8 height 8
checkbox input "false"
drag, startPoint x: 810, startPoint y: 434, endPoint x: 807, endPoint y: 443, distance: 9.6
click at [811, 434] on label at bounding box center [806, 437] width 9 height 9
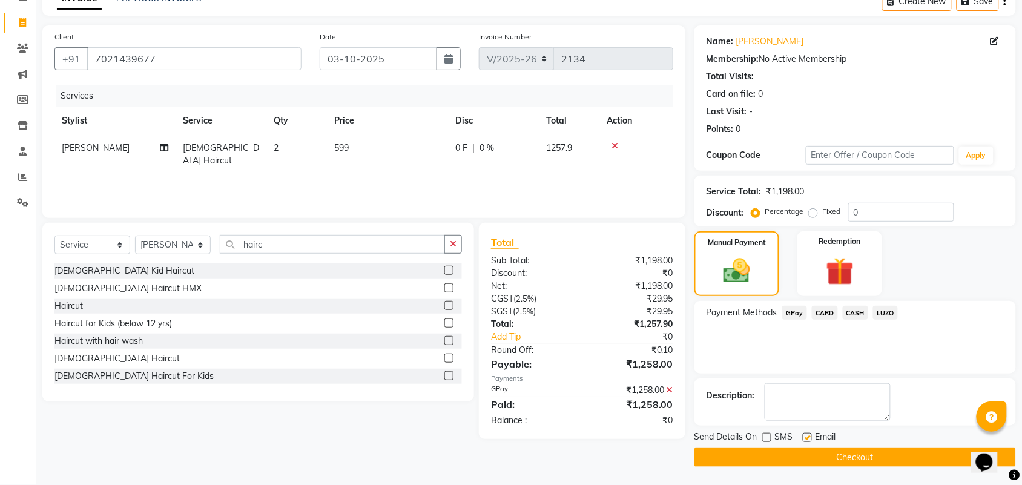
click at [810, 434] on input "checkbox" at bounding box center [806, 438] width 8 height 8
checkbox input "false"
click at [844, 458] on button "Checkout" at bounding box center [854, 457] width 321 height 19
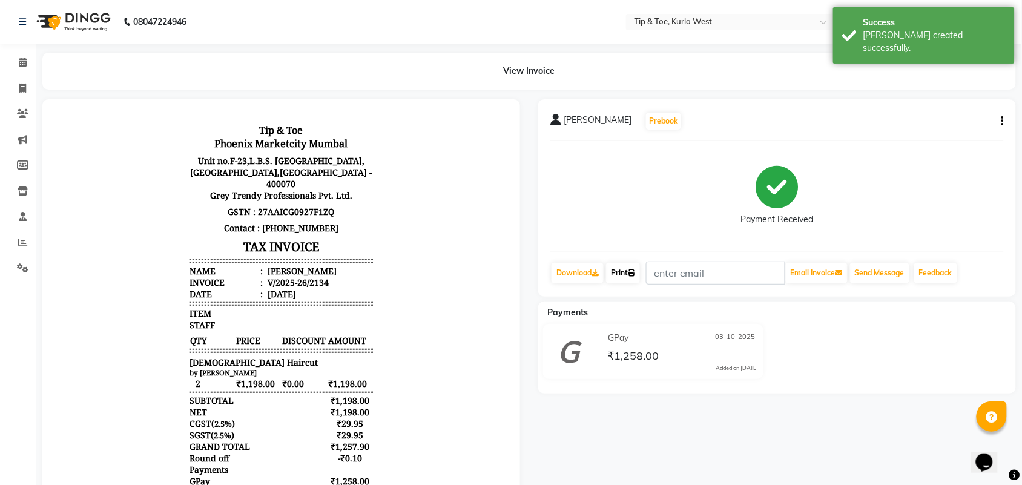
click at [625, 271] on link "Print" at bounding box center [623, 273] width 34 height 21
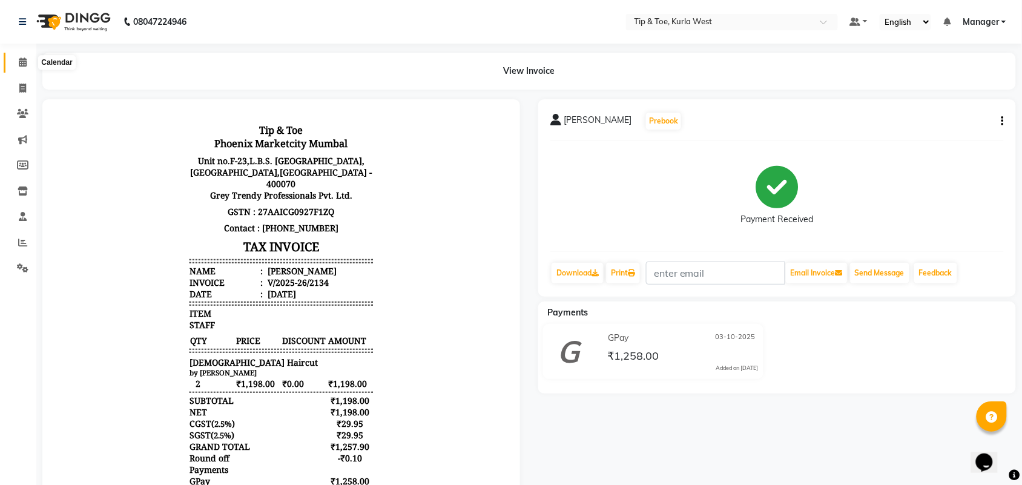
click at [17, 57] on span at bounding box center [22, 63] width 21 height 14
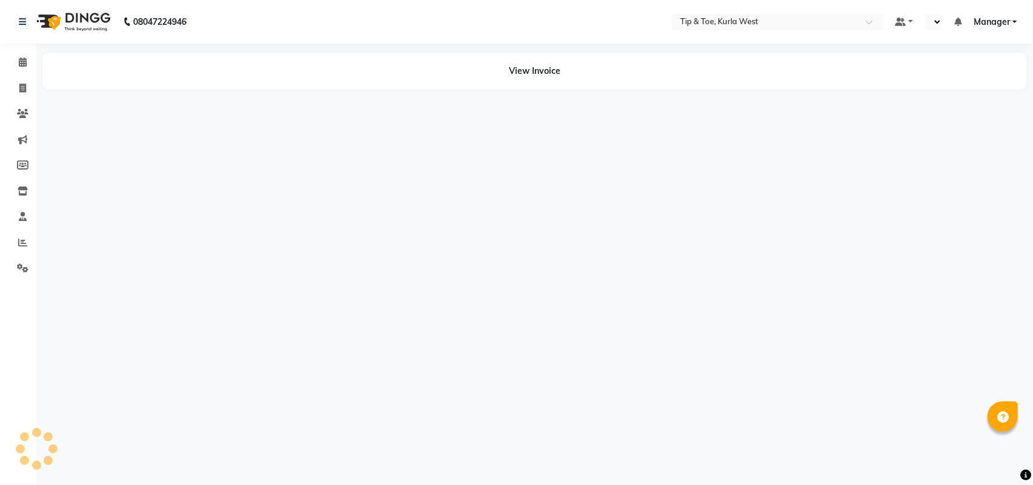
select select "en"
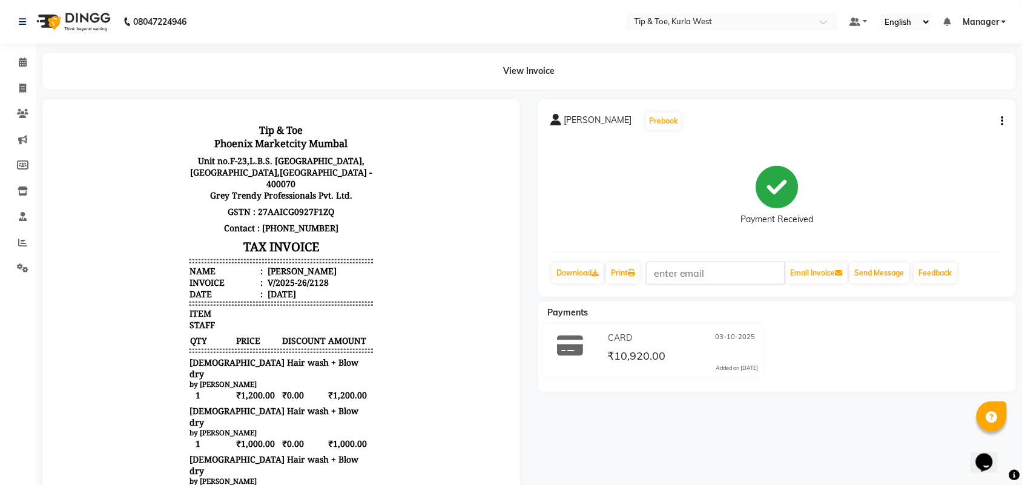
click at [1011, 122] on div "[PERSON_NAME] Prebook Payment Received Download Print Email Invoice Send Messag…" at bounding box center [776, 197] width 477 height 197
click at [1002, 122] on icon "button" at bounding box center [1002, 121] width 2 height 1
click at [945, 129] on div "Edit Item Staff" at bounding box center [941, 128] width 83 height 15
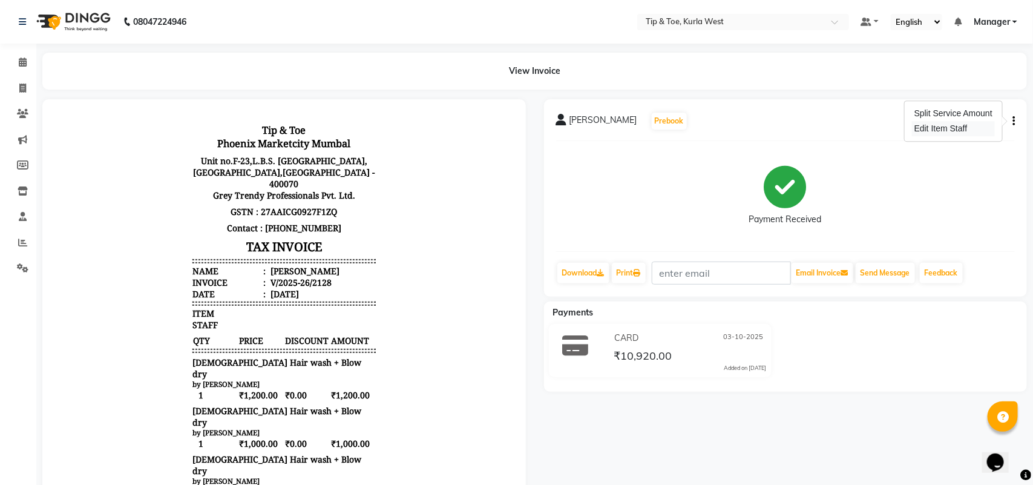
select select
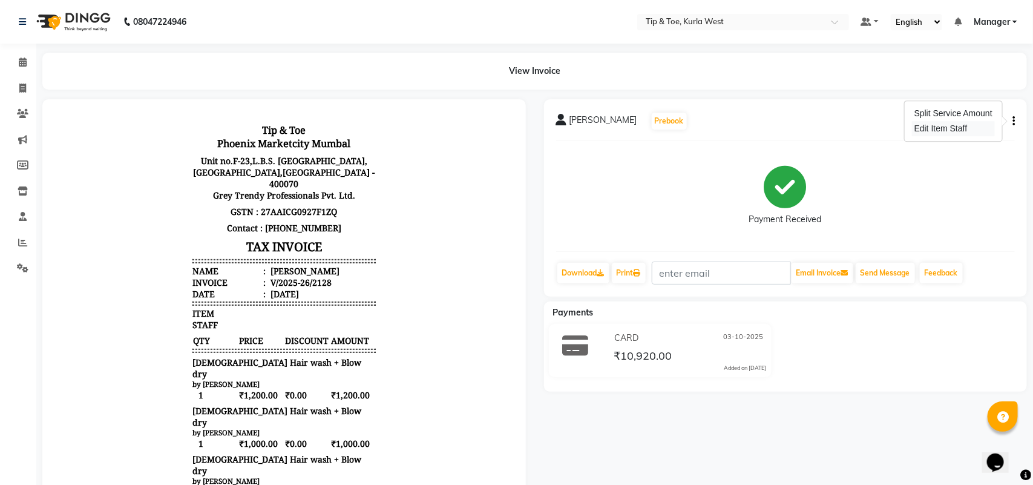
select select
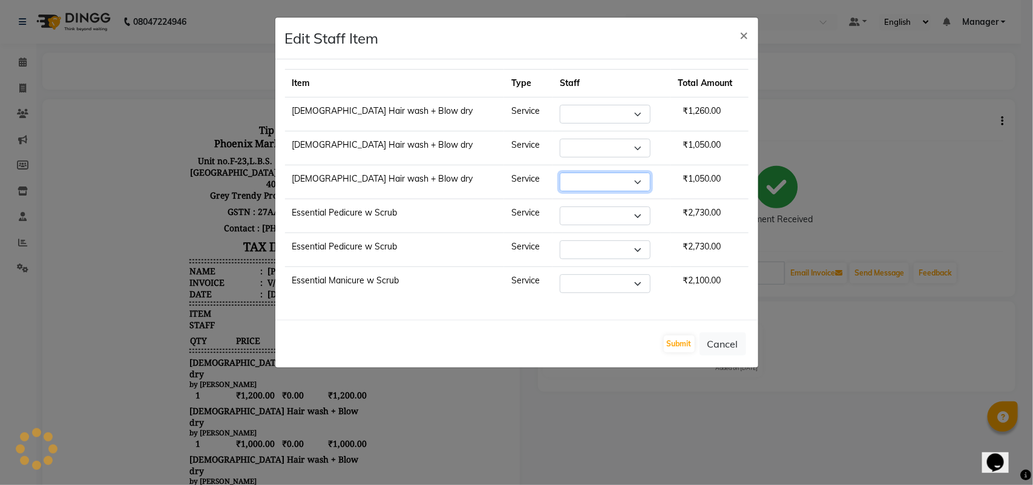
click at [602, 186] on select "Select" at bounding box center [605, 181] width 91 height 19
click at [581, 113] on select "Select" at bounding box center [605, 114] width 91 height 19
select select "90658"
select select "80571"
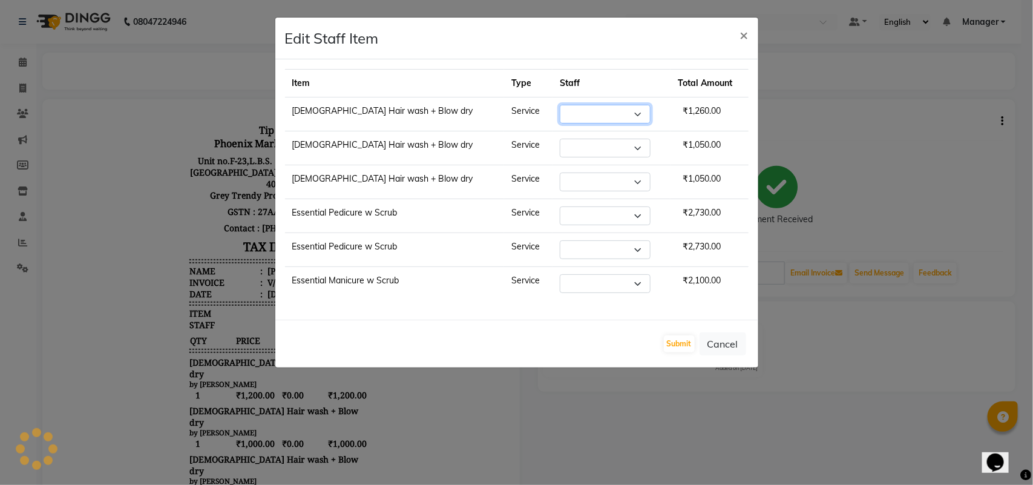
select select "42740"
select select "91739"
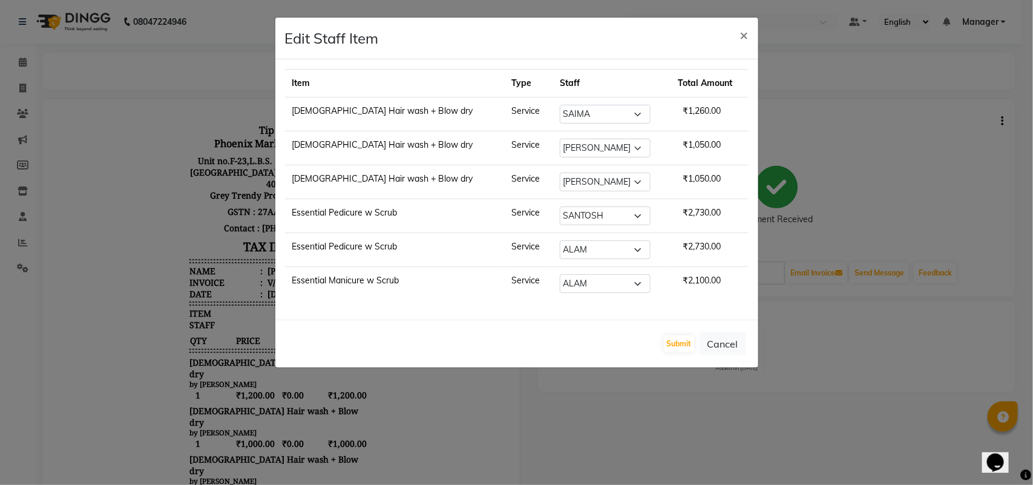
click at [1032, 283] on ngb-modal-window "Edit Staff Item × Item Type Staff Total Amount Female Hair wash + Blow dry Serv…" at bounding box center [516, 242] width 1033 height 485
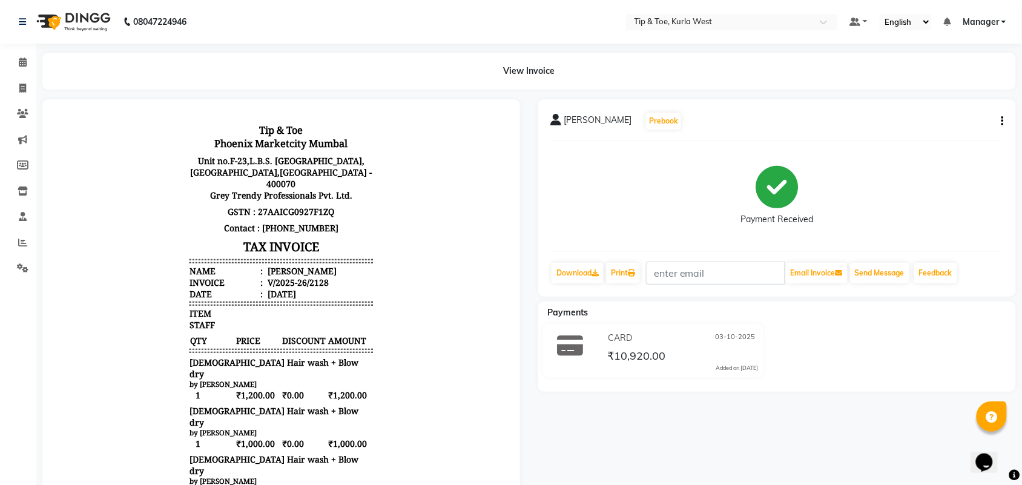
click at [999, 122] on button "button" at bounding box center [999, 121] width 7 height 13
click at [940, 131] on div "Edit Item Staff" at bounding box center [941, 128] width 83 height 15
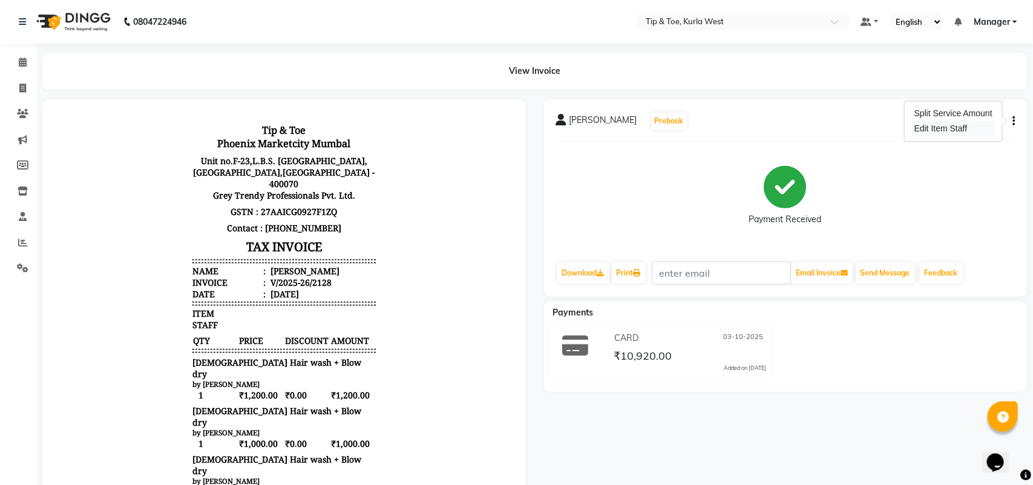
select select "90658"
select select "80571"
select select "42740"
select select "91739"
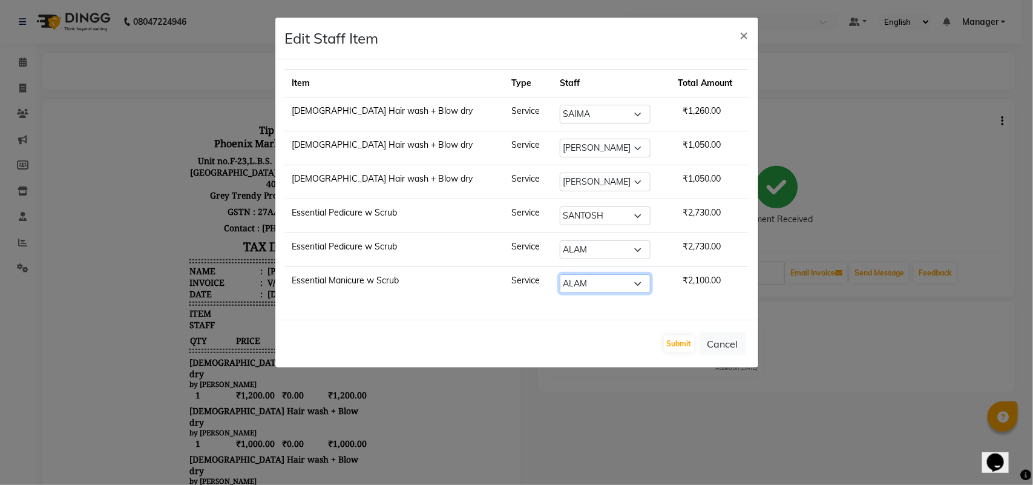
click at [603, 286] on select "Select ALAM ARSHAD KAVERI KHUSHBOO Kurla login access Manager NIHAL PRIYA RASHI…" at bounding box center [605, 283] width 91 height 19
select select "42770"
click at [560, 277] on select "Select ALAM ARSHAD KAVERI KHUSHBOO Kurla login access Manager NIHAL PRIYA RASHI…" at bounding box center [605, 283] width 91 height 19
click at [504, 289] on td "Service" at bounding box center [528, 284] width 48 height 34
click at [395, 288] on td "Essential Manicure w Scrub" at bounding box center [395, 284] width 220 height 34
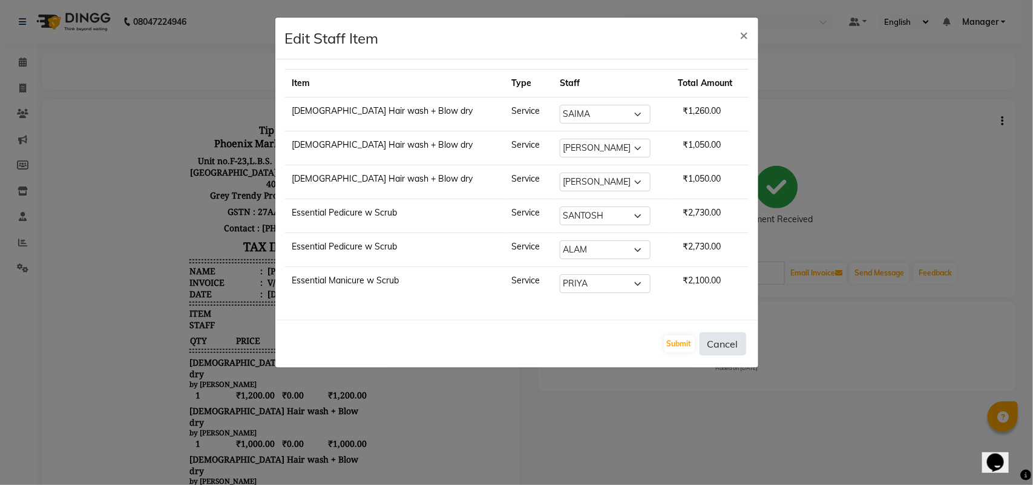
click at [729, 343] on button "Cancel" at bounding box center [723, 343] width 47 height 23
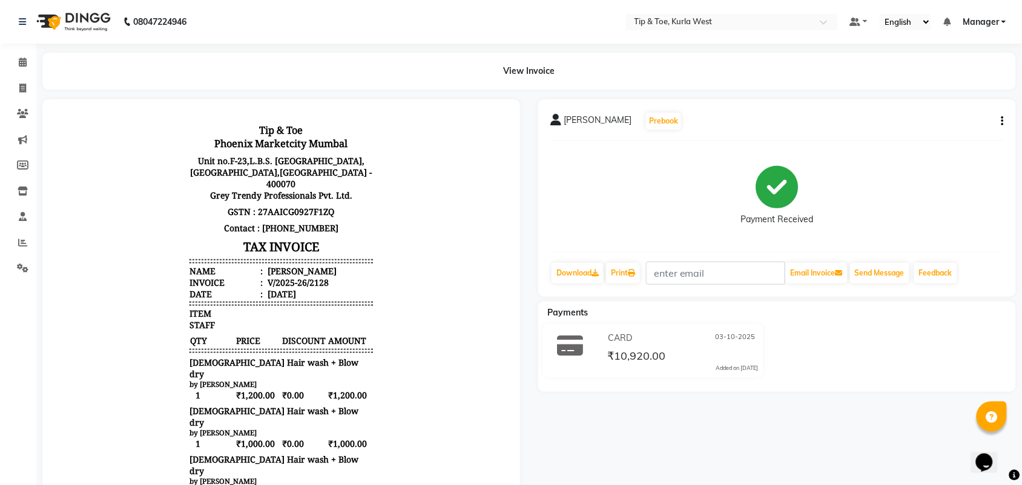
click at [997, 119] on button "button" at bounding box center [999, 121] width 7 height 13
click at [963, 119] on div "Split Service Amount" at bounding box center [941, 113] width 83 height 15
select select "90658"
select select "80571"
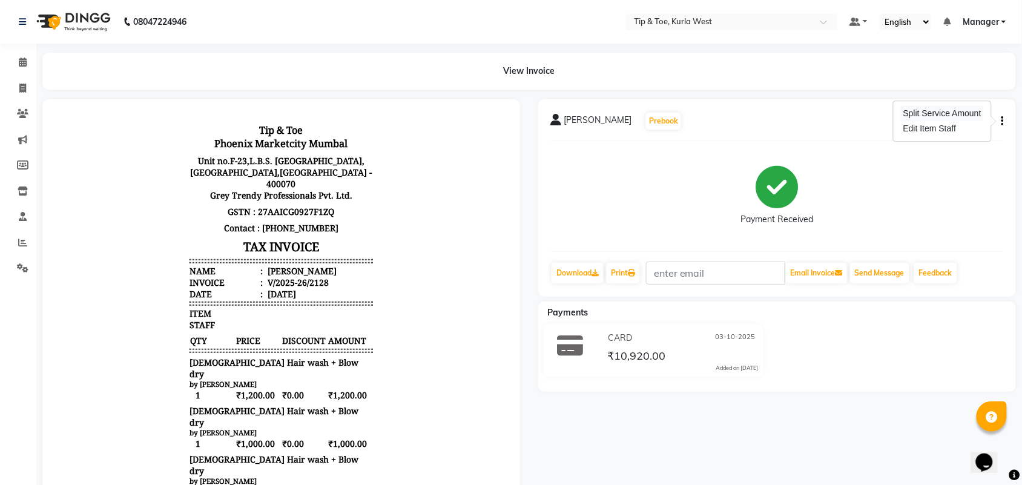
select select "42740"
select select "91739"
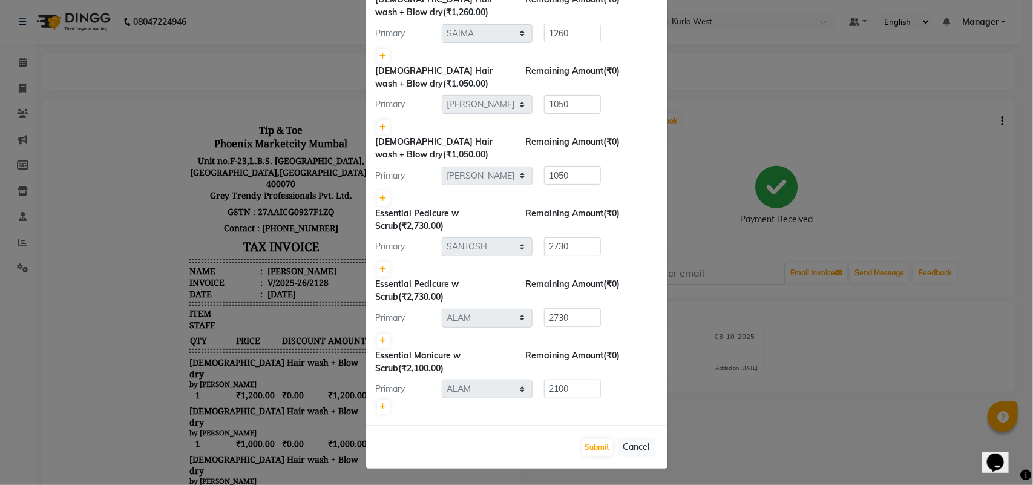
scroll to position [76, 0]
click at [380, 406] on icon at bounding box center [383, 405] width 7 height 7
type input "1050"
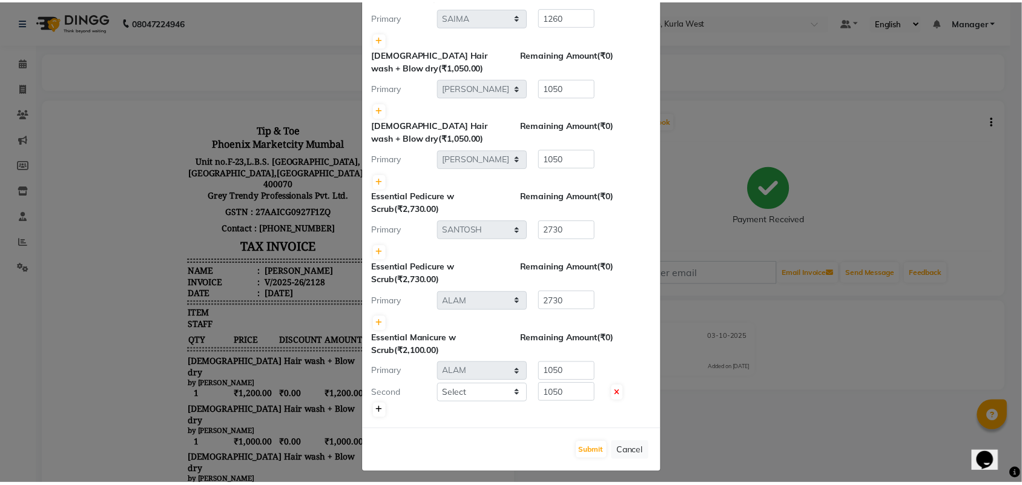
scroll to position [97, 0]
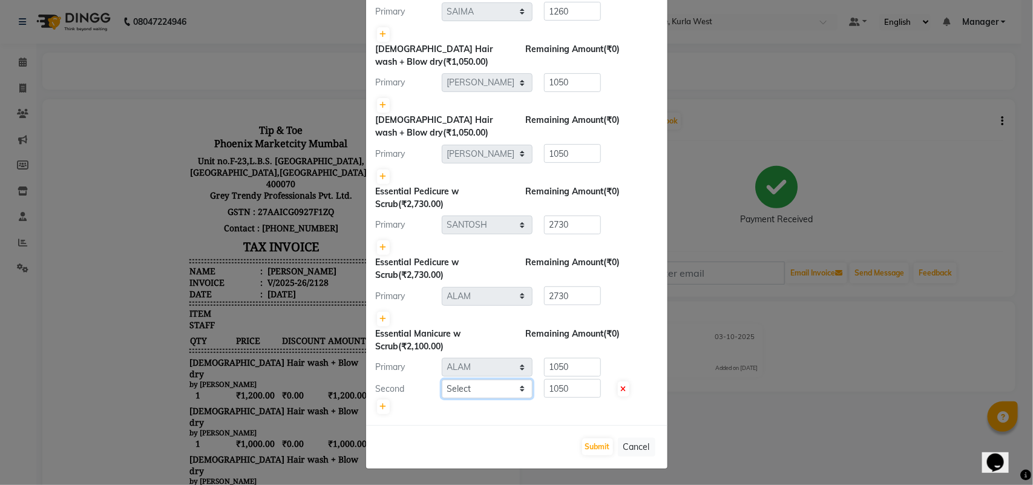
click at [473, 392] on select "Select ALAM ARSHAD KAVERI KHUSHBOO Kurla login access Manager NIHAL PRIYA RASHI…" at bounding box center [487, 388] width 91 height 19
select select "42770"
click at [442, 379] on select "Select ALAM ARSHAD KAVERI KHUSHBOO Kurla login access Manager NIHAL PRIYA RASHI…" at bounding box center [487, 388] width 91 height 19
click at [377, 246] on link at bounding box center [383, 247] width 13 height 15
type input "1365"
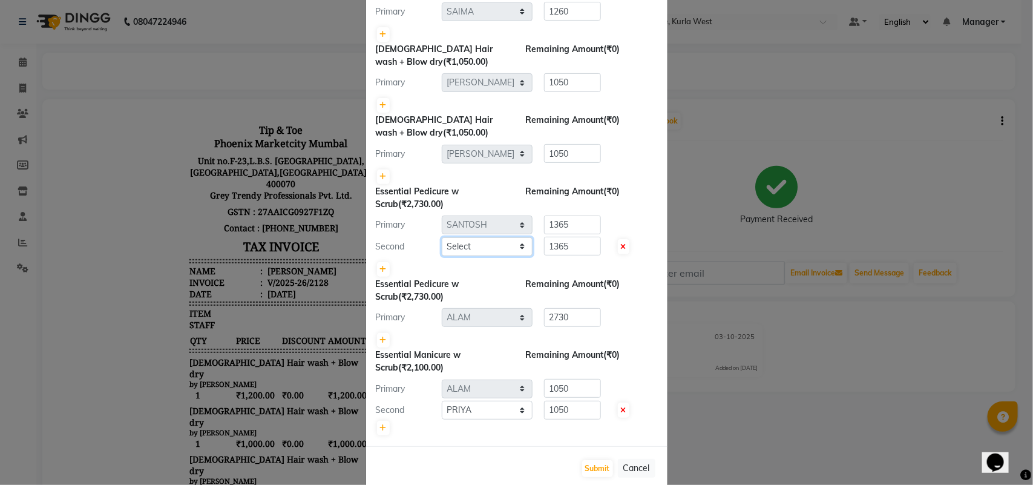
click at [507, 246] on select "Select ALAM ARSHAD KAVERI KHUSHBOO Kurla login access Manager NIHAL PRIYA RASHI…" at bounding box center [487, 246] width 91 height 19
click at [483, 412] on select "Select ALAM ARSHAD KAVERI KHUSHBOO Kurla login access Manager NIHAL PRIYA RASHI…" at bounding box center [487, 410] width 91 height 19
select select "42757"
click at [442, 401] on select "Select ALAM ARSHAD KAVERI KHUSHBOO Kurla login access Manager NIHAL PRIYA RASHI…" at bounding box center [487, 410] width 91 height 19
click at [497, 248] on select "Select ALAM ARSHAD KAVERI KHUSHBOO Kurla login access Manager NIHAL PRIYA RASHI…" at bounding box center [487, 246] width 91 height 19
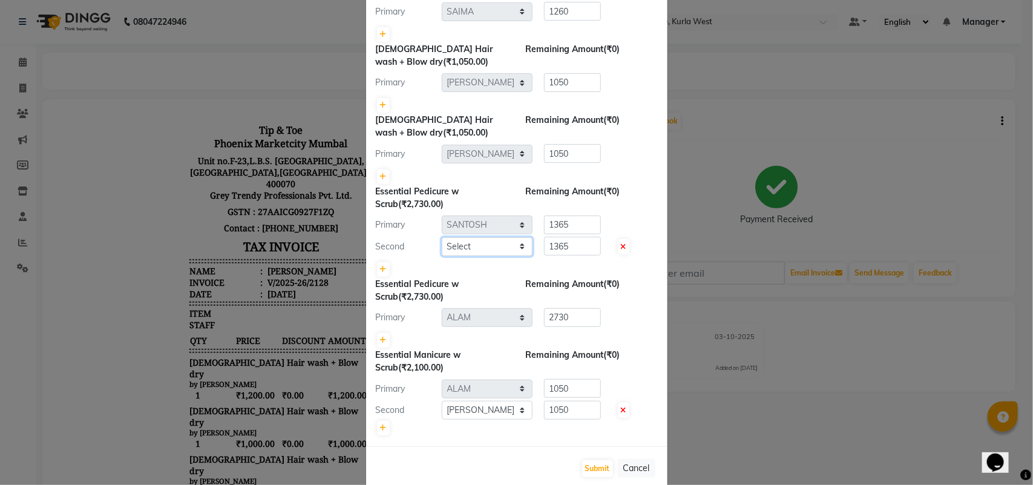
select select "42770"
click at [442, 237] on select "Select ALAM ARSHAD KAVERI KHUSHBOO Kurla login access Manager NIHAL PRIYA RASHI…" at bounding box center [487, 246] width 91 height 19
drag, startPoint x: 567, startPoint y: 244, endPoint x: 525, endPoint y: 250, distance: 42.2
click at [533, 249] on div "1365" at bounding box center [570, 246] width 75 height 19
type input "1050"
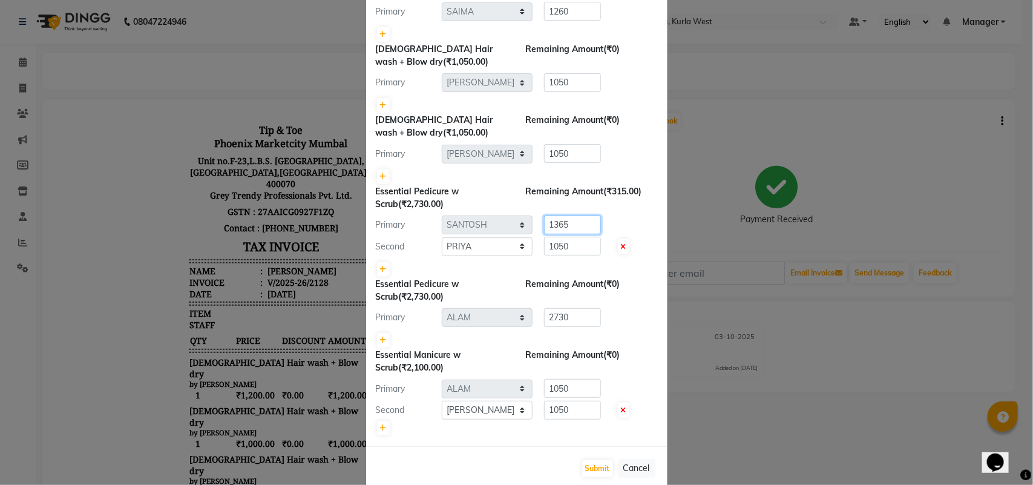
click at [567, 225] on input "1365" at bounding box center [572, 224] width 57 height 19
drag, startPoint x: 569, startPoint y: 225, endPoint x: 539, endPoint y: 226, distance: 30.3
click at [544, 226] on input "1365" at bounding box center [572, 224] width 57 height 19
type input "1680"
click at [785, 390] on ngb-modal-window "Split Commission × Female Hair wash + Blow dry (₹1,260.00) Remaining Amount (₹0…" at bounding box center [516, 242] width 1033 height 485
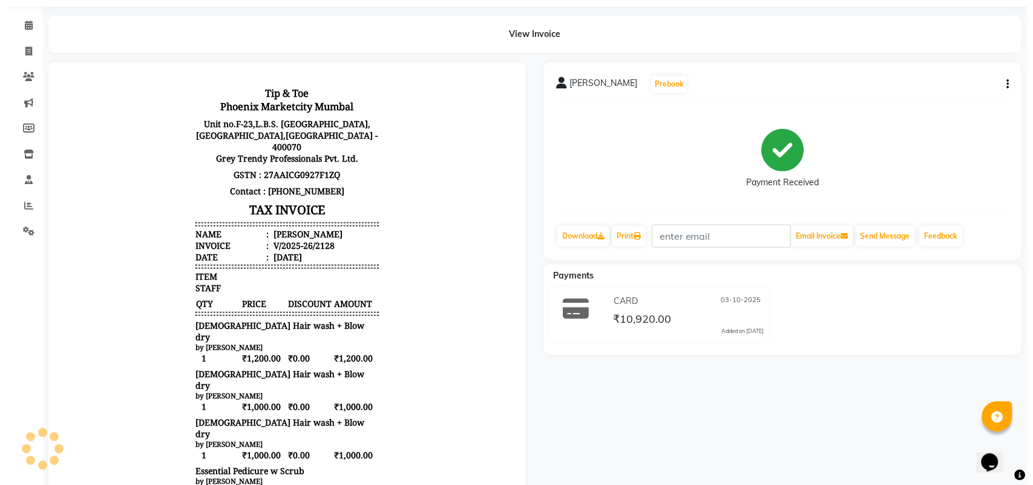
scroll to position [0, 0]
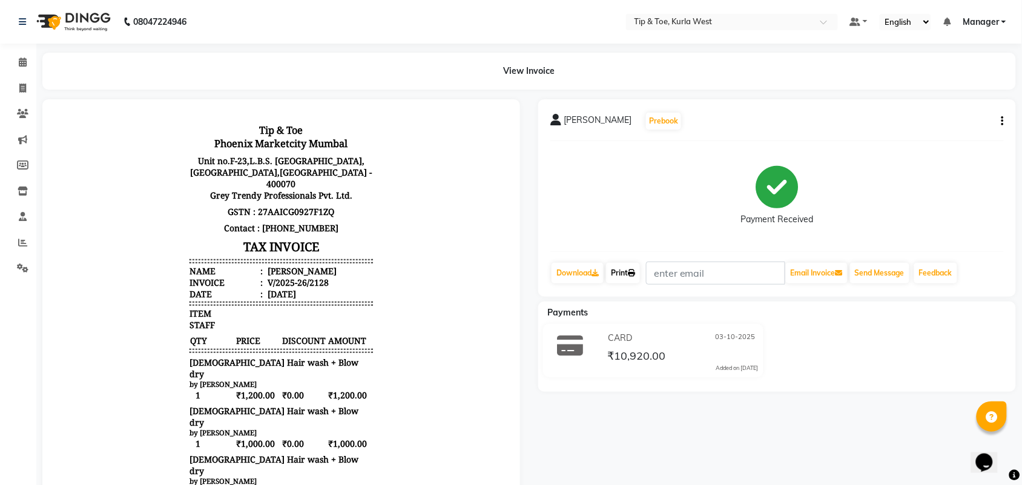
click at [632, 271] on icon at bounding box center [631, 272] width 7 height 7
click at [1000, 123] on button "button" at bounding box center [999, 121] width 7 height 13
click at [967, 113] on div "Split Service Amount" at bounding box center [941, 113] width 83 height 15
select select "90658"
select select "80571"
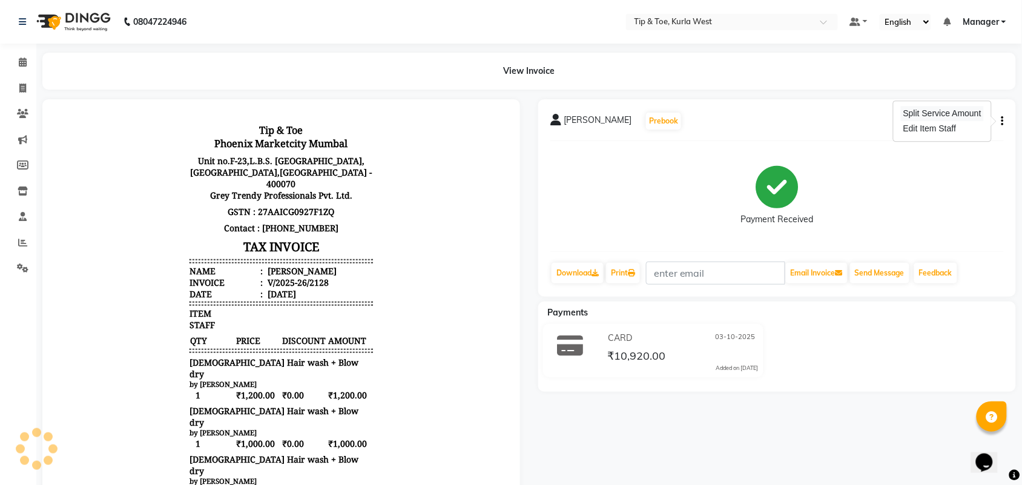
select select "80571"
select select "42740"
select select "91739"
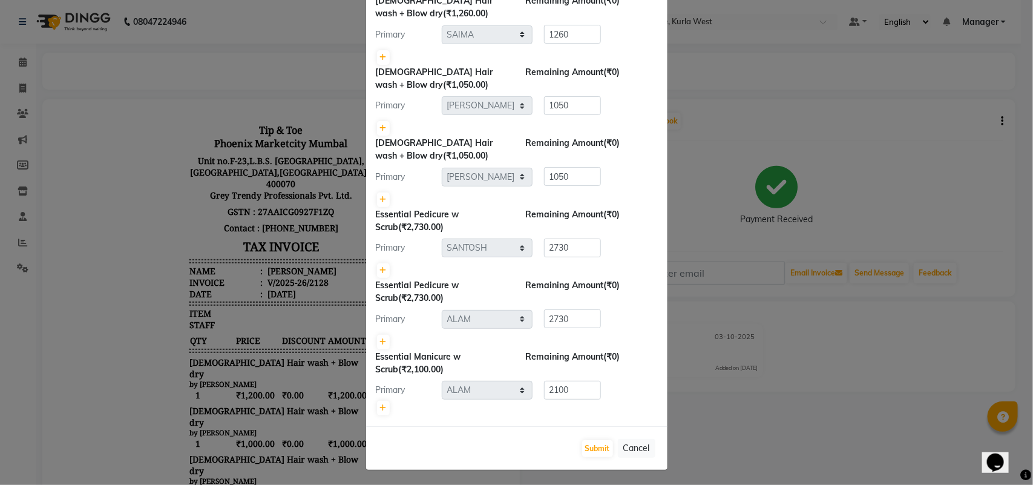
scroll to position [76, 0]
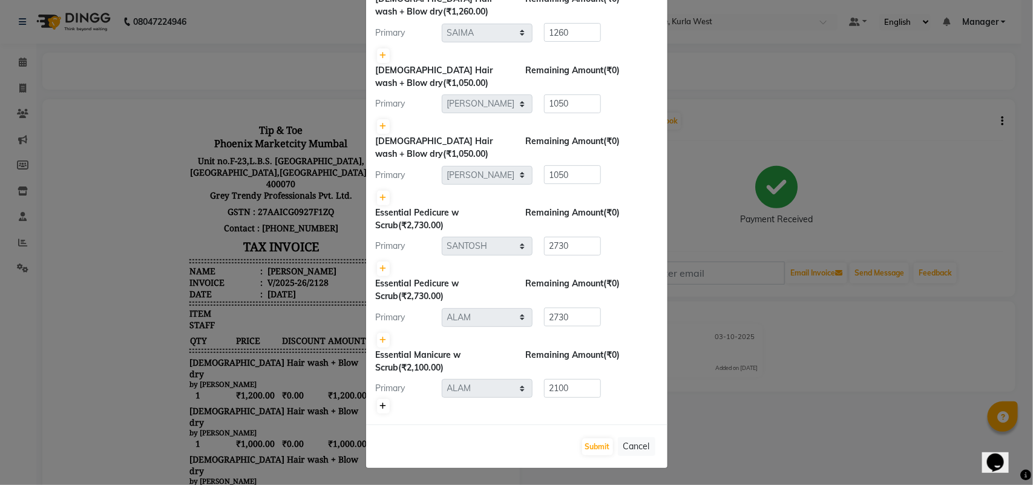
click at [380, 406] on icon at bounding box center [383, 405] width 7 height 7
type input "1050"
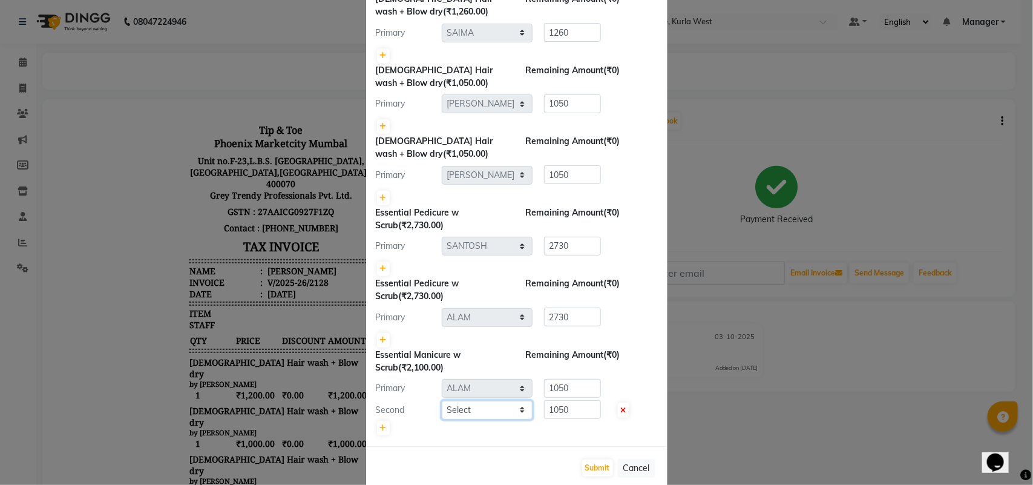
click at [512, 402] on select "Select ALAM ARSHAD KAVERI KHUSHBOO Kurla login access Manager NIHAL PRIYA RASHI…" at bounding box center [487, 410] width 91 height 19
select select "42757"
click at [442, 401] on select "Select ALAM ARSHAD KAVERI KHUSHBOO Kurla login access Manager NIHAL PRIYA RASHI…" at bounding box center [487, 410] width 91 height 19
click at [787, 395] on ngb-modal-window "Split Commission × Female Hair wash + Blow dry (₹1,260.00) Remaining Amount (₹0…" at bounding box center [516, 242] width 1033 height 485
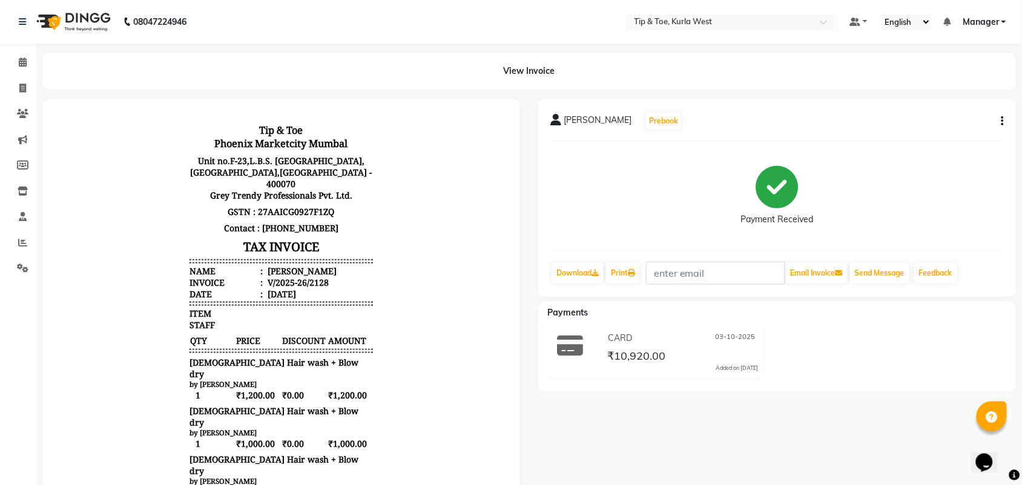
click at [994, 127] on div "RAJKOMAR Prebook" at bounding box center [776, 120] width 453 height 19
click at [999, 122] on button "button" at bounding box center [999, 121] width 7 height 13
click at [959, 109] on div "Split Service Amount" at bounding box center [941, 113] width 83 height 15
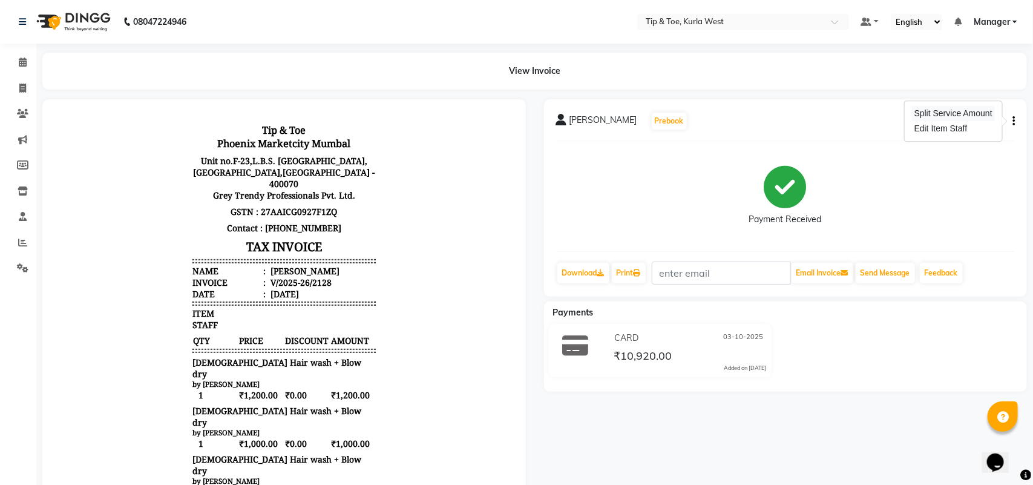
select select "90658"
select select "80571"
select select "42740"
select select "91739"
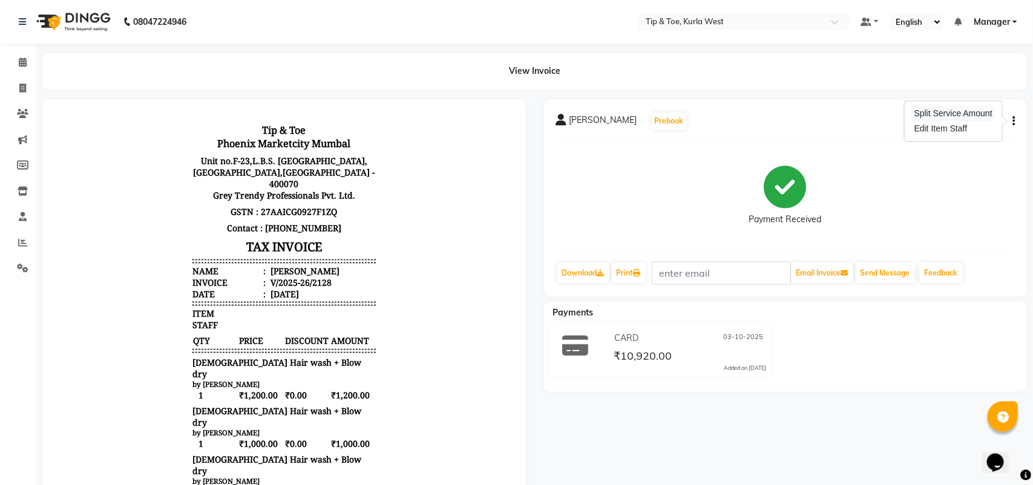
select select "91739"
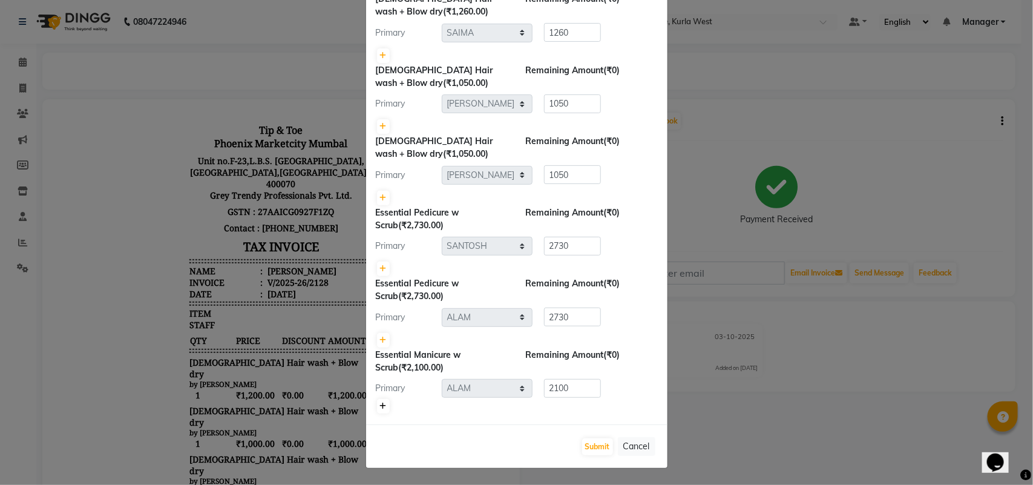
click at [380, 402] on icon at bounding box center [383, 405] width 7 height 7
type input "1050"
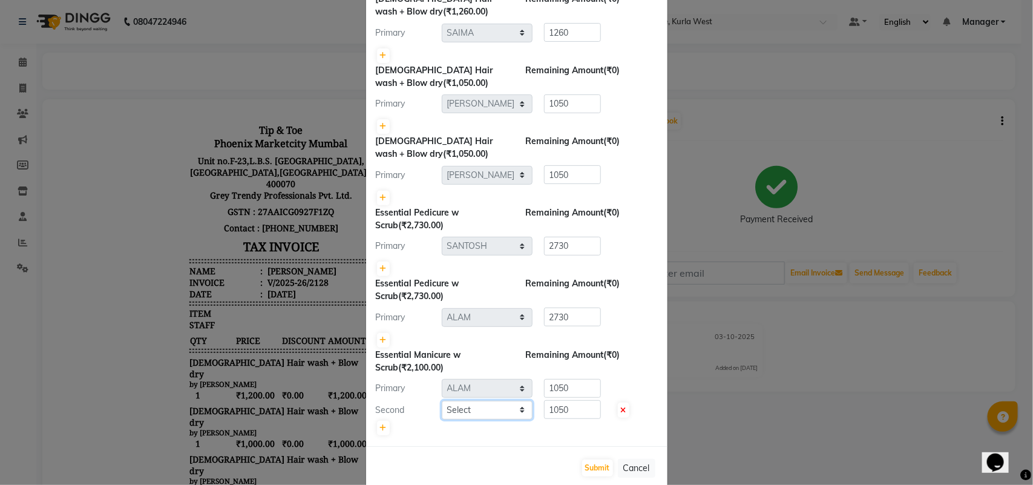
click at [515, 405] on select "Select ALAM ARSHAD KAVERI KHUSHBOO Kurla login access Manager NIHAL PRIYA RASHI…" at bounding box center [487, 410] width 91 height 19
select select "42757"
click at [442, 401] on select "Select ALAM ARSHAD KAVERI KHUSHBOO Kurla login access Manager NIHAL PRIYA RASHI…" at bounding box center [487, 410] width 91 height 19
click at [380, 267] on icon at bounding box center [383, 268] width 7 height 7
type input "1365"
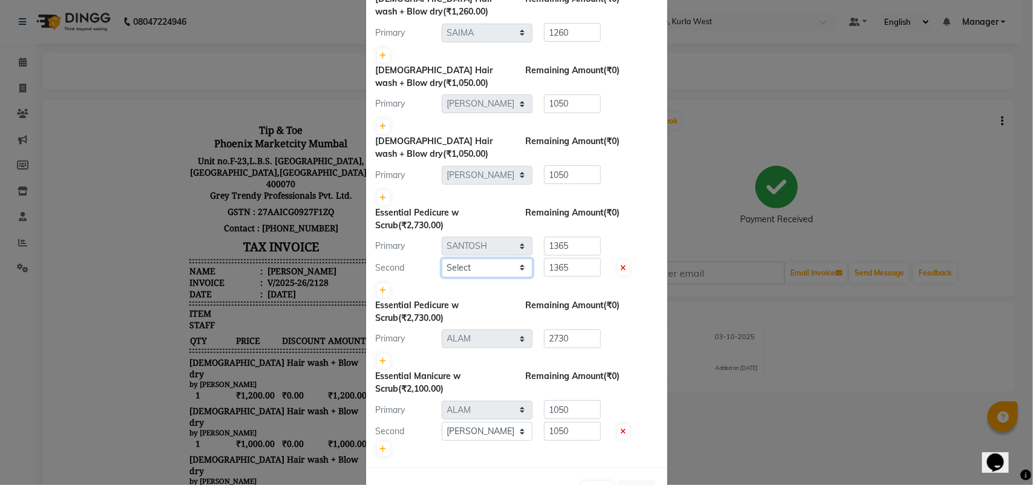
click at [516, 266] on select "Select ALAM ARSHAD KAVERI KHUSHBOO Kurla login access Manager NIHAL PRIYA RASHI…" at bounding box center [487, 267] width 91 height 19
select select "42770"
click at [442, 258] on select "Select ALAM ARSHAD KAVERI KHUSHBOO Kurla login access Manager NIHAL PRIYA RASHI…" at bounding box center [487, 267] width 91 height 19
drag, startPoint x: 570, startPoint y: 266, endPoint x: 519, endPoint y: 266, distance: 51.4
click at [519, 266] on div "Second Select ALAM ARSHAD KAVERI KHUSHBOO Kurla login access Manager NIHAL PRIY…" at bounding box center [517, 267] width 300 height 19
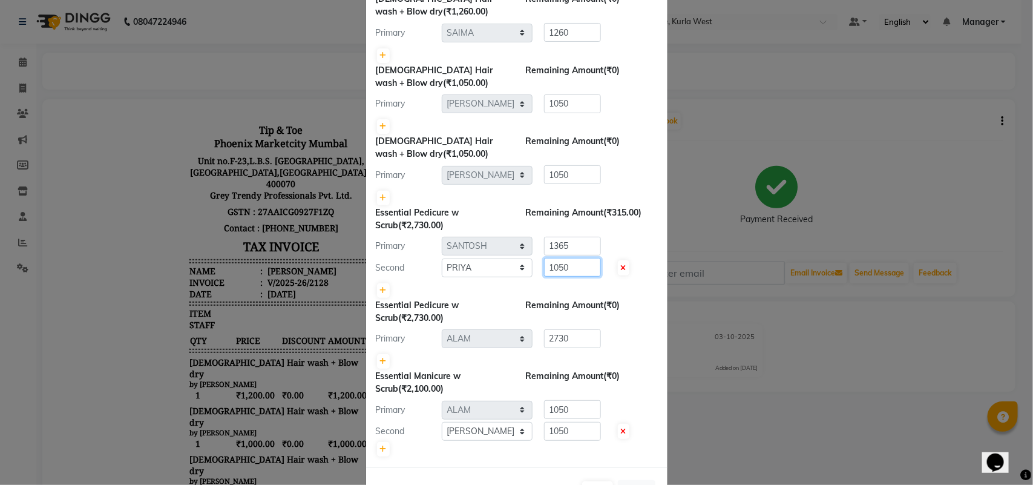
type input "1050"
click at [578, 246] on input "1365" at bounding box center [572, 246] width 57 height 19
drag, startPoint x: 572, startPoint y: 241, endPoint x: 534, endPoint y: 242, distance: 38.1
click at [534, 242] on div "1365" at bounding box center [570, 246] width 75 height 19
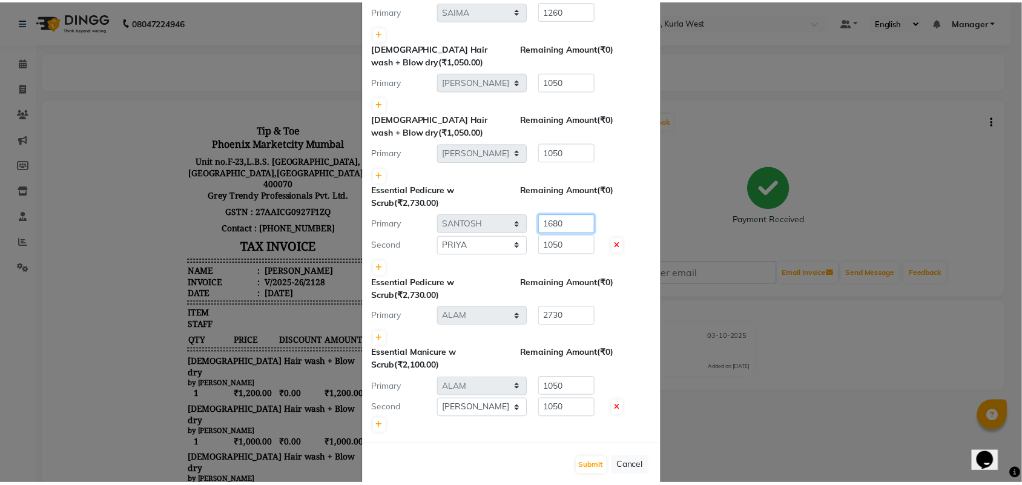
scroll to position [119, 0]
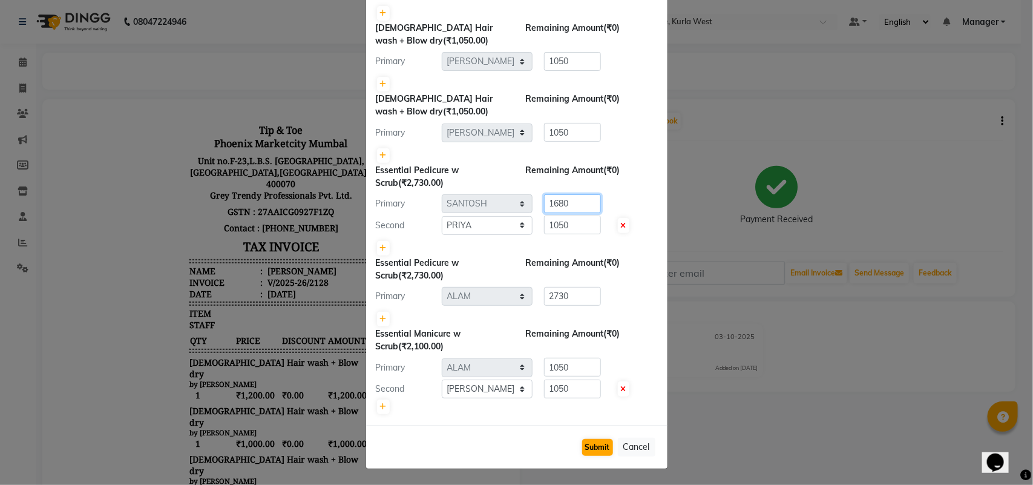
type input "1680"
click at [591, 450] on button "Submit" at bounding box center [597, 447] width 31 height 17
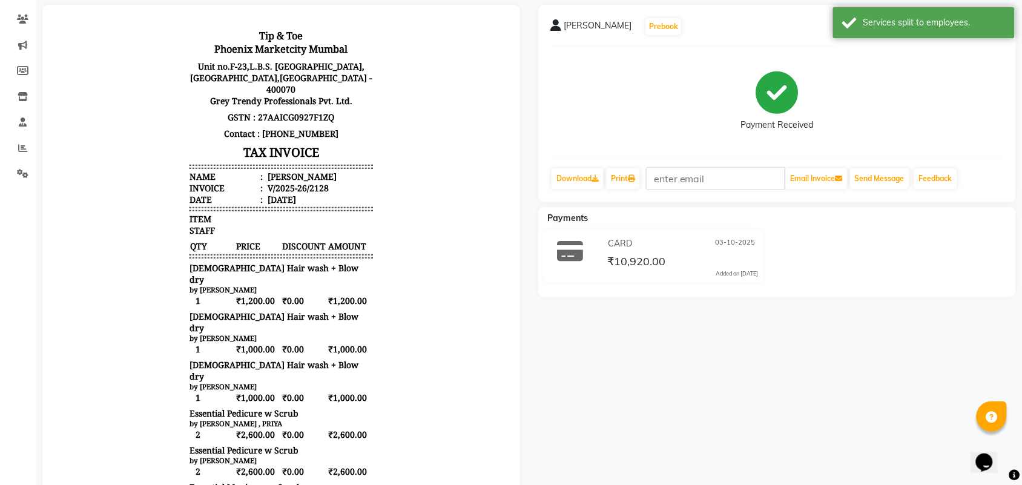
scroll to position [151, 0]
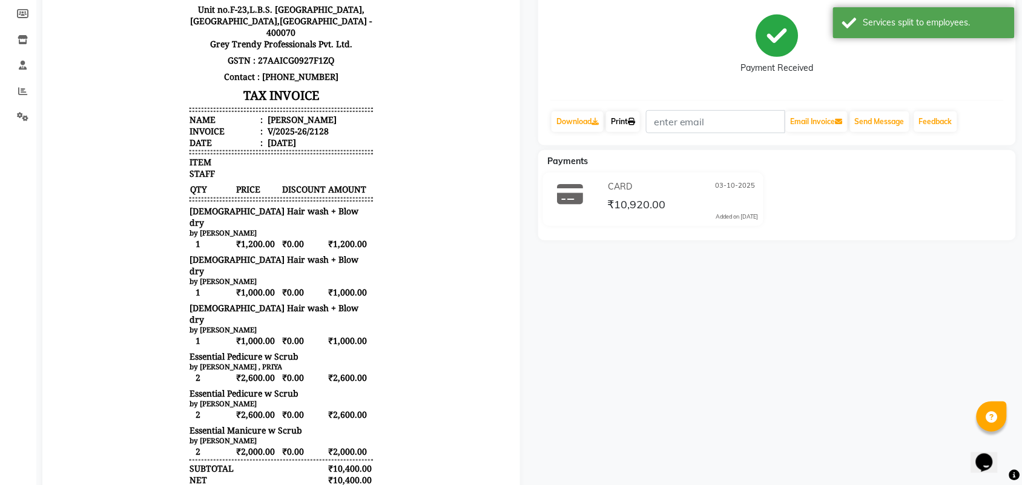
click at [619, 121] on link "Print" at bounding box center [623, 121] width 34 height 21
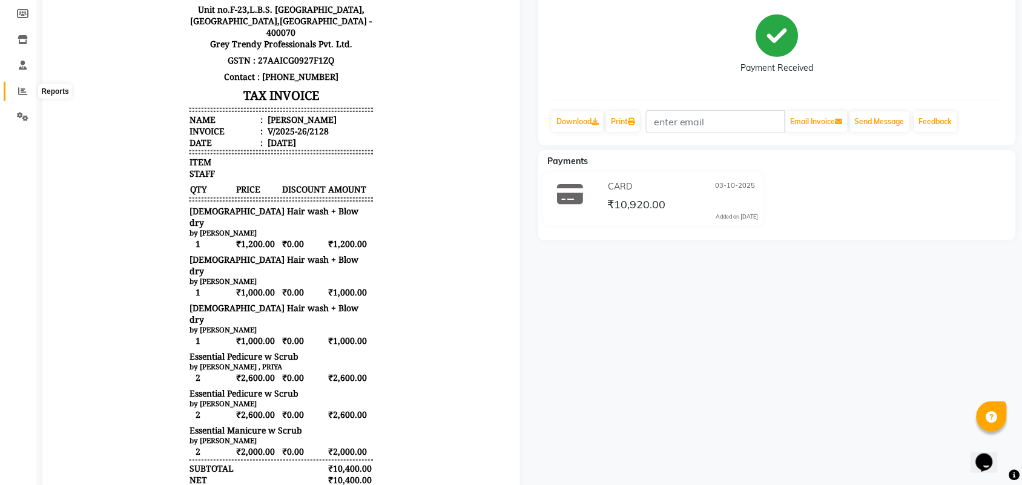
click at [22, 88] on icon at bounding box center [22, 91] width 9 height 9
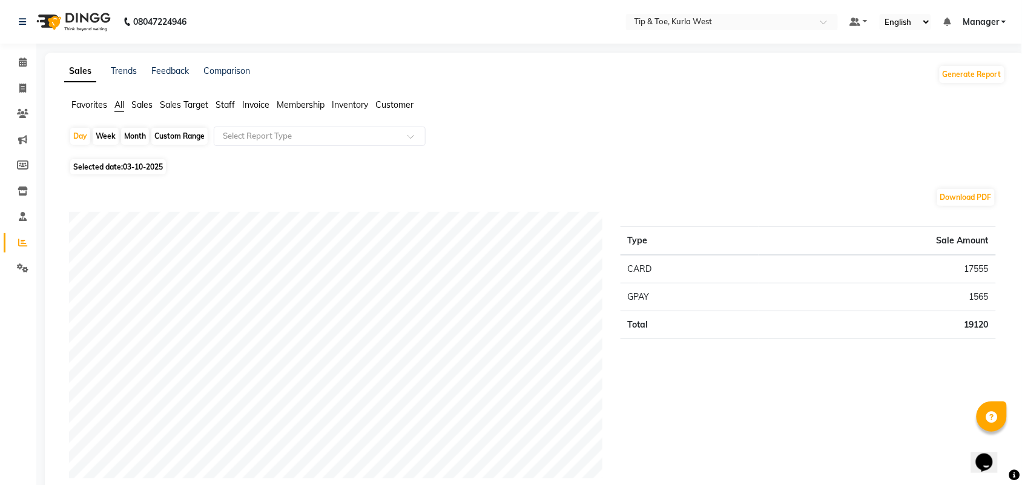
click at [231, 103] on span "Staff" at bounding box center [224, 104] width 19 height 11
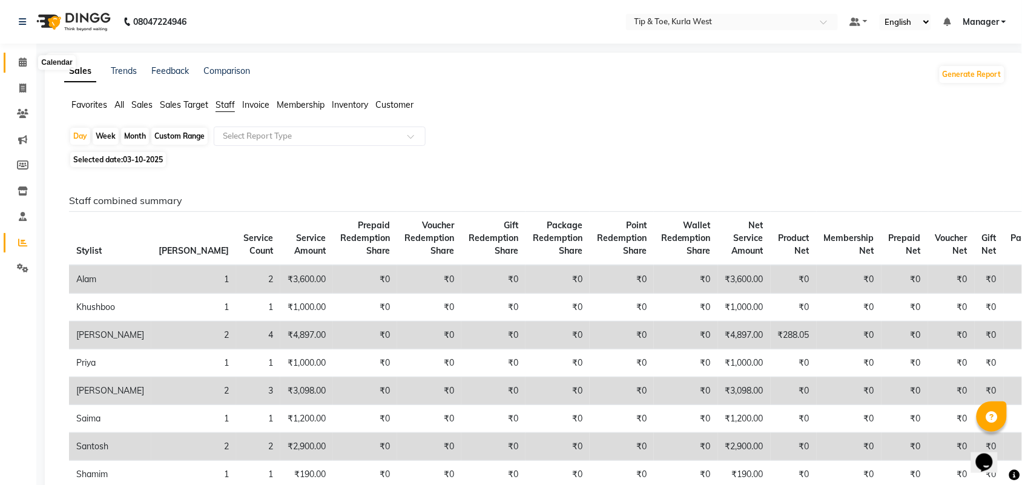
click at [22, 64] on icon at bounding box center [23, 61] width 8 height 9
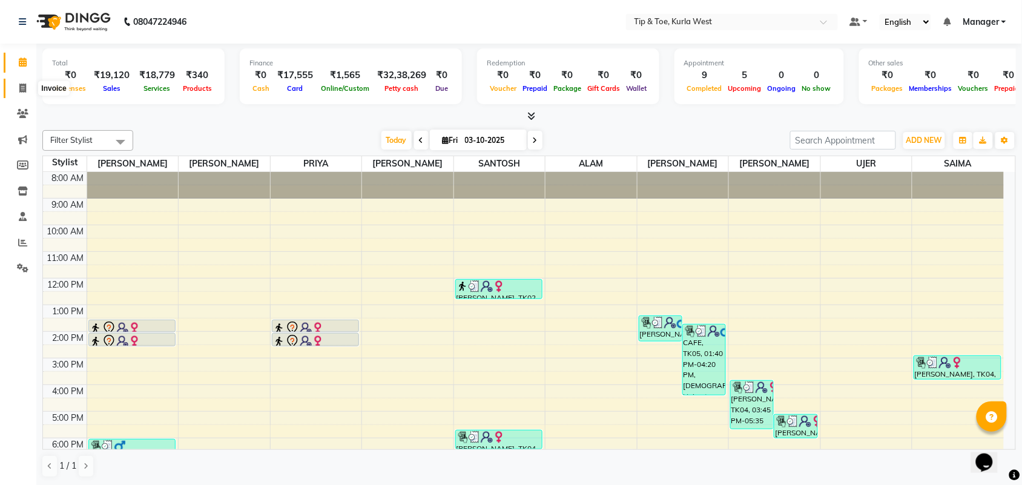
click at [28, 90] on span at bounding box center [22, 89] width 21 height 14
select select "service"
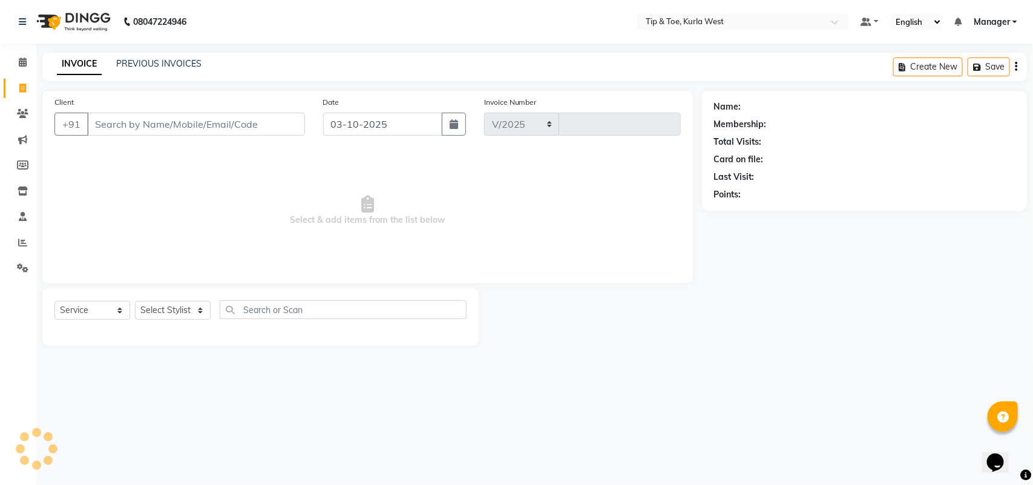
select select "5986"
type input "2132"
click at [174, 309] on select "Select Stylist [PERSON_NAME] KAVERI [PERSON_NAME] Kurla login access Manager [P…" at bounding box center [173, 310] width 76 height 19
select select "42756"
click at [135, 301] on select "Select Stylist [PERSON_NAME] KAVERI [PERSON_NAME] Kurla login access Manager [P…" at bounding box center [173, 310] width 76 height 19
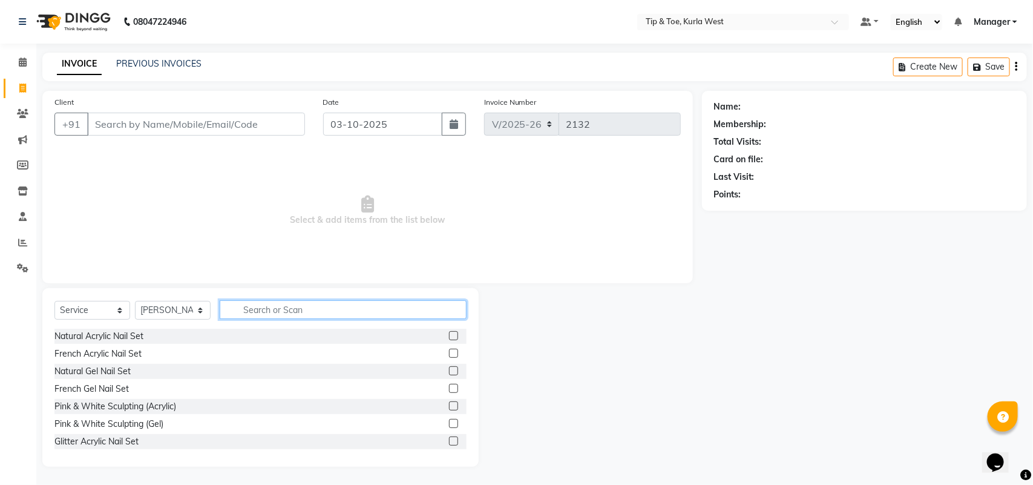
click at [272, 307] on input "text" at bounding box center [343, 309] width 247 height 19
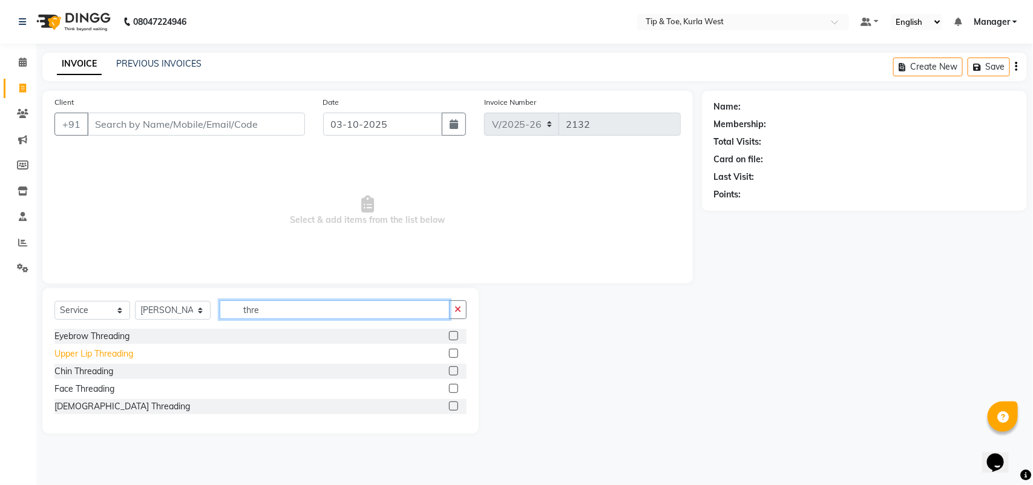
type input "thre"
click at [103, 359] on div "Upper Lip Threading" at bounding box center [93, 353] width 79 height 13
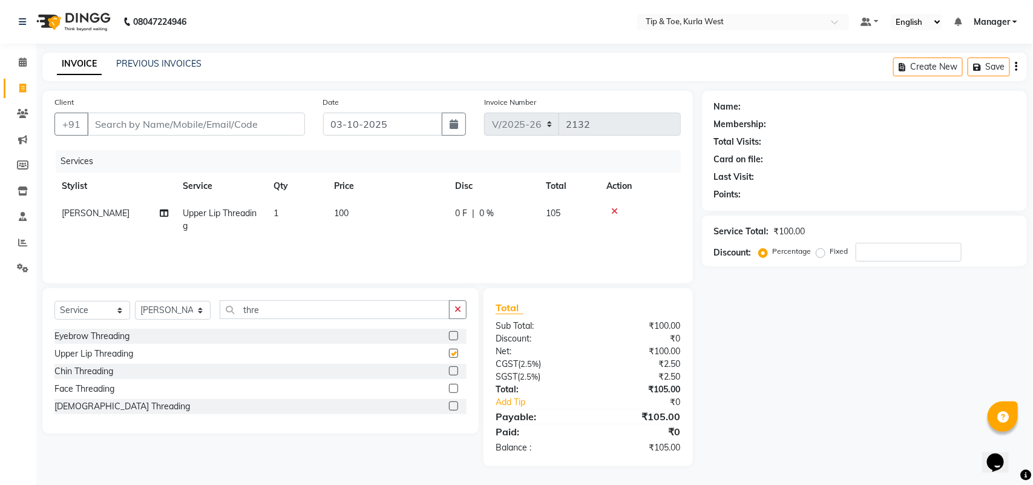
checkbox input "false"
click at [162, 301] on select "Select Stylist [PERSON_NAME] KAVERI [PERSON_NAME] Kurla login access Manager [P…" at bounding box center [173, 310] width 76 height 19
select select "91739"
click at [135, 301] on select "Select Stylist [PERSON_NAME] KAVERI [PERSON_NAME] Kurla login access Manager [P…" at bounding box center [173, 310] width 76 height 19
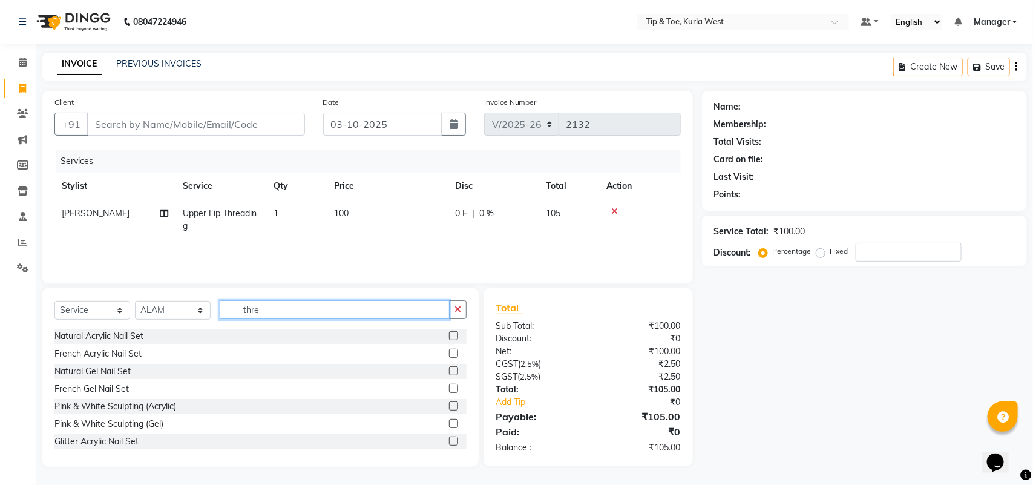
drag, startPoint x: 271, startPoint y: 312, endPoint x: 246, endPoint y: 310, distance: 24.9
click at [203, 306] on div "Select Service Product Membership Package Voucher Prepaid Gift Card Select Styl…" at bounding box center [260, 314] width 412 height 28
type input "cut"
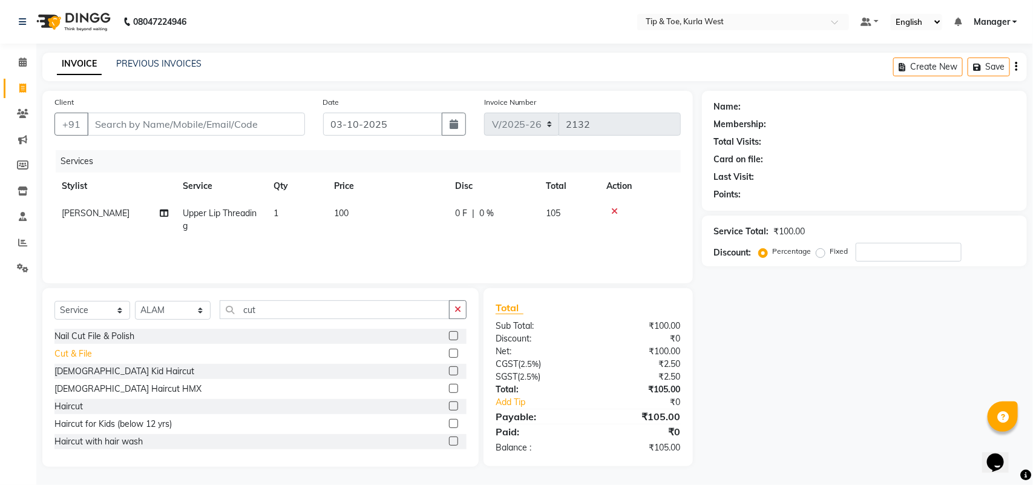
click at [83, 354] on div "Cut & File" at bounding box center [73, 353] width 38 height 13
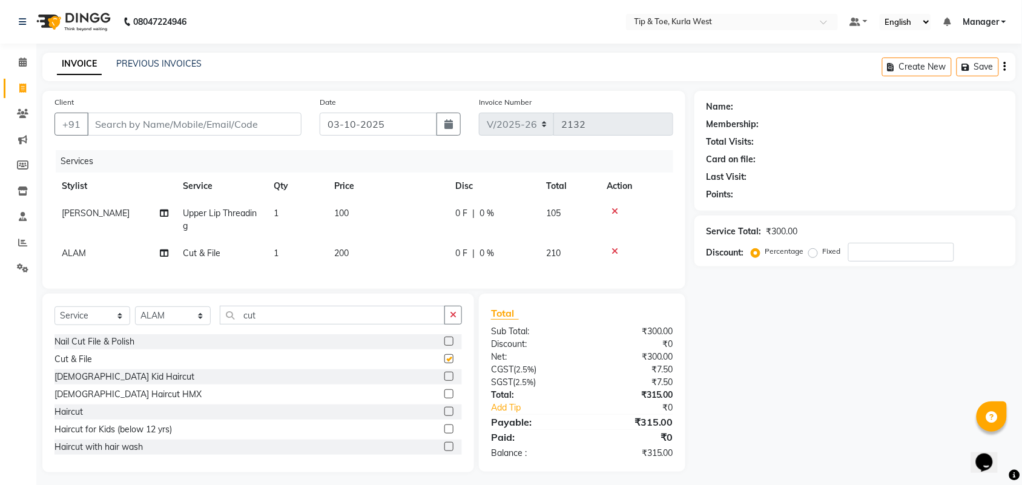
checkbox input "false"
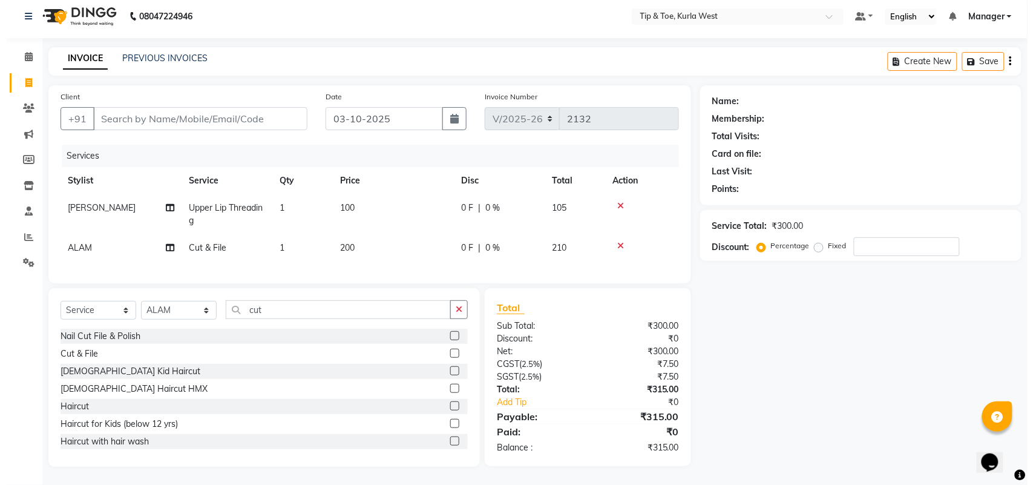
scroll to position [16, 0]
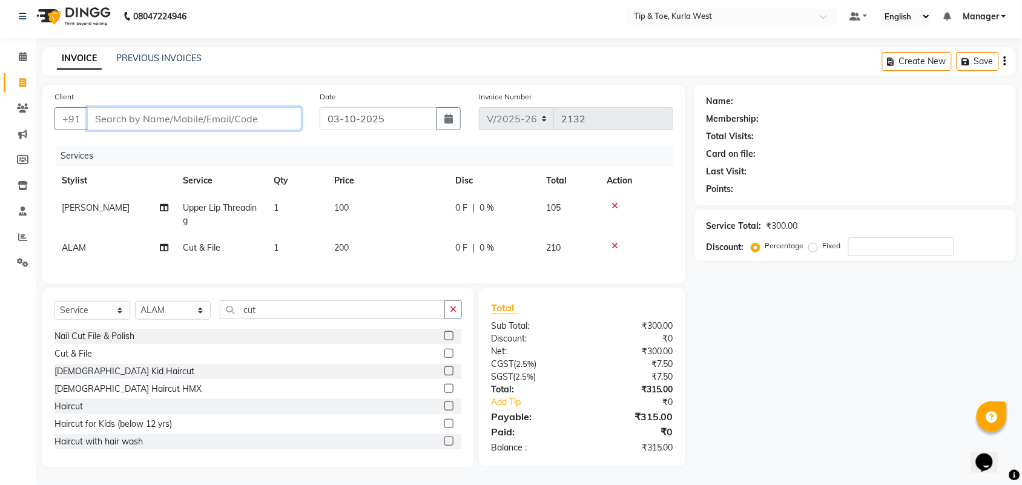
click at [166, 113] on input "Client" at bounding box center [194, 118] width 214 height 23
click at [165, 108] on input "Client" at bounding box center [194, 118] width 214 height 23
type input "9"
type input "0"
type input "9885454780"
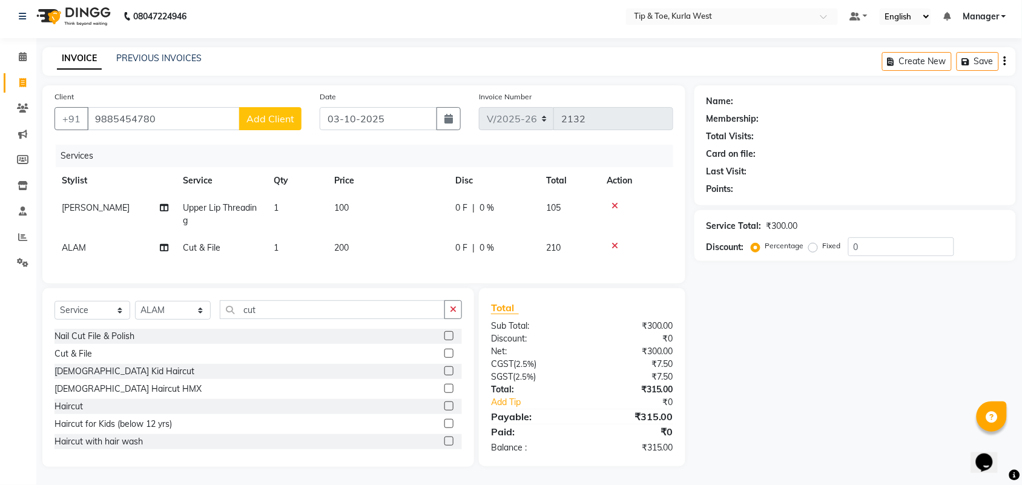
click at [257, 113] on span "Add Client" at bounding box center [270, 119] width 48 height 12
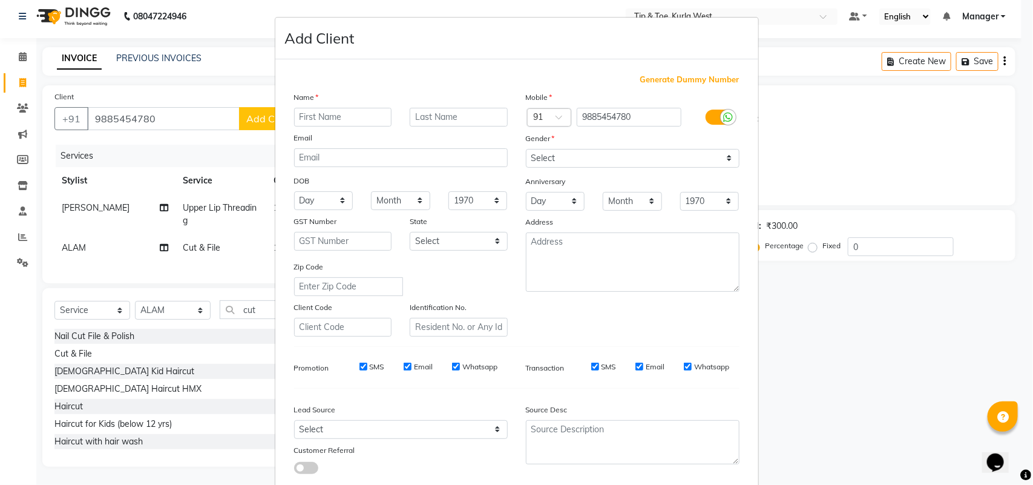
click at [369, 122] on input "text" at bounding box center [343, 117] width 98 height 19
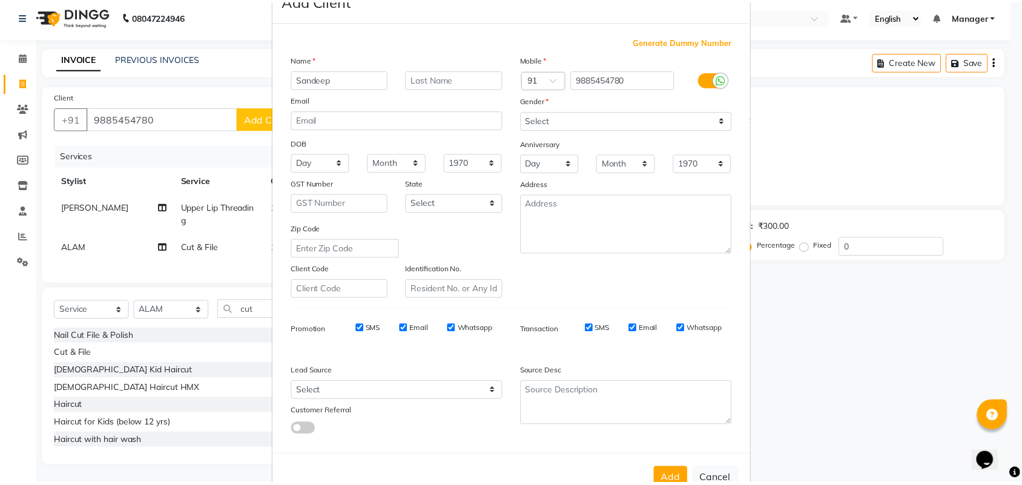
scroll to position [70, 0]
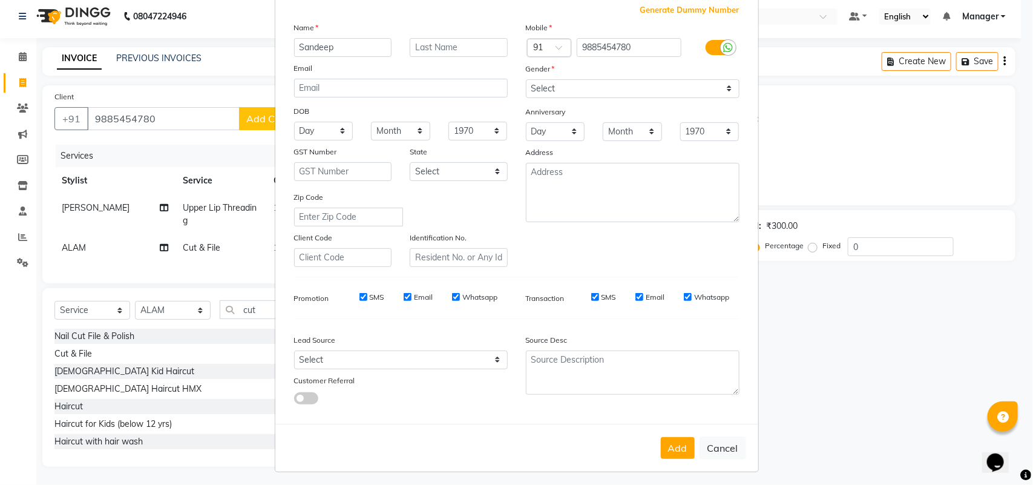
type input "Sandeep"
click at [597, 95] on select "Select [DEMOGRAPHIC_DATA] [DEMOGRAPHIC_DATA] Other Prefer Not To Say" at bounding box center [633, 88] width 214 height 19
select select "[DEMOGRAPHIC_DATA]"
click at [526, 79] on select "Select [DEMOGRAPHIC_DATA] [DEMOGRAPHIC_DATA] Other Prefer Not To Say" at bounding box center [633, 88] width 214 height 19
click at [663, 437] on button "Add" at bounding box center [678, 448] width 34 height 22
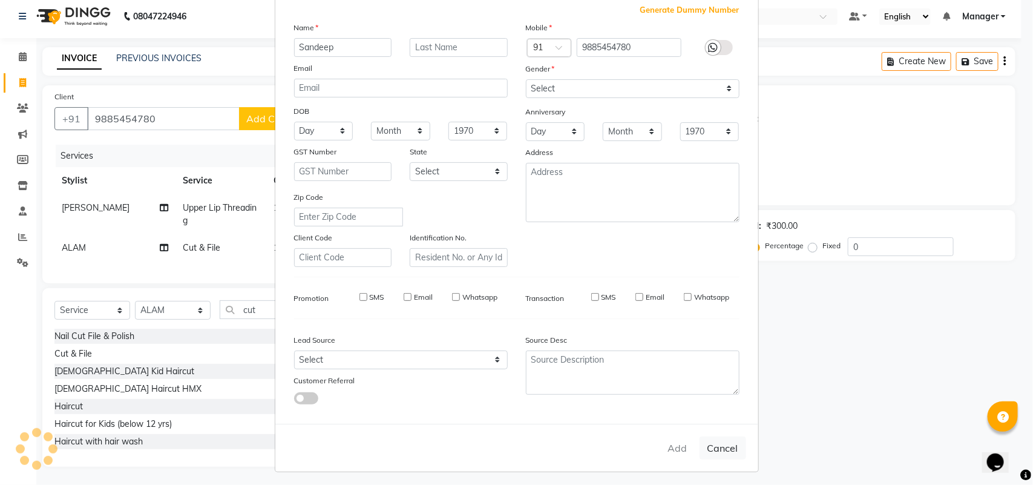
select select
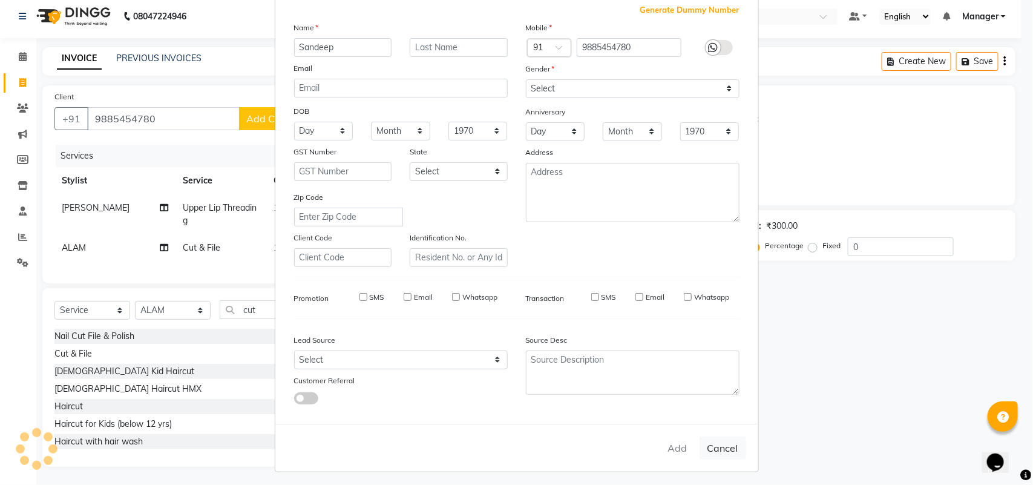
select select
checkbox input "false"
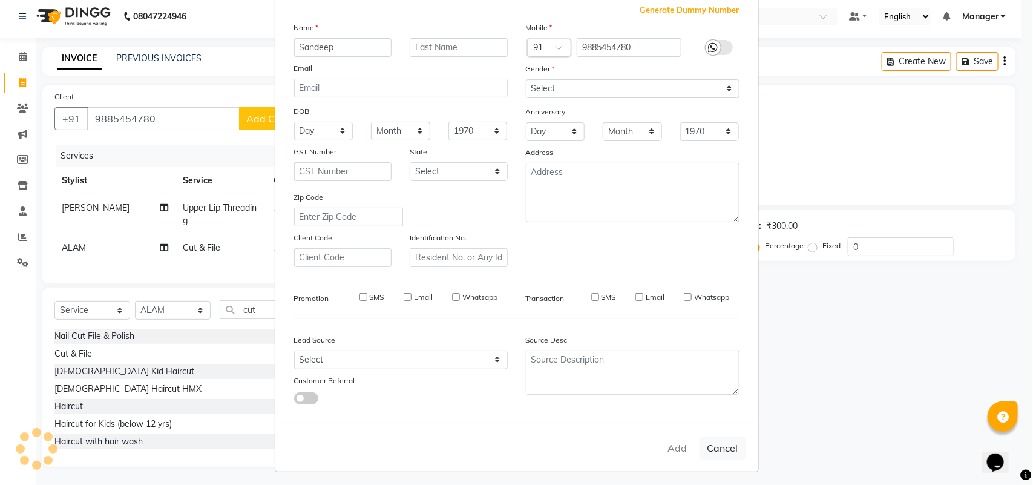
checkbox input "false"
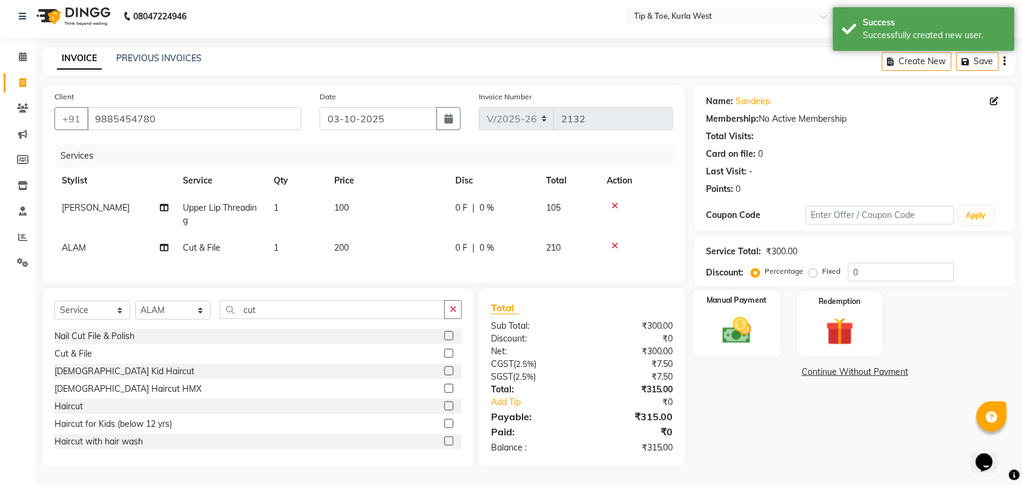
click at [752, 313] on img at bounding box center [736, 329] width 47 height 33
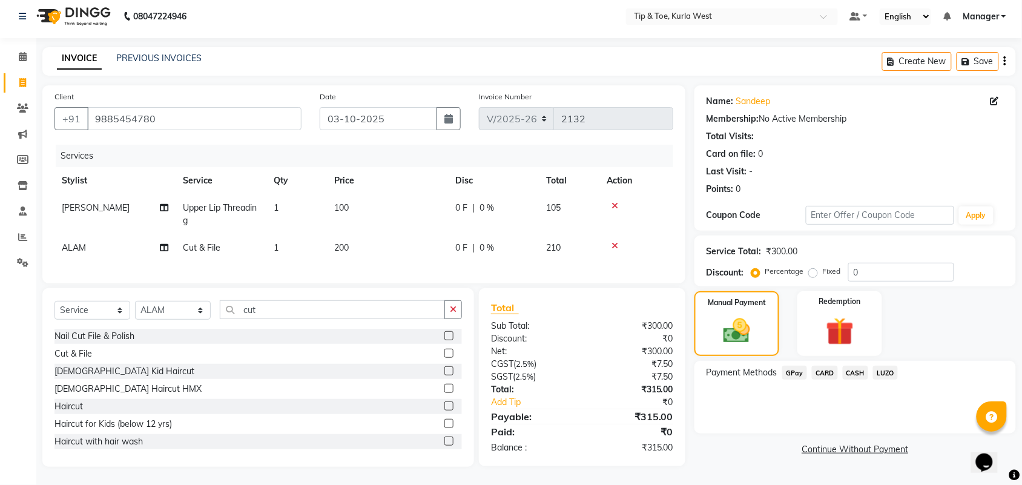
click at [791, 366] on span "GPay" at bounding box center [794, 373] width 25 height 14
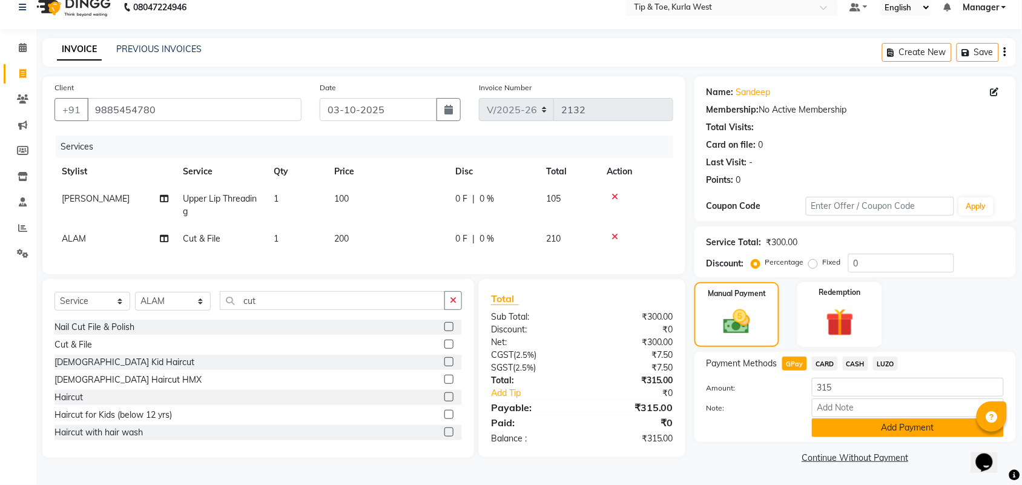
click at [839, 422] on button "Add Payment" at bounding box center [908, 427] width 192 height 19
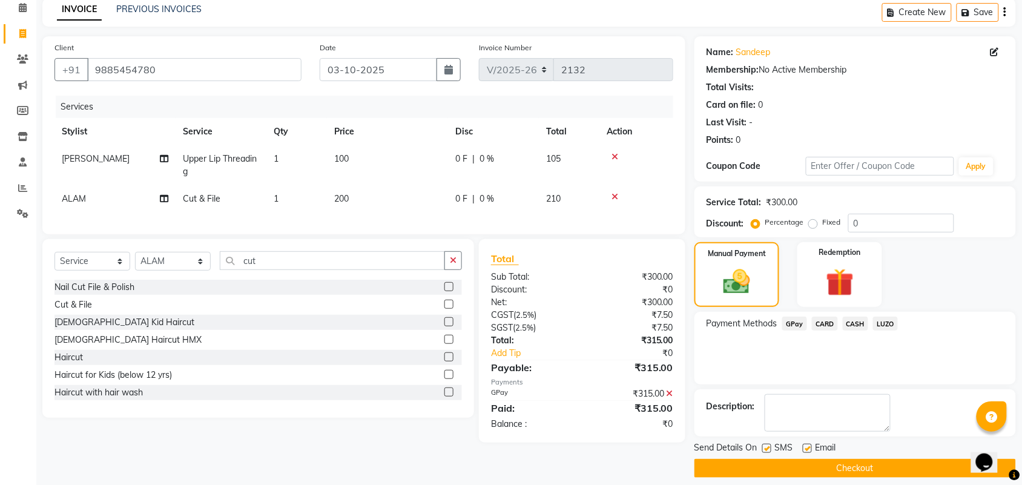
scroll to position [65, 0]
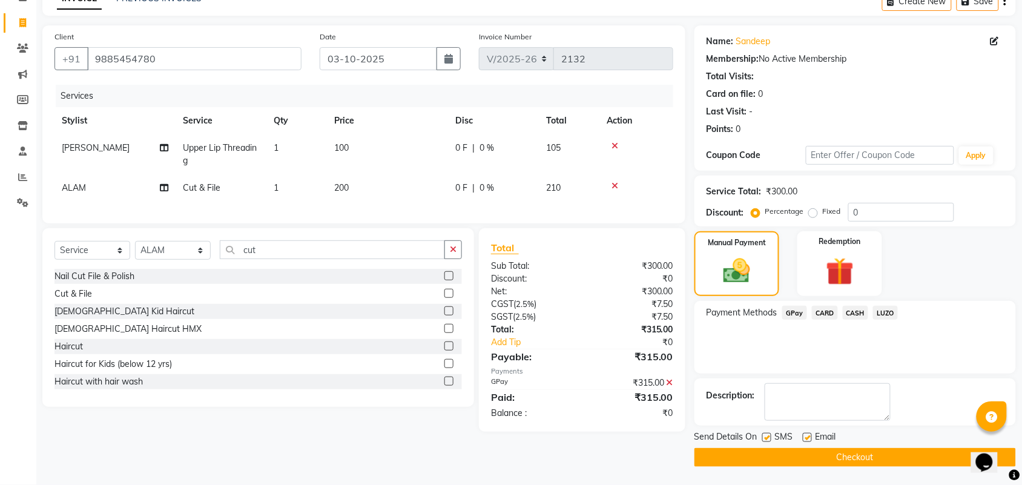
click at [763, 438] on label at bounding box center [766, 437] width 9 height 9
click at [763, 438] on input "checkbox" at bounding box center [766, 438] width 8 height 8
checkbox input "false"
click at [806, 436] on label at bounding box center [806, 437] width 9 height 9
click at [806, 436] on input "checkbox" at bounding box center [806, 438] width 8 height 8
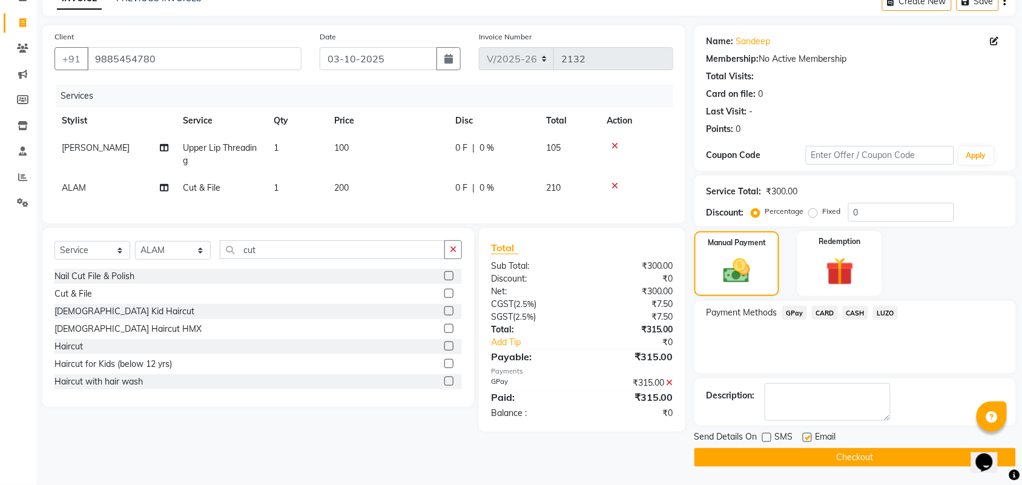
checkbox input "false"
click at [838, 458] on button "Checkout" at bounding box center [854, 457] width 321 height 19
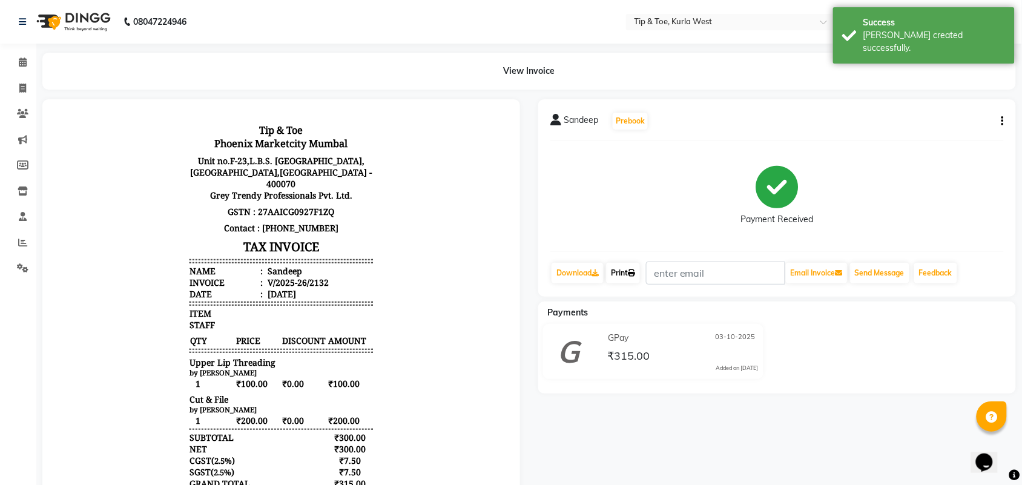
click at [631, 280] on link "Print" at bounding box center [623, 273] width 34 height 21
click at [31, 71] on link "Calendar" at bounding box center [18, 63] width 29 height 20
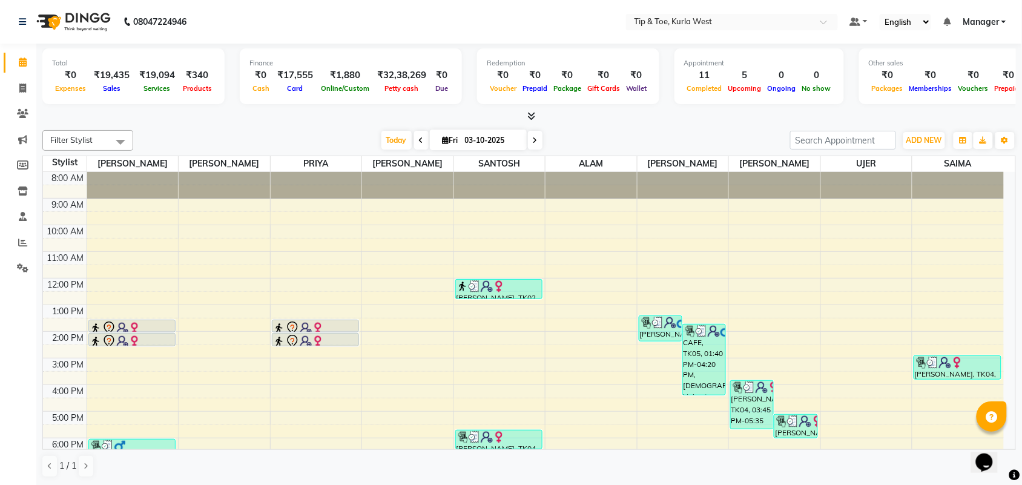
scroll to position [73, 0]
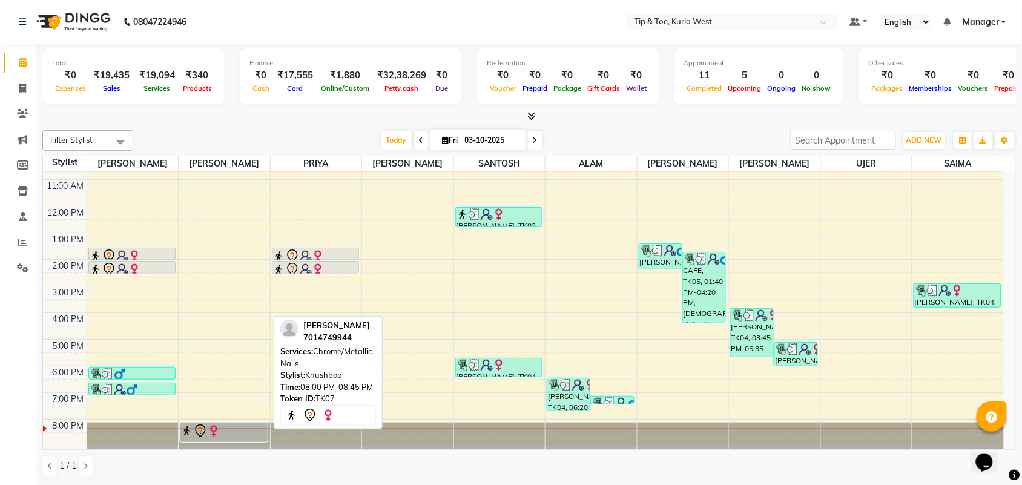
click at [237, 439] on div at bounding box center [223, 441] width 87 height 5
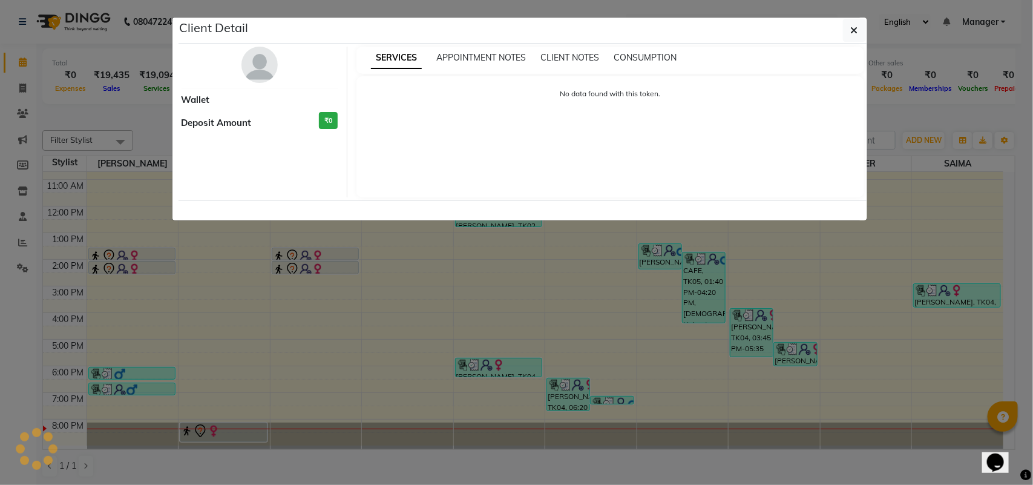
select select "7"
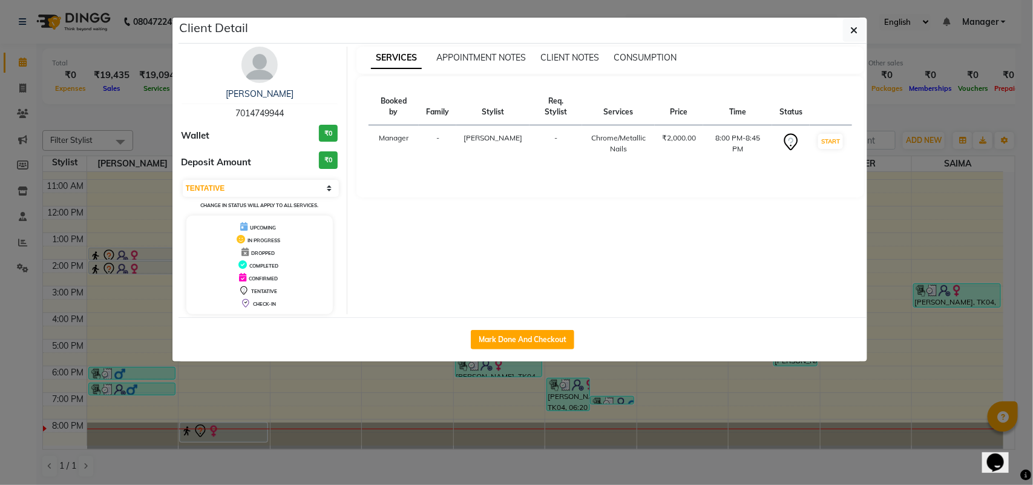
click at [266, 110] on span "7014749944" at bounding box center [259, 113] width 48 height 11
copy span "7014749944"
click at [848, 36] on button "button" at bounding box center [854, 30] width 23 height 23
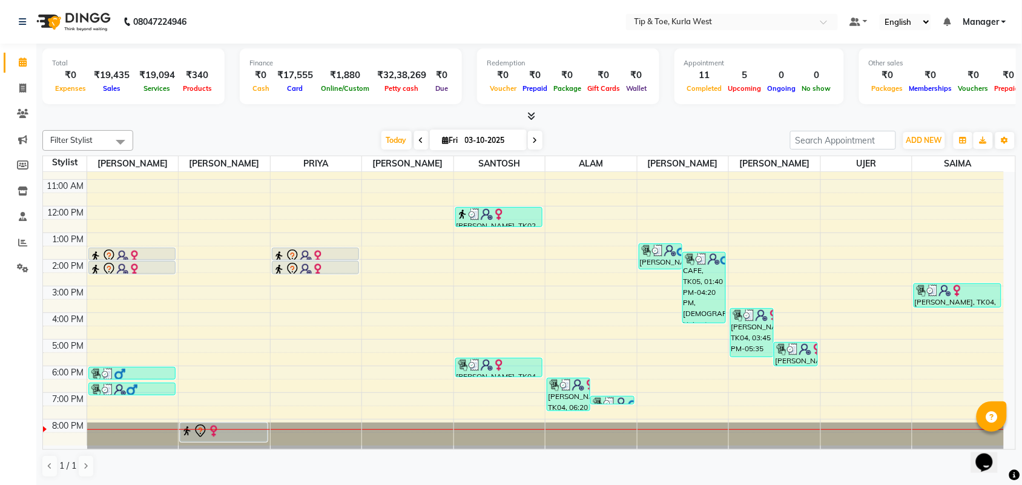
click at [329, 378] on div "8:00 AM 9:00 AM 10:00 AM 11:00 AM 12:00 PM 1:00 PM 2:00 PM 3:00 PM 4:00 PM 5:00…" at bounding box center [523, 273] width 960 height 346
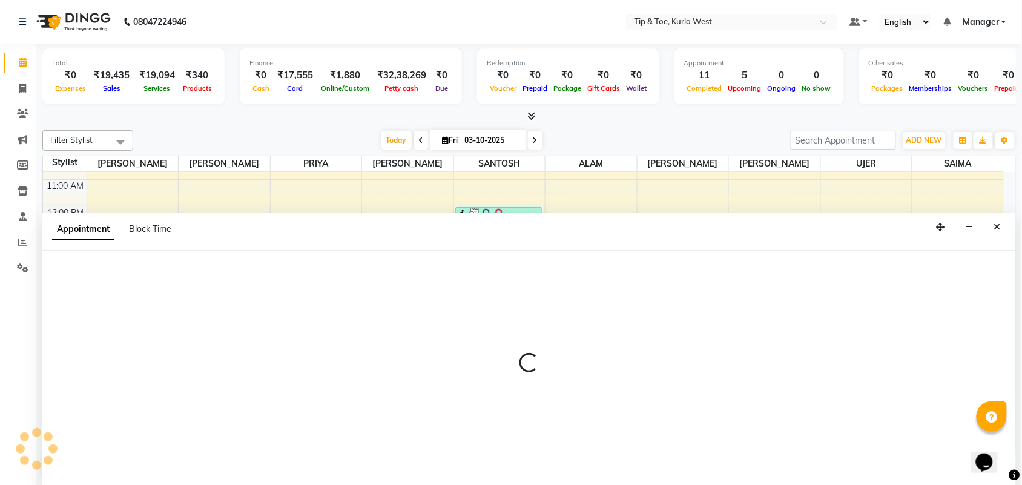
scroll to position [1, 0]
select select "42770"
select select "tentative"
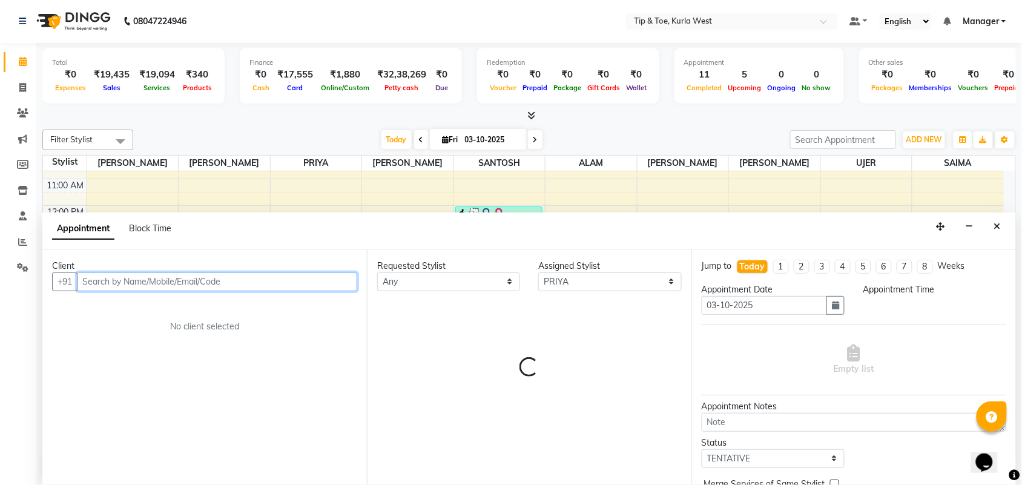
select select "1080"
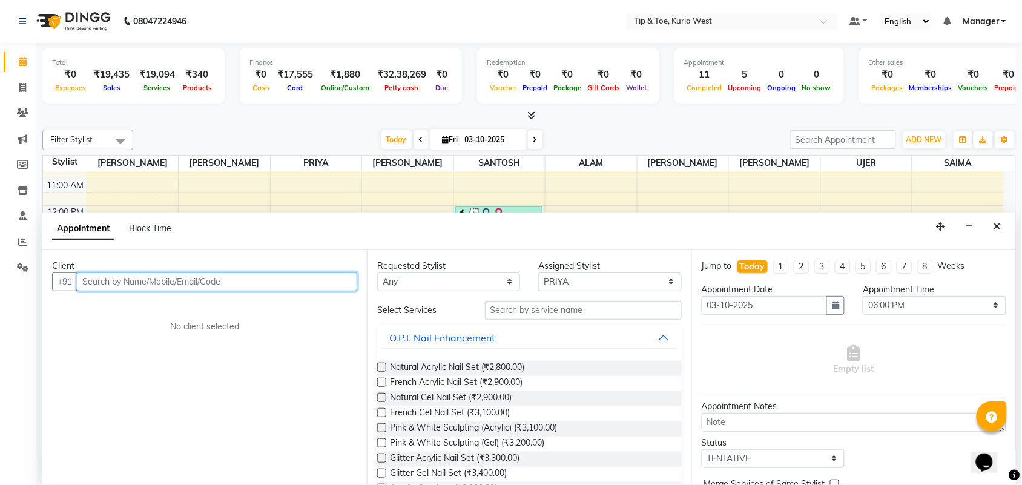
click at [194, 276] on input "text" at bounding box center [217, 281] width 280 height 19
paste input "7014749944"
type input "7014749944"
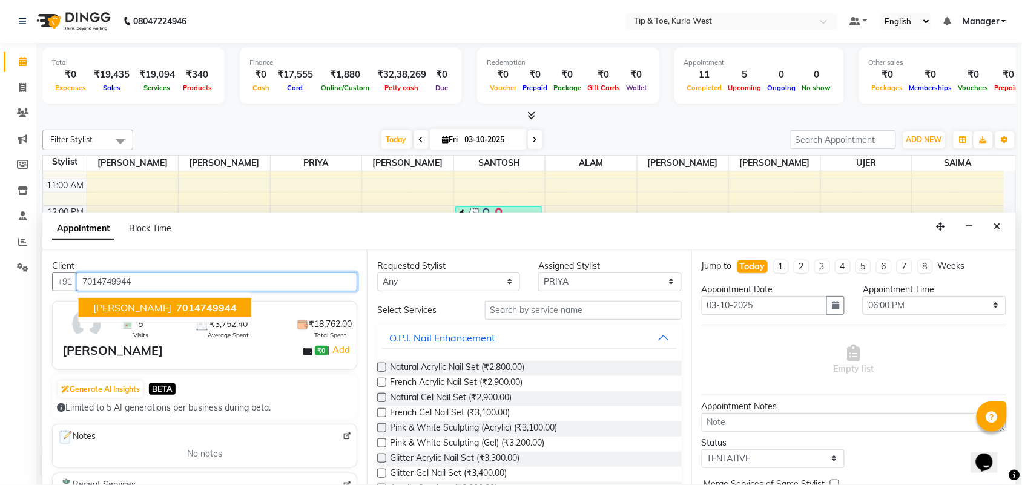
click at [176, 309] on span "7014749944" at bounding box center [206, 307] width 61 height 12
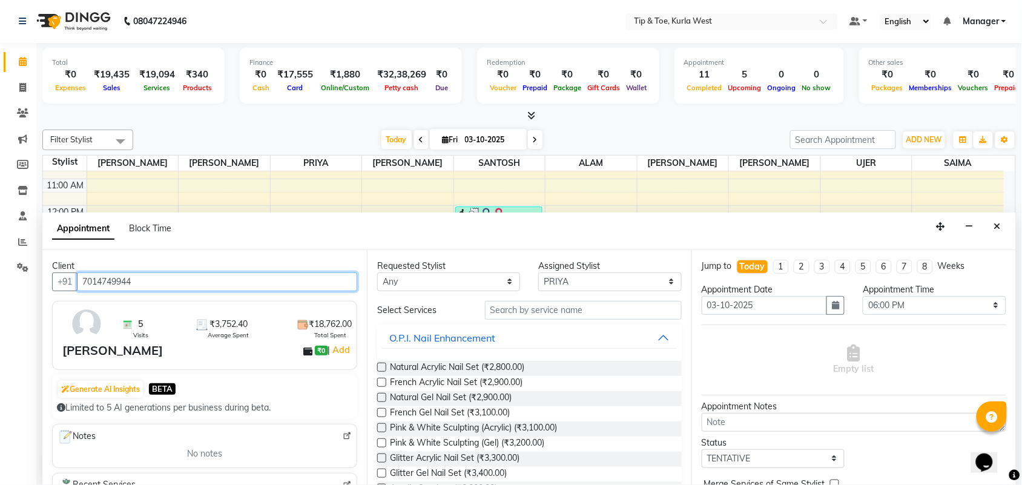
scroll to position [151, 0]
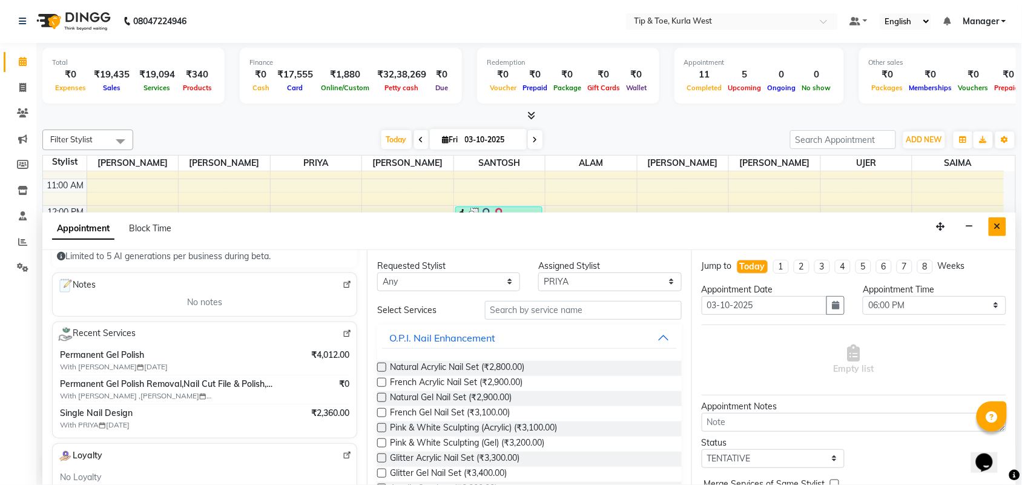
click at [997, 225] on icon "Close" at bounding box center [997, 226] width 7 height 8
